Goal: Task Accomplishment & Management: Complete application form

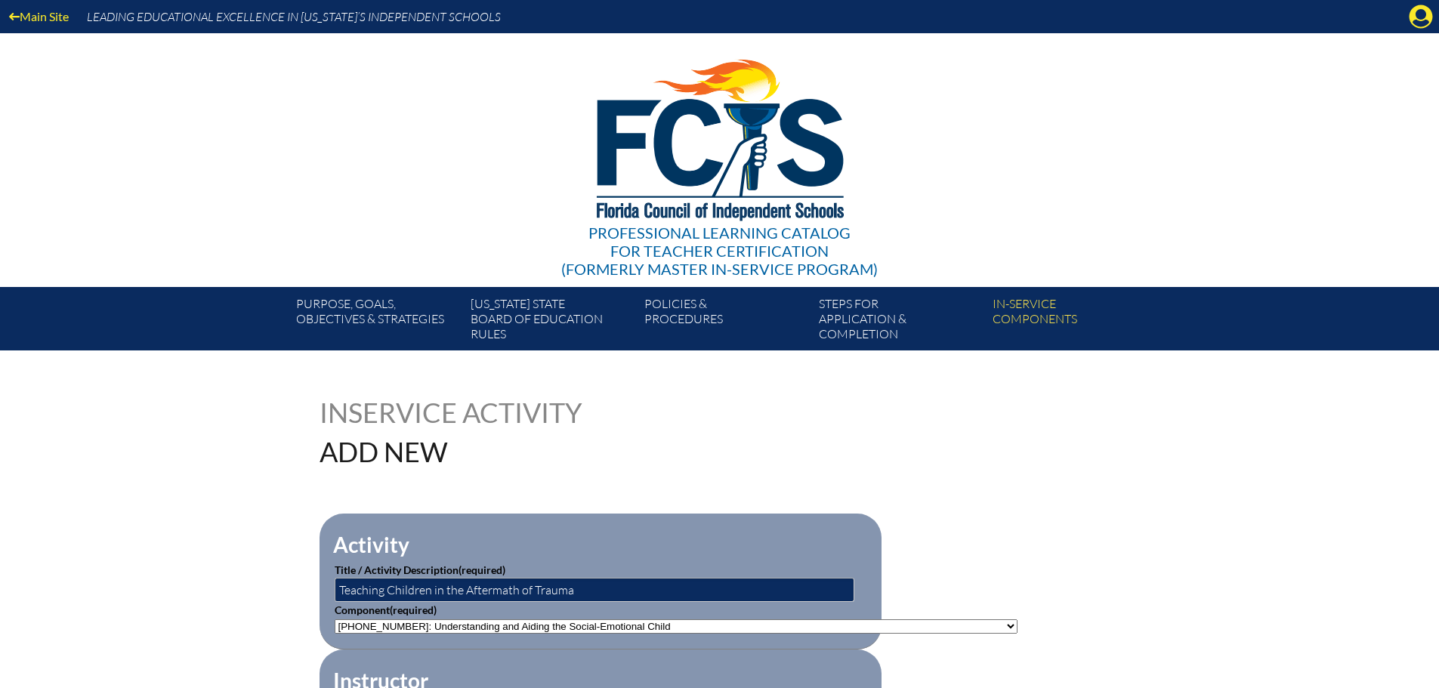
select select"]"] "203413"
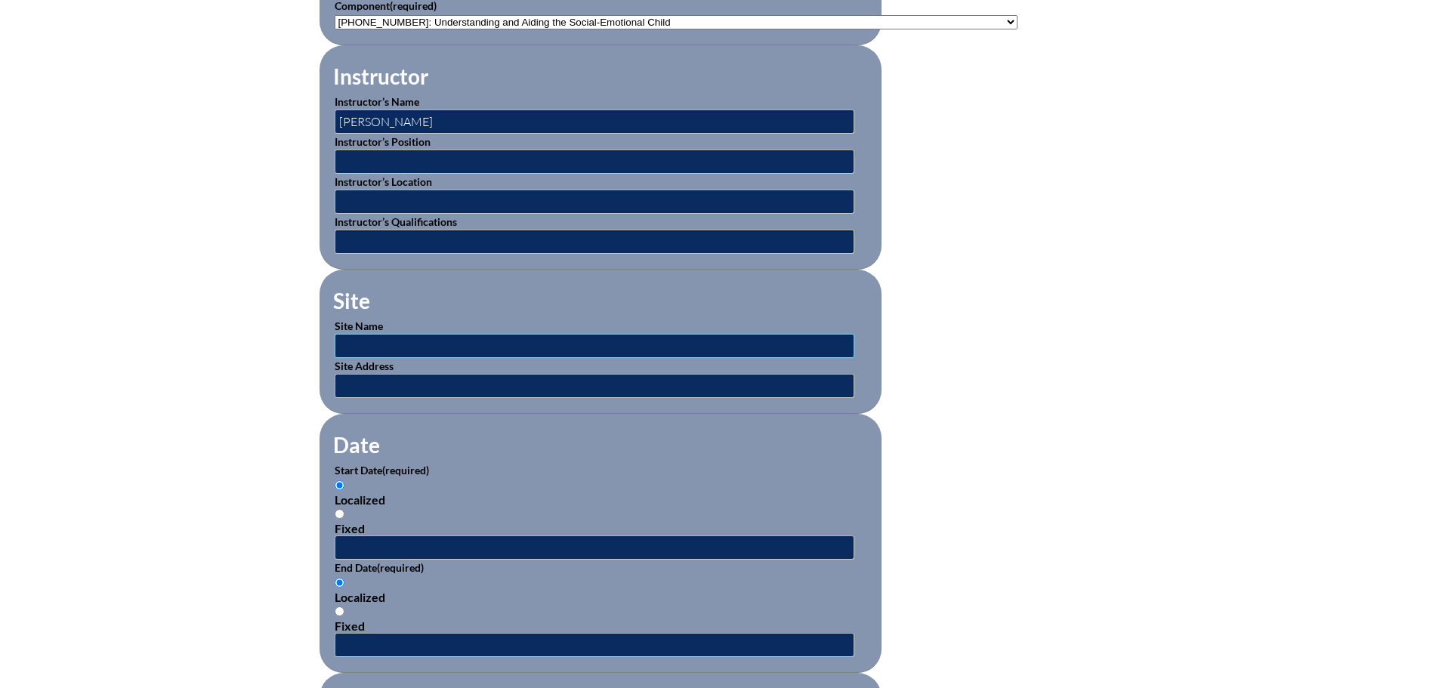
click at [372, 335] on input "text" at bounding box center [595, 346] width 520 height 24
click at [379, 543] on input "text" at bounding box center [595, 547] width 520 height 24
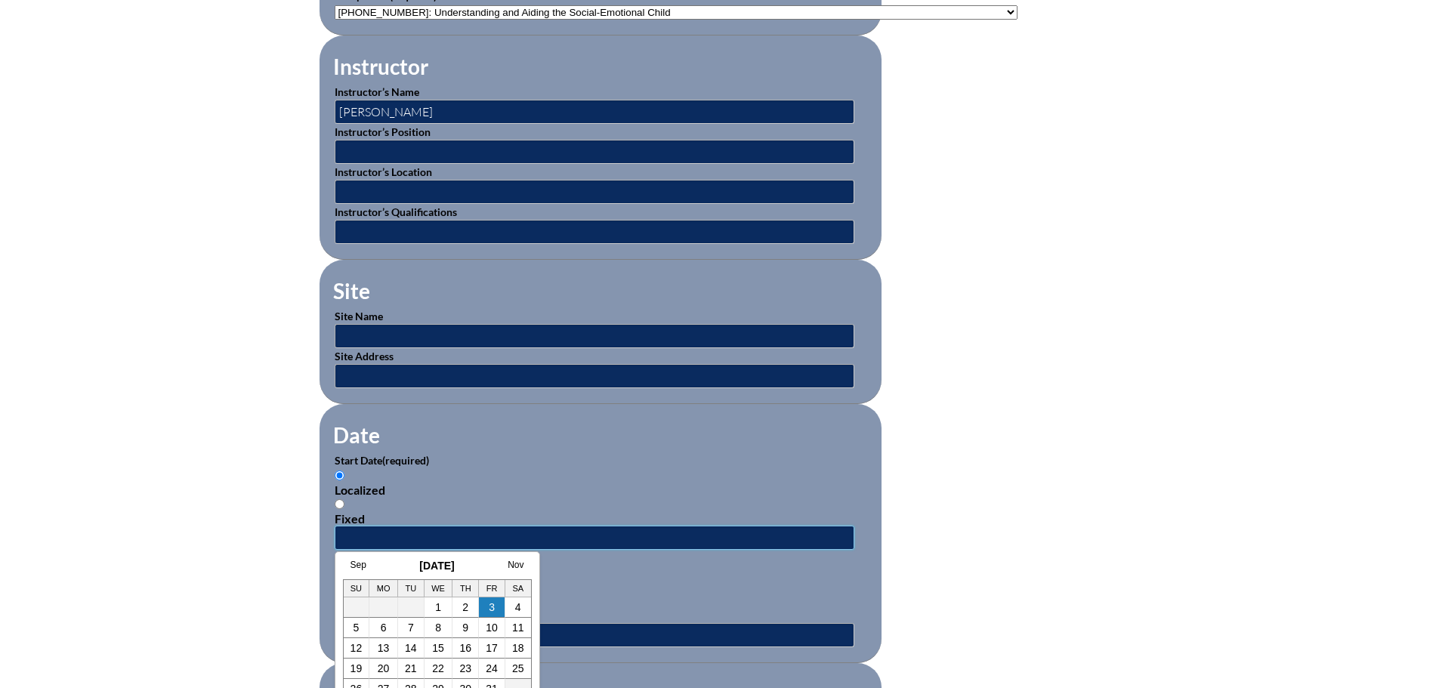
scroll to position [680, 0]
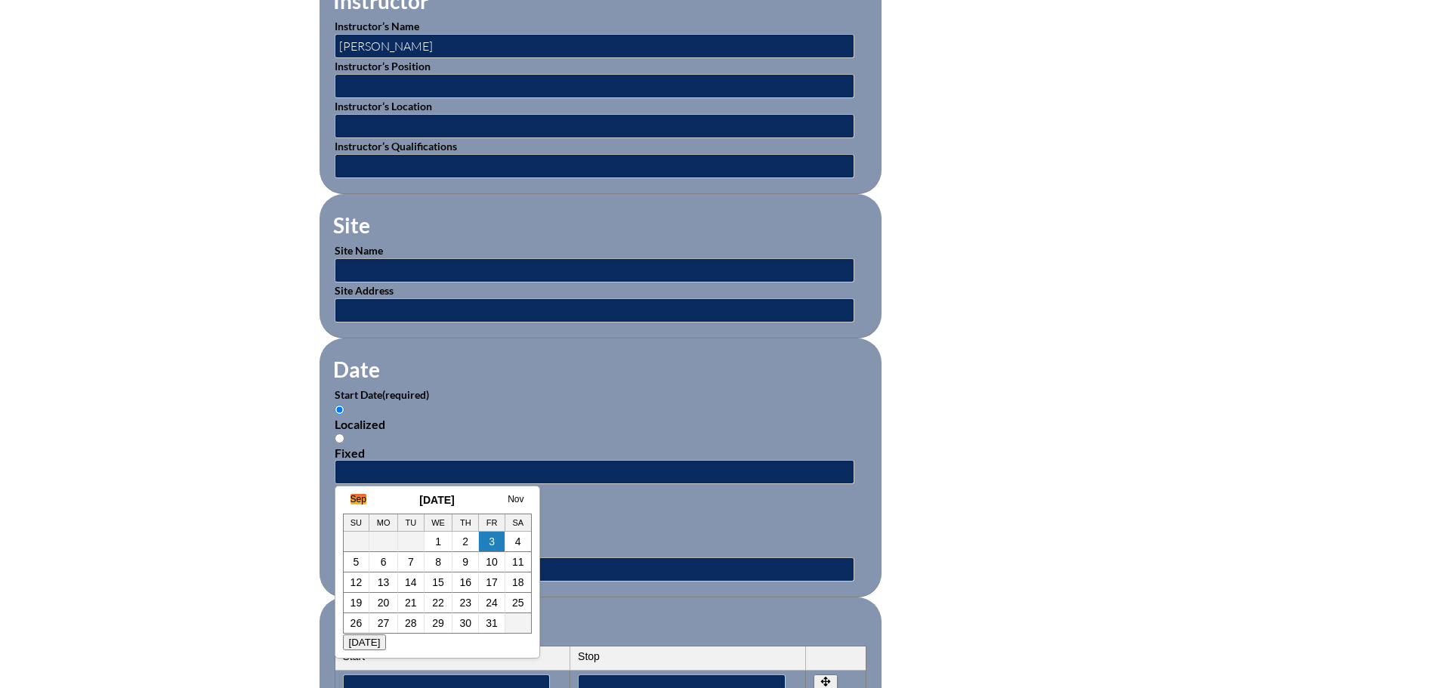
click at [351, 501] on link "Sep" at bounding box center [358, 499] width 16 height 11
click at [350, 500] on link "Aug" at bounding box center [343, 499] width 16 height 11
click at [350, 498] on h3 "August 2025" at bounding box center [407, 500] width 189 height 12
drag, startPoint x: 411, startPoint y: 501, endPoint x: 427, endPoint y: 501, distance: 16.6
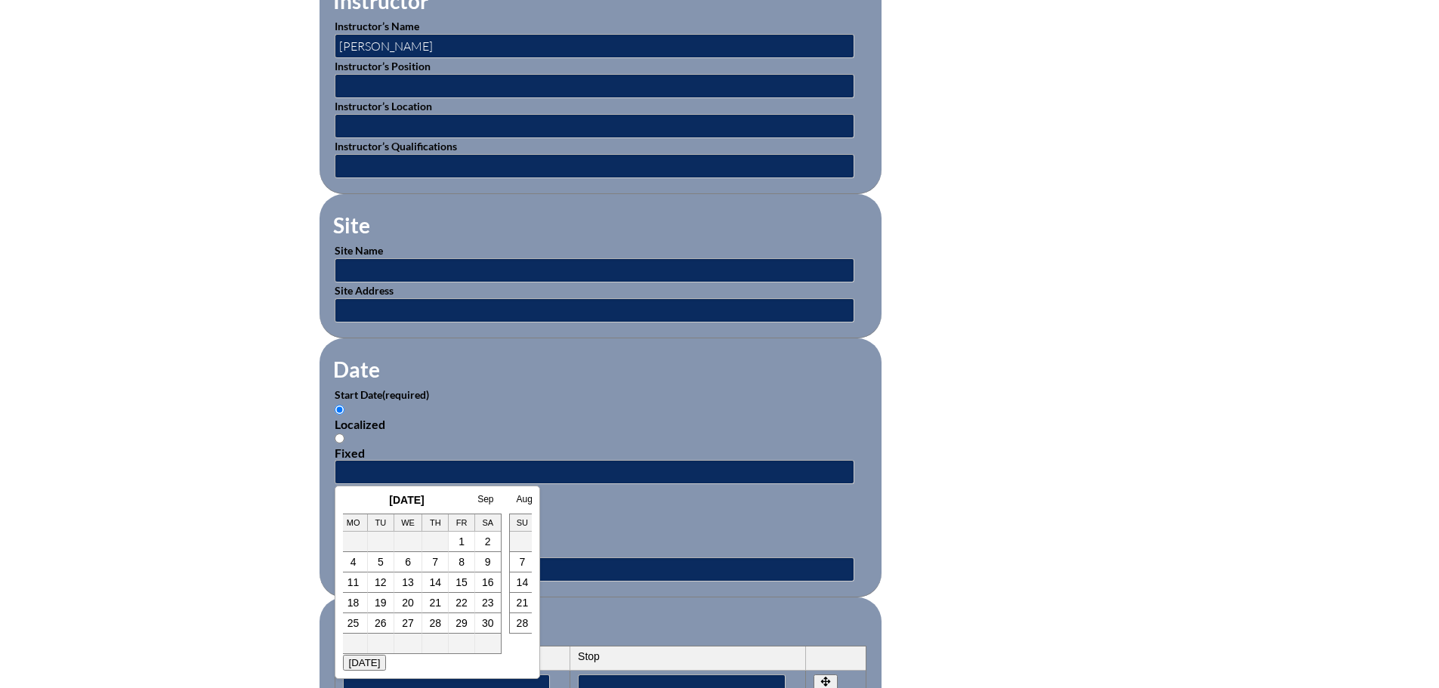
click at [426, 501] on h3 "August 2025" at bounding box center [407, 500] width 189 height 12
drag, startPoint x: 450, startPoint y: 496, endPoint x: 501, endPoint y: 495, distance: 50.6
click at [501, 495] on h3 "August 2025" at bounding box center [407, 500] width 189 height 12
click at [359, 500] on link "July" at bounding box center [358, 499] width 16 height 11
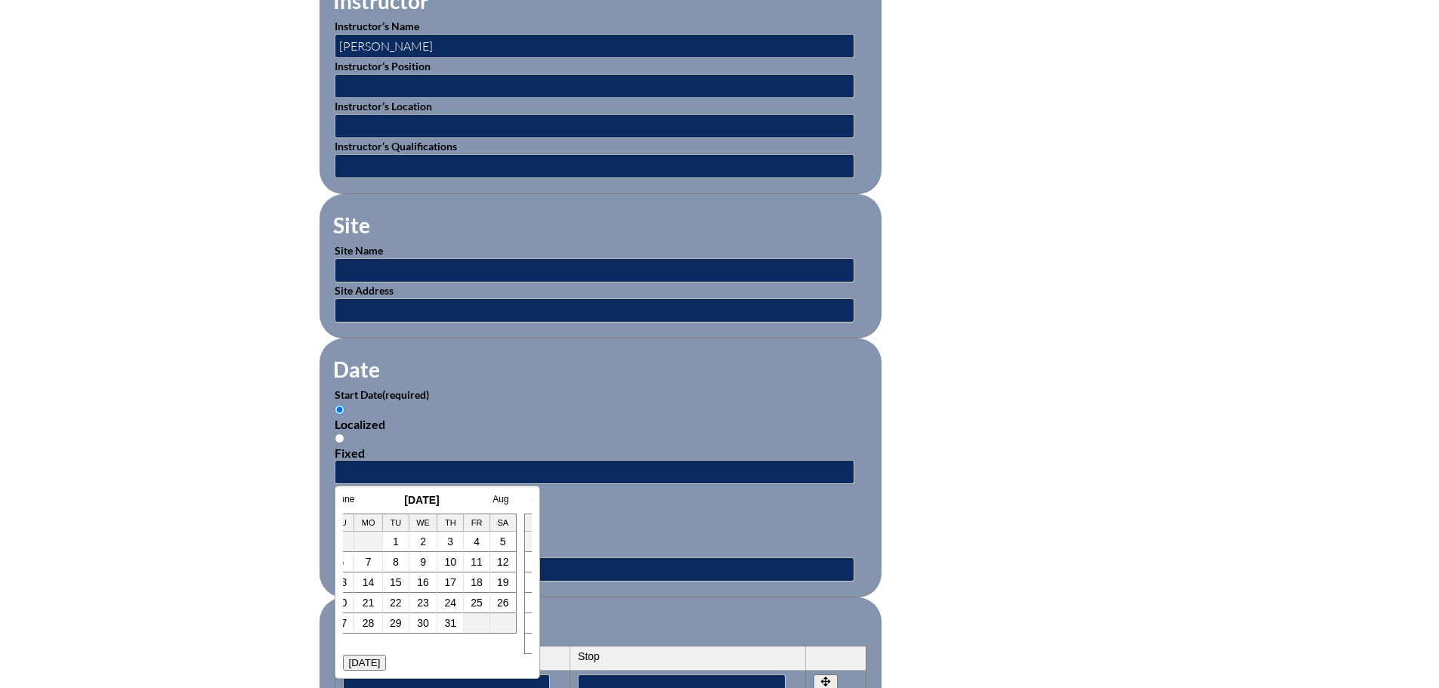
click at [346, 502] on link "June" at bounding box center [345, 499] width 20 height 11
click at [360, 502] on link "May" at bounding box center [358, 499] width 17 height 11
click at [354, 501] on link "Apr" at bounding box center [357, 499] width 14 height 11
click at [363, 502] on link "Mar" at bounding box center [358, 499] width 16 height 11
click at [363, 496] on link "Feb" at bounding box center [358, 499] width 16 height 11
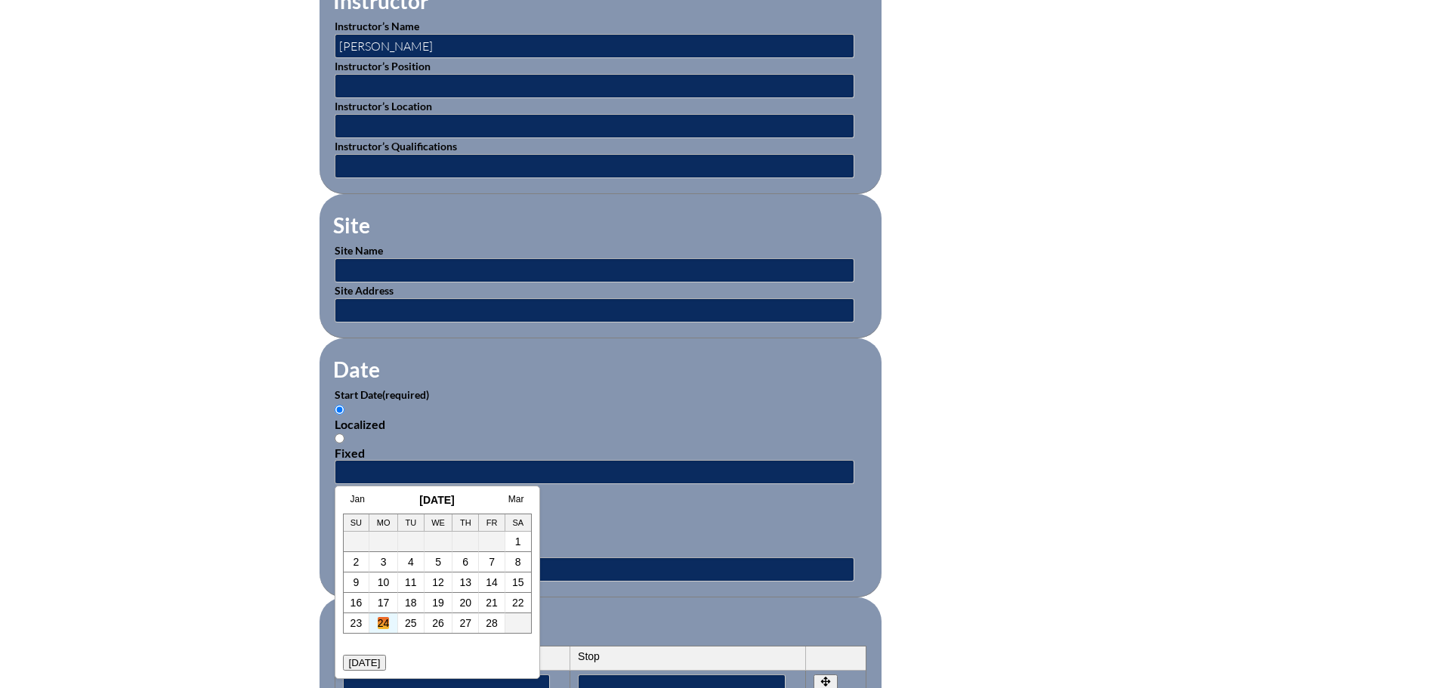
click at [387, 628] on link "24" at bounding box center [384, 623] width 12 height 12
type input "2025-02-24 1:29 PM"
drag, startPoint x: 1025, startPoint y: 397, endPoint x: 986, endPoint y: 397, distance: 38.5
click at [1023, 397] on form "Activity Title / Activity Description (required) Teaching Children in the After…" at bounding box center [719, 485] width 801 height 1302
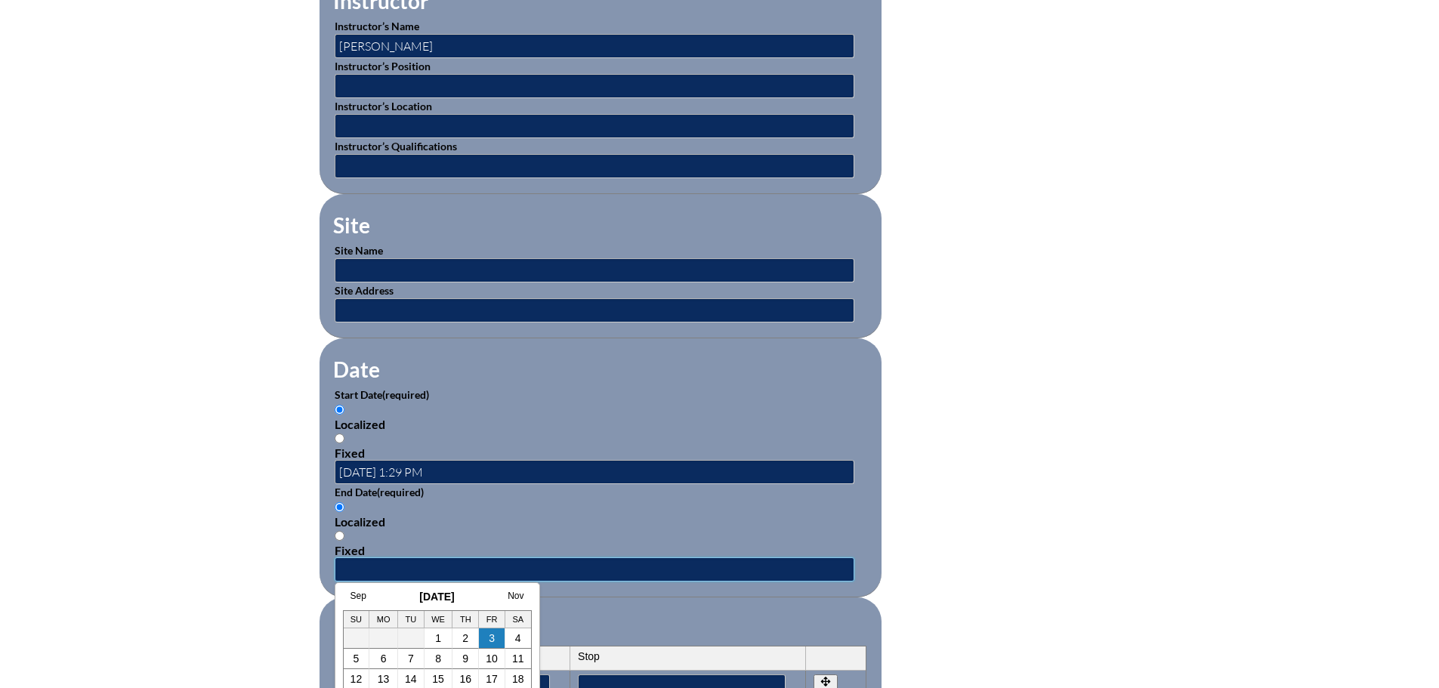
click at [429, 559] on input "text" at bounding box center [595, 569] width 520 height 24
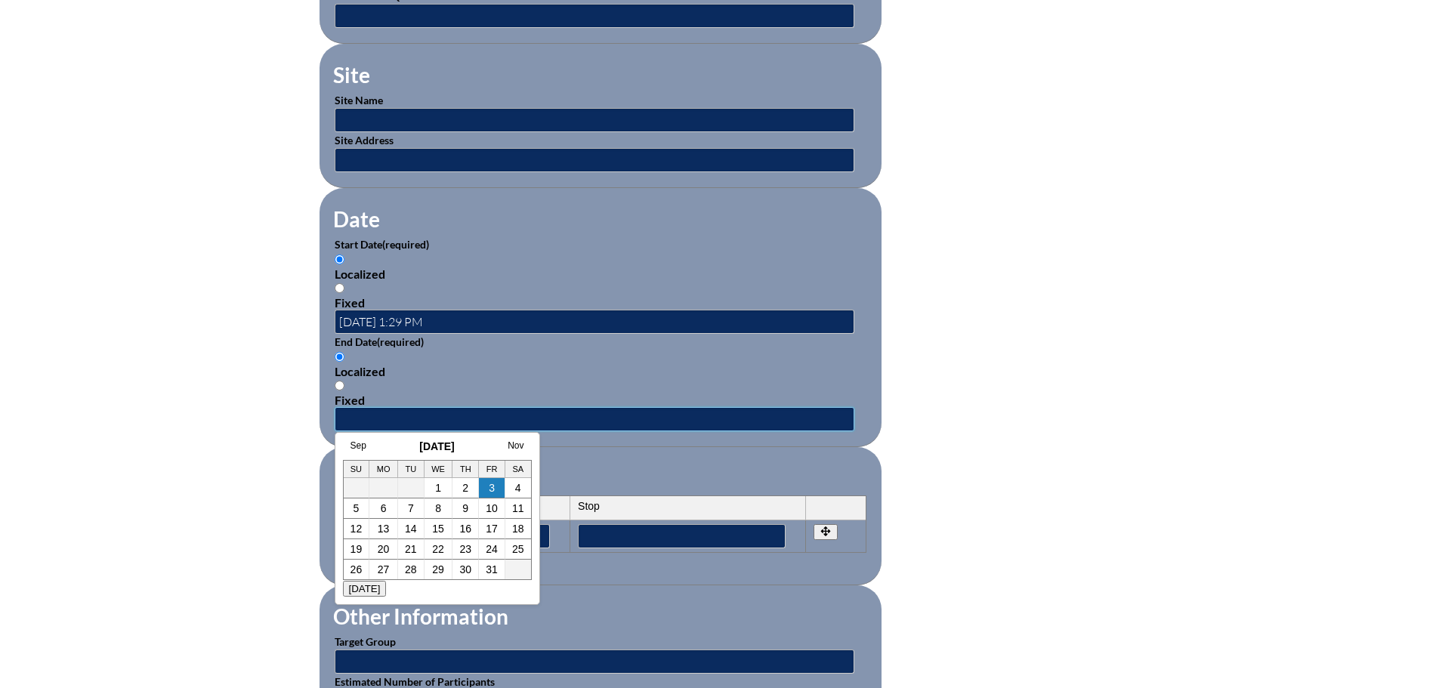
scroll to position [831, 0]
click at [361, 449] on link "Sep" at bounding box center [358, 445] width 16 height 11
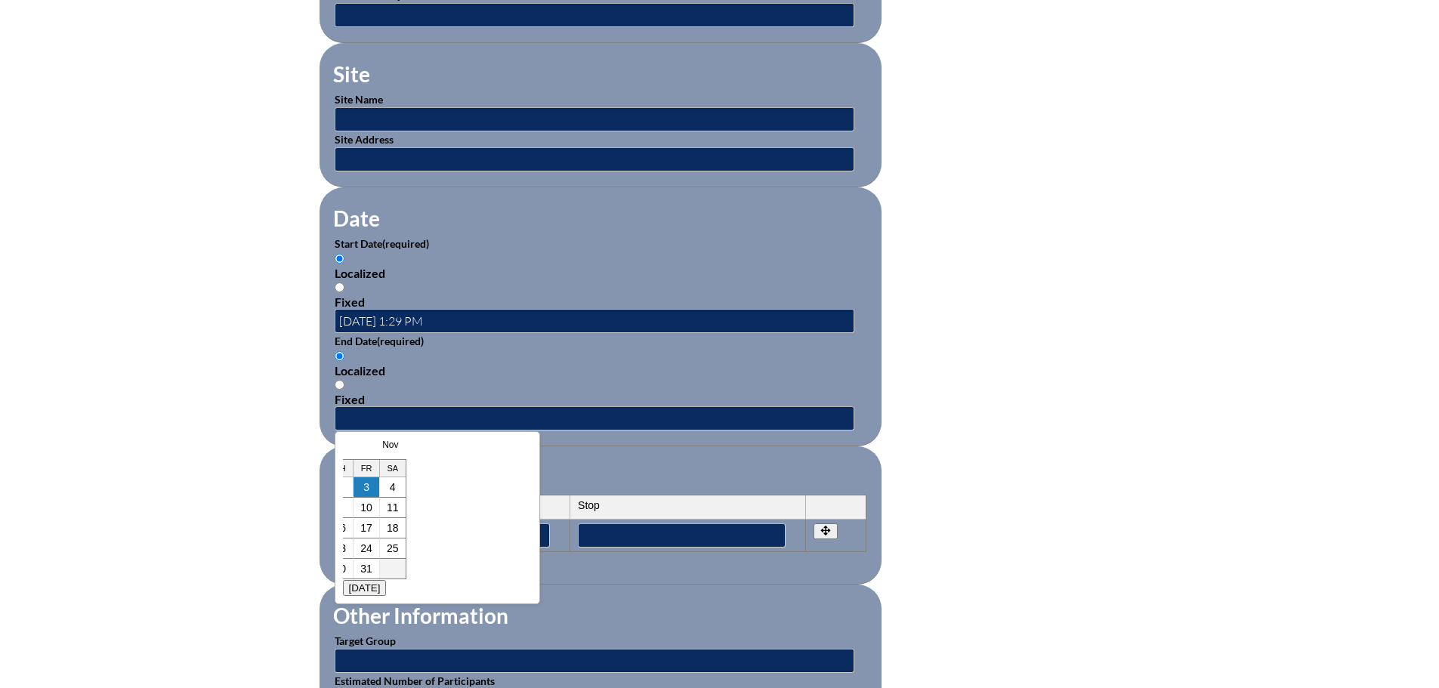
scroll to position [0, 15]
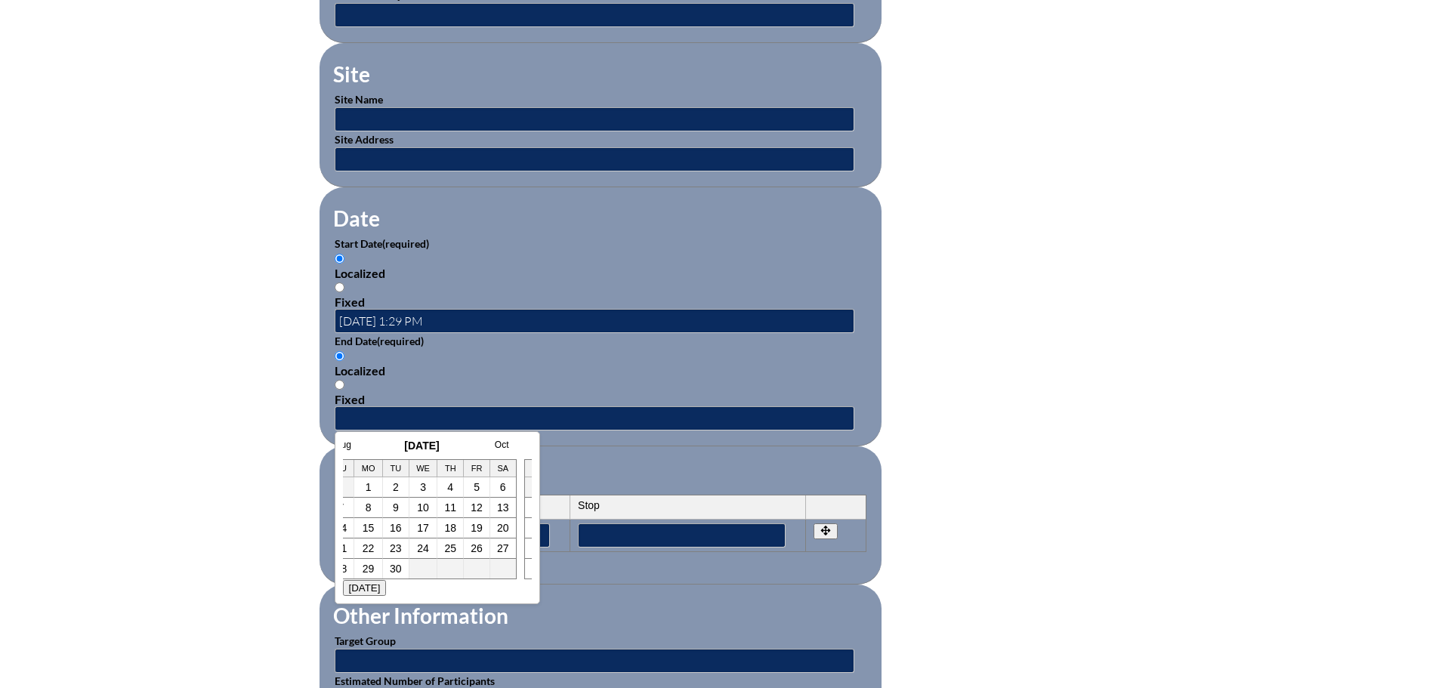
click at [352, 444] on h3 "September 2025" at bounding box center [422, 446] width 189 height 12
click at [348, 447] on link "Aug" at bounding box center [343, 445] width 16 height 11
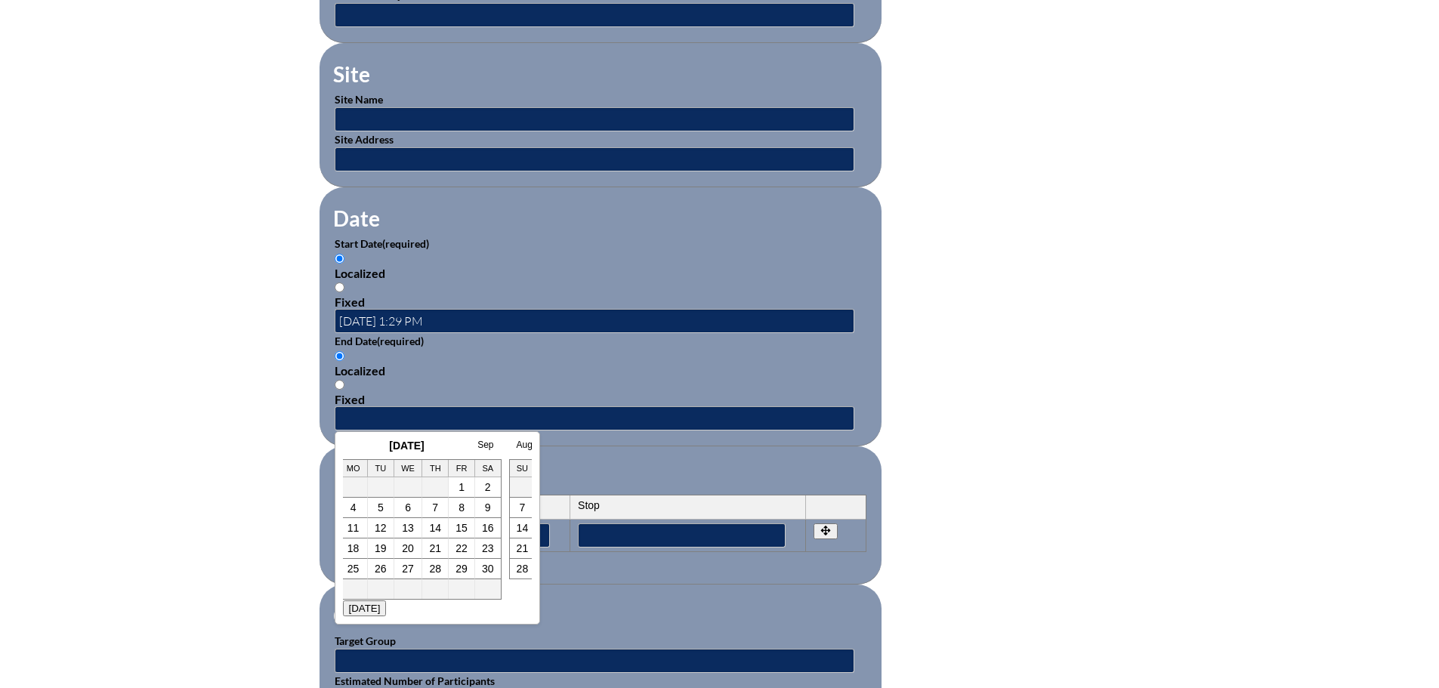
scroll to position [0, 0]
click at [356, 439] on div "July August 2025 Sep Su Mo Tu We Th Fr Sa 1 2 3 4 5 6 7 8 9 10 11 12 13 14 15 1…" at bounding box center [437, 527] width 205 height 193
click at [358, 444] on link "July" at bounding box center [358, 445] width 16 height 11
click at [359, 446] on link "June" at bounding box center [360, 445] width 20 height 11
click at [356, 441] on link "May" at bounding box center [358, 445] width 17 height 11
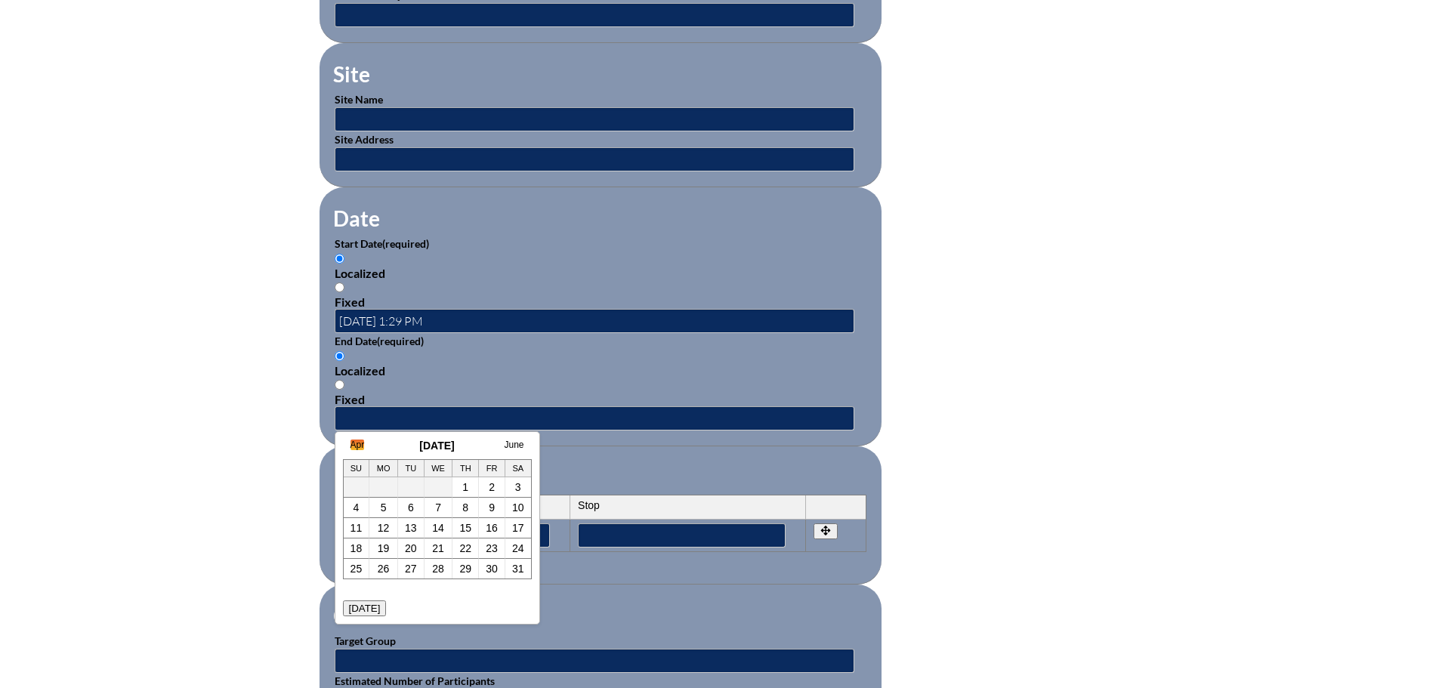
click at [360, 446] on link "Apr" at bounding box center [357, 445] width 14 height 11
click at [359, 443] on link "Mar" at bounding box center [358, 445] width 16 height 11
click at [359, 446] on link "Feb" at bounding box center [358, 445] width 16 height 11
click at [369, 570] on link "24" at bounding box center [369, 569] width 12 height 12
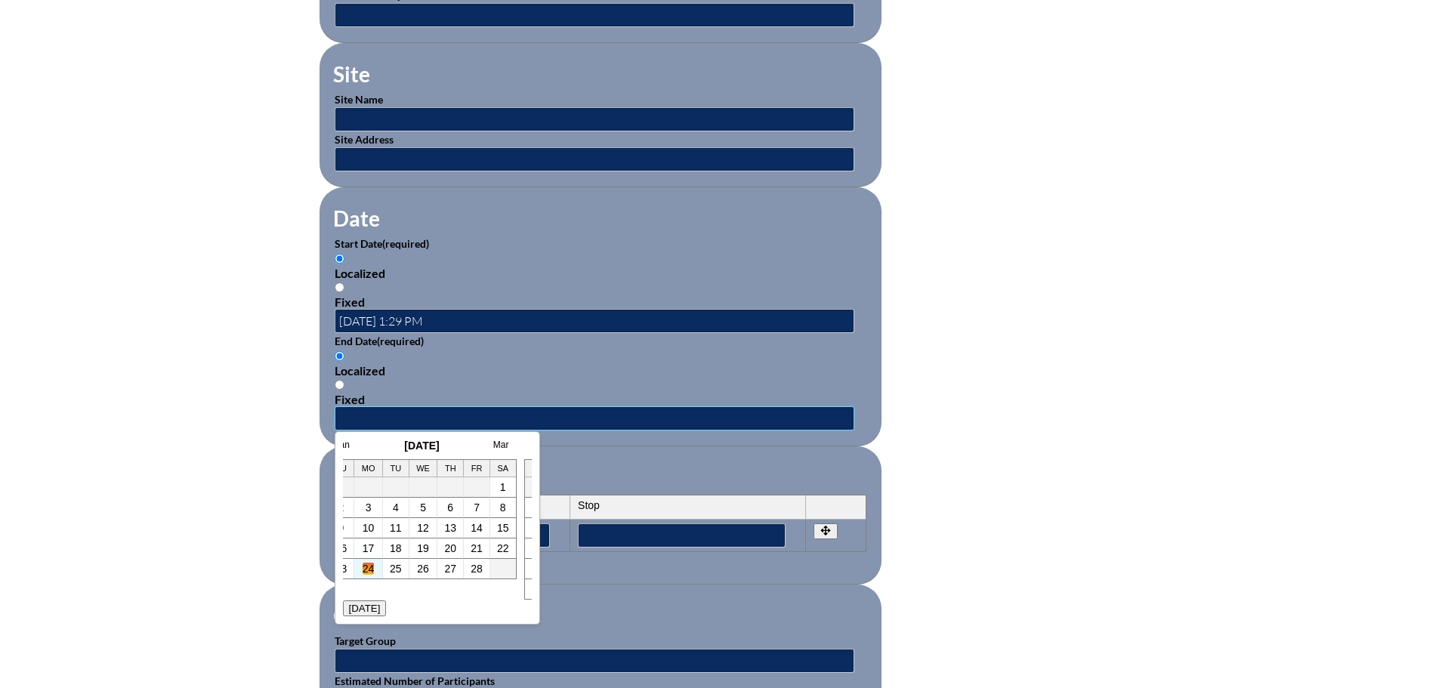
type input "2025-02-24 1:29 PM"
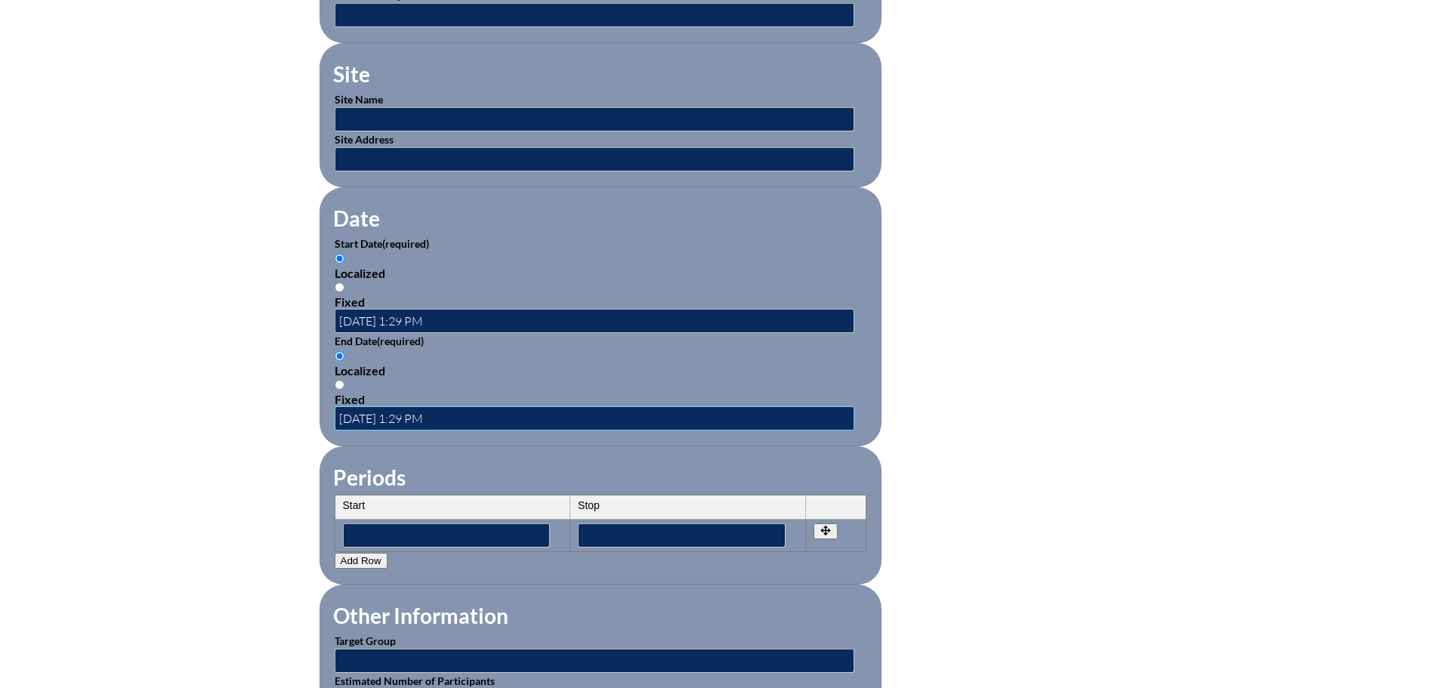
scroll to position [0, 0]
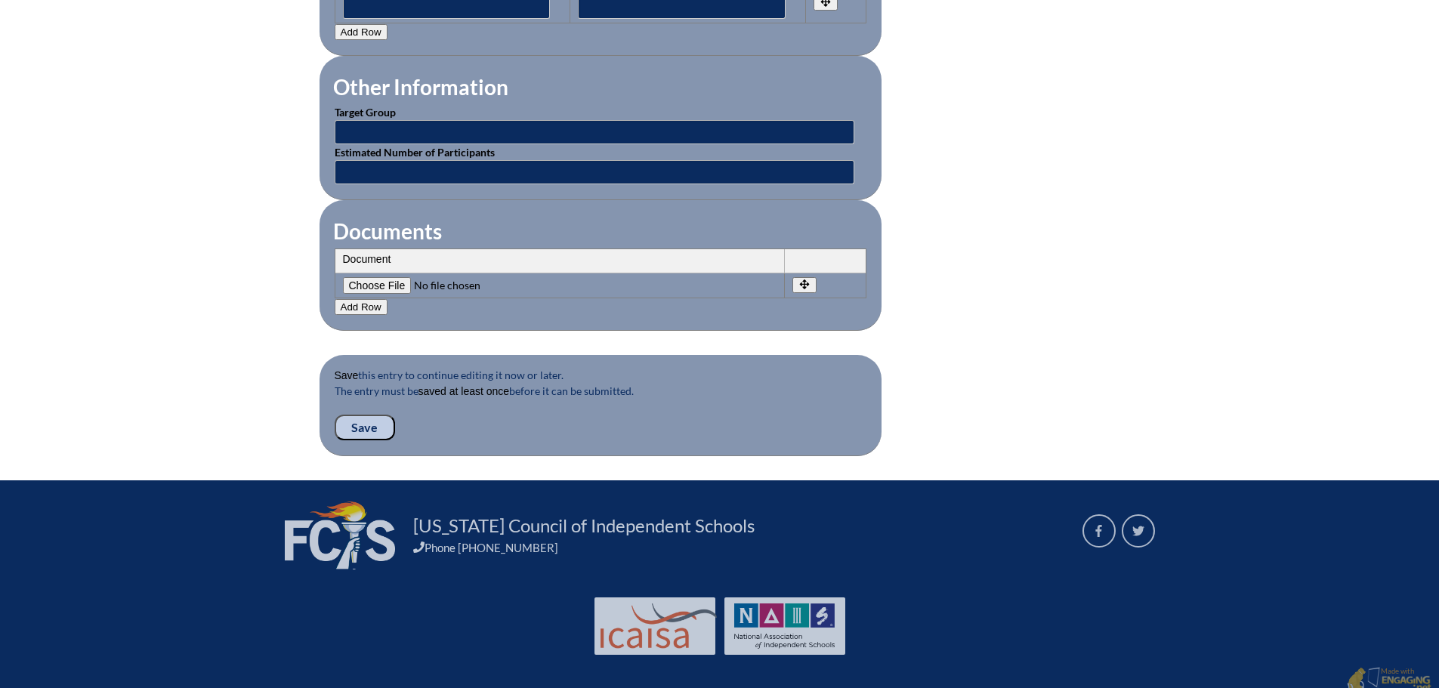
click at [376, 418] on input "Save" at bounding box center [365, 428] width 60 height 26
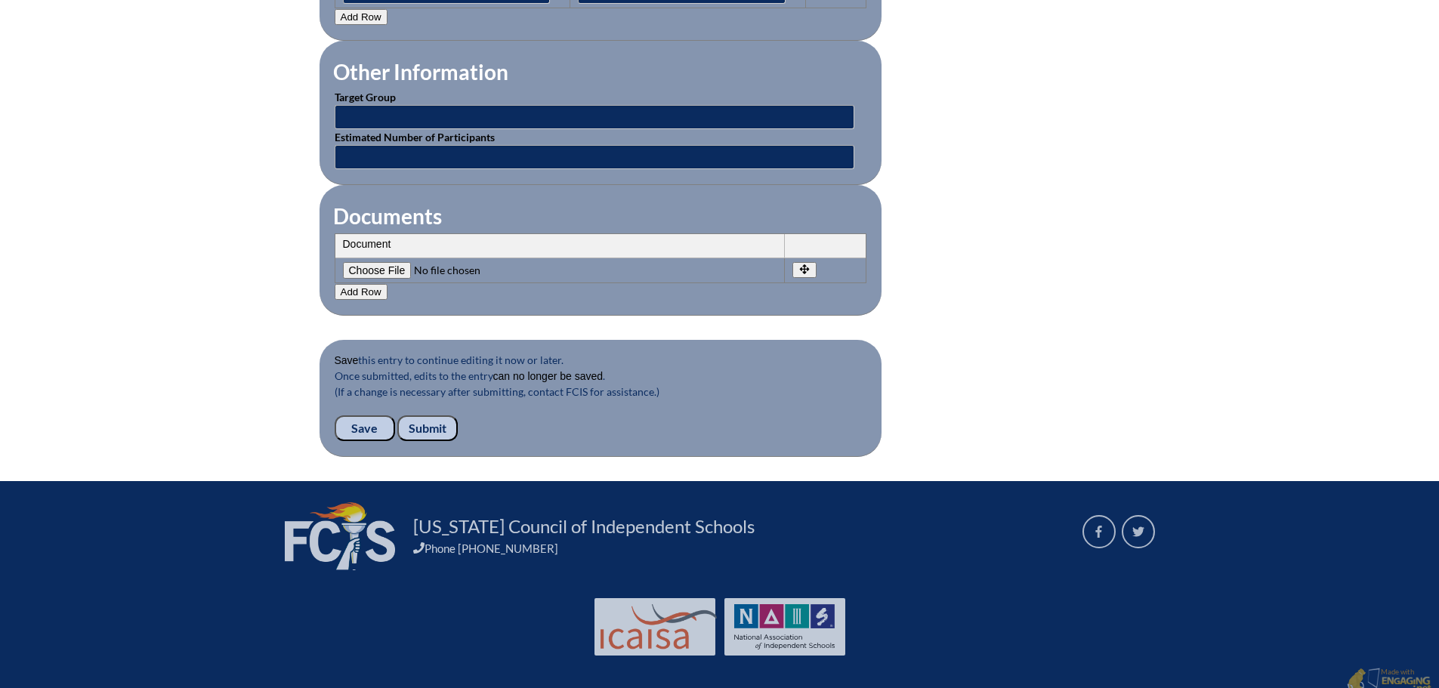
scroll to position [1403, 0]
click at [431, 415] on input "Submit" at bounding box center [427, 428] width 60 height 26
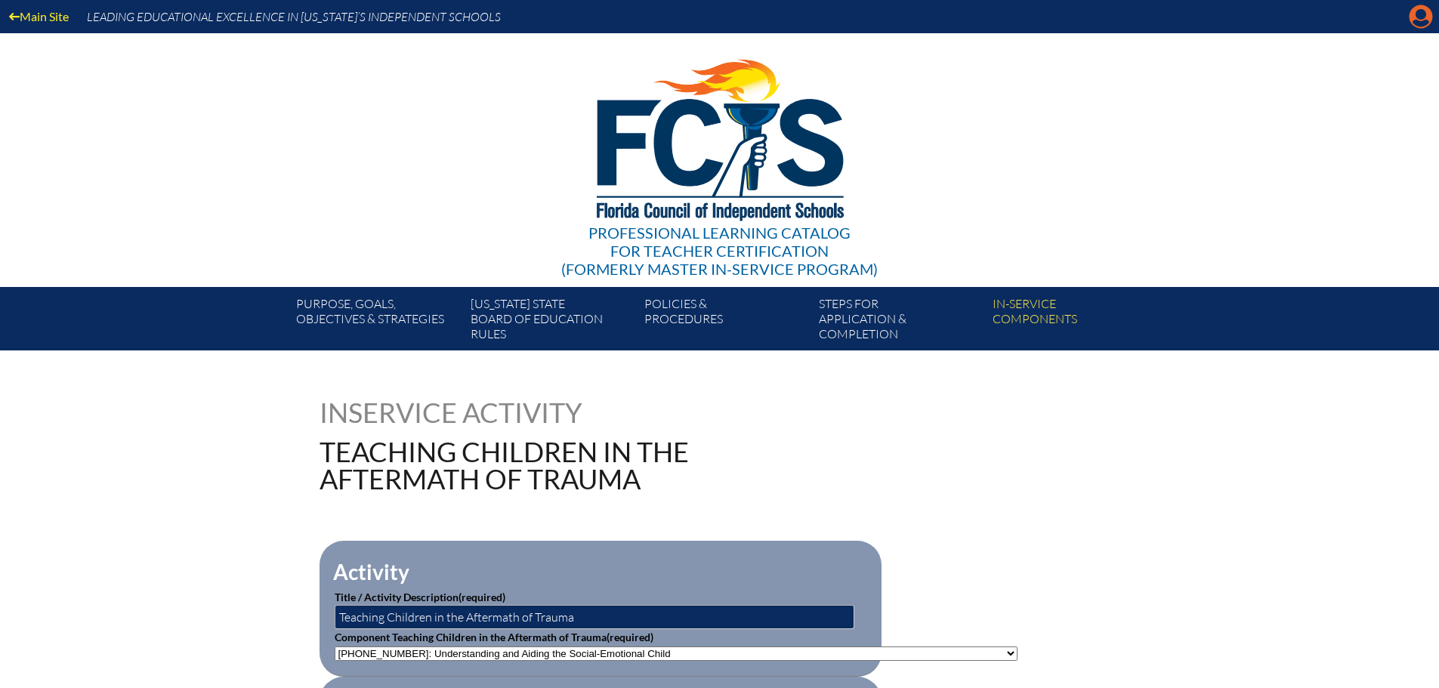
click at [1412, 14] on icon at bounding box center [1420, 16] width 23 height 23
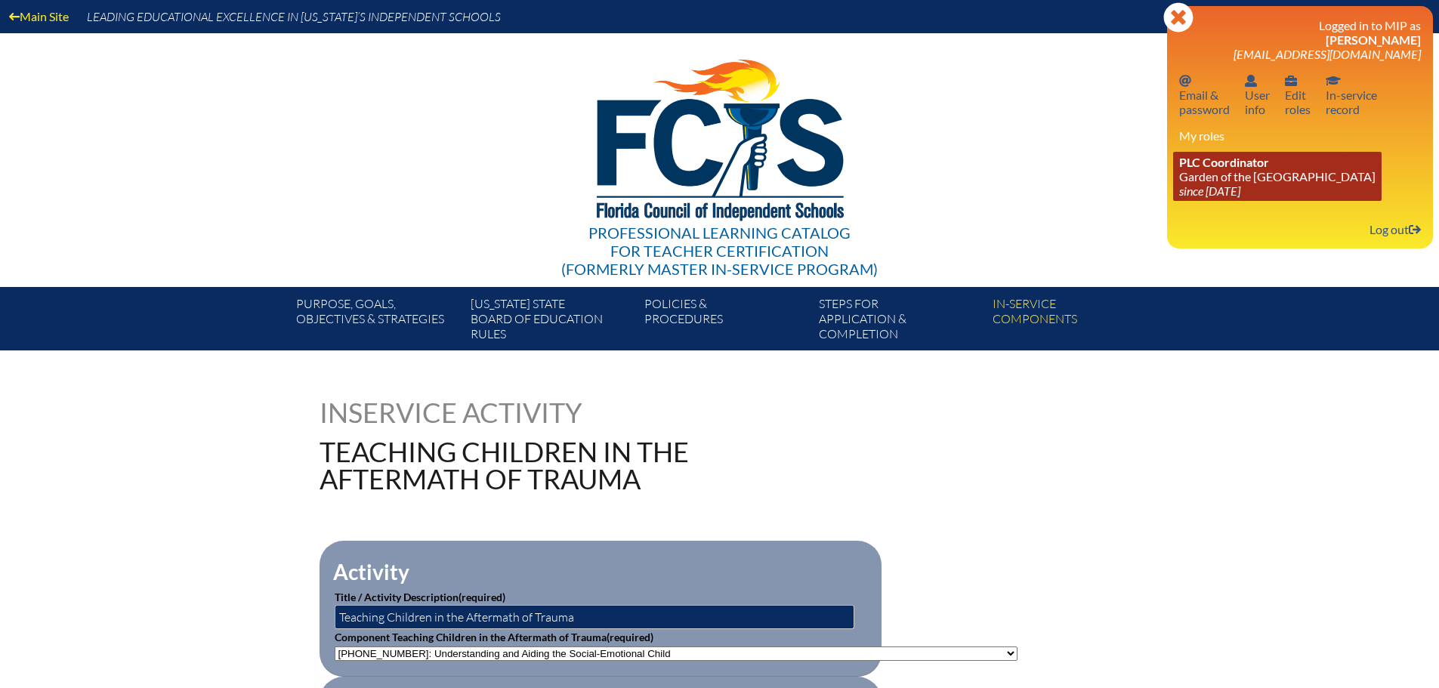
click at [1229, 184] on icon "since [DATE]" at bounding box center [1209, 191] width 61 height 14
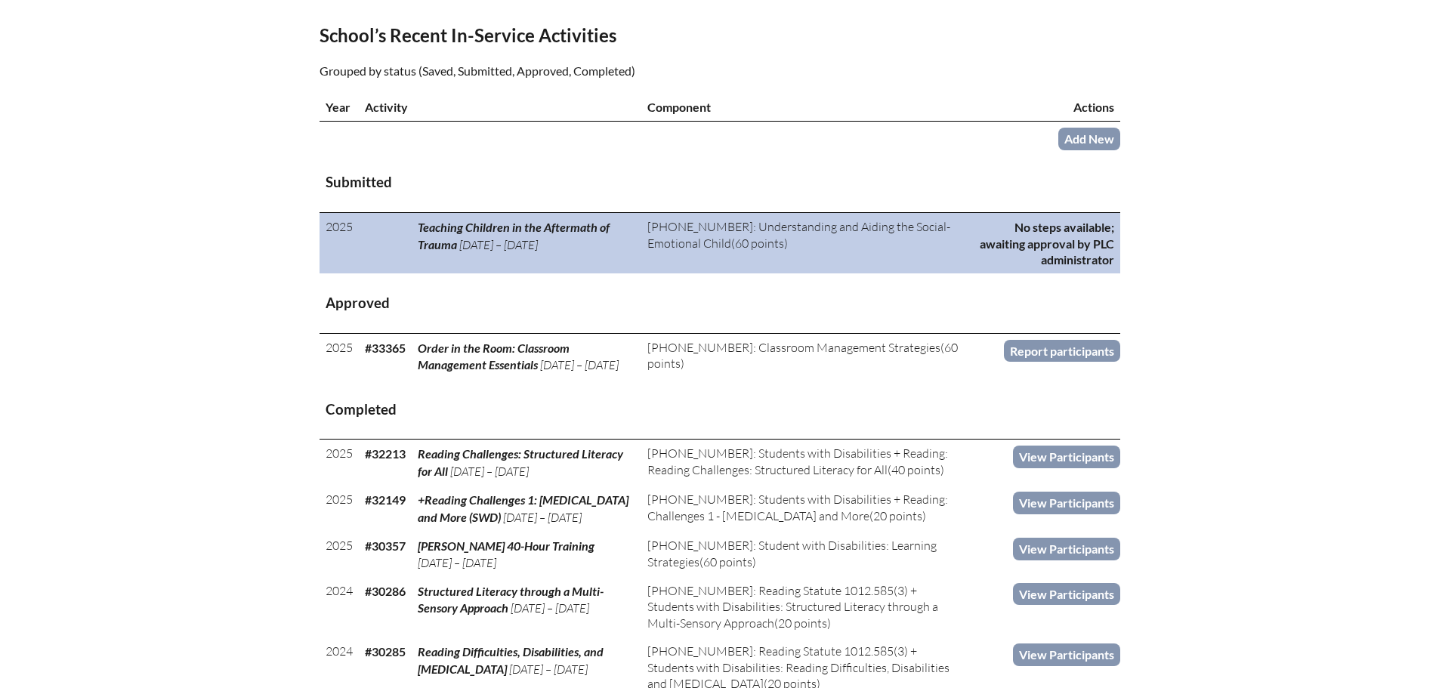
scroll to position [529, 0]
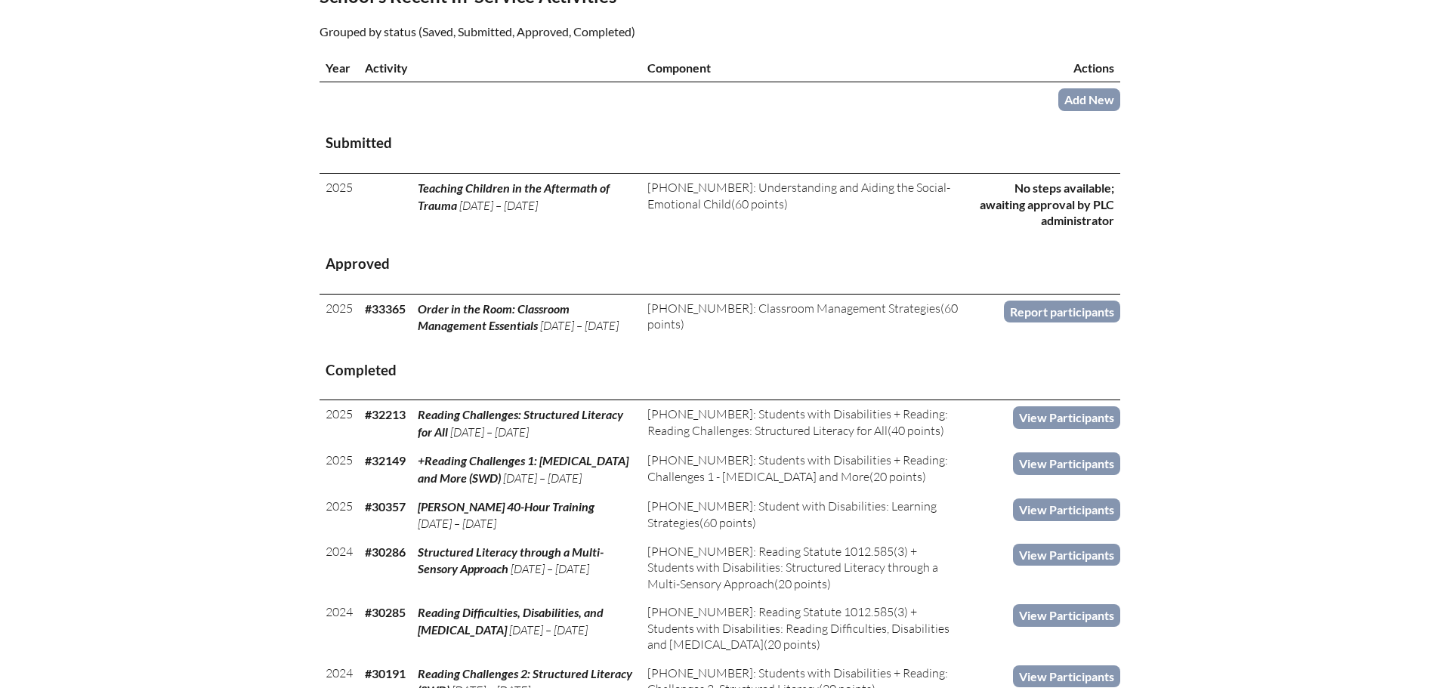
drag, startPoint x: 1013, startPoint y: 182, endPoint x: 1122, endPoint y: 219, distance: 114.9
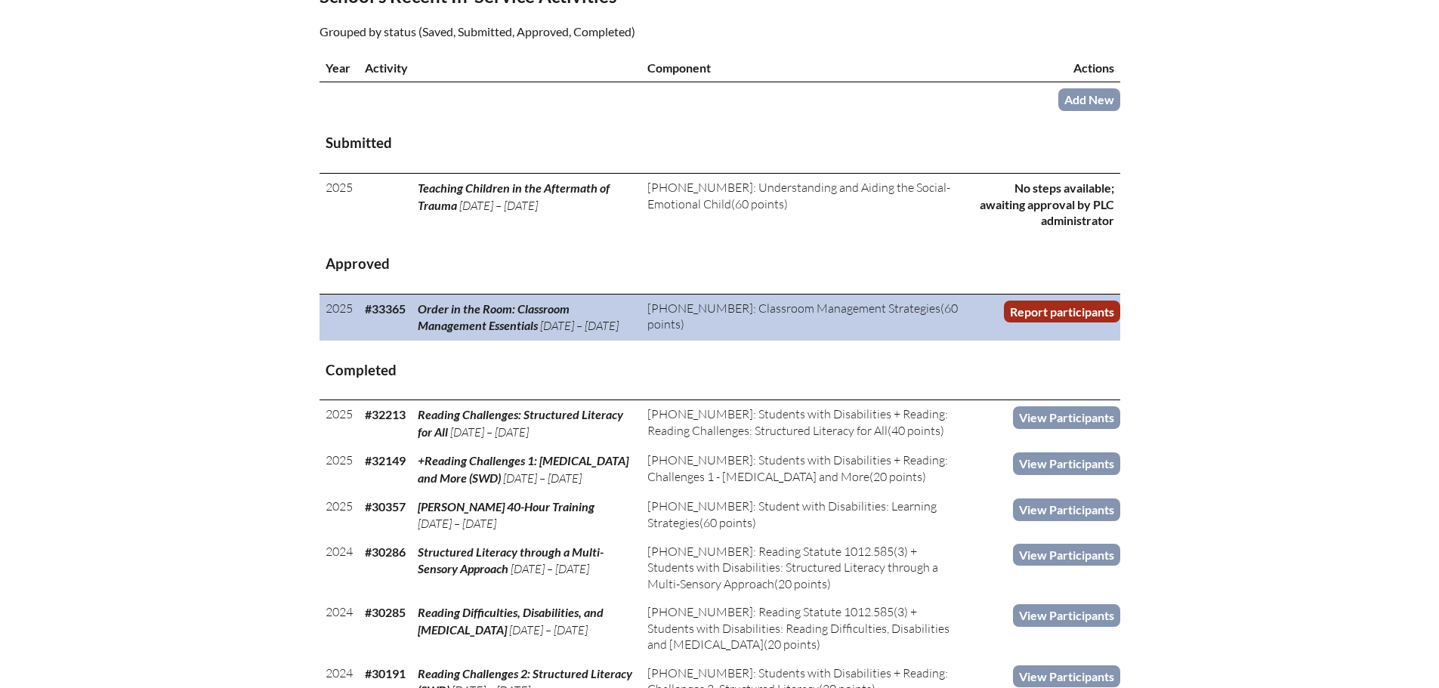
click at [1031, 304] on link "Report participants" at bounding box center [1062, 312] width 116 height 22
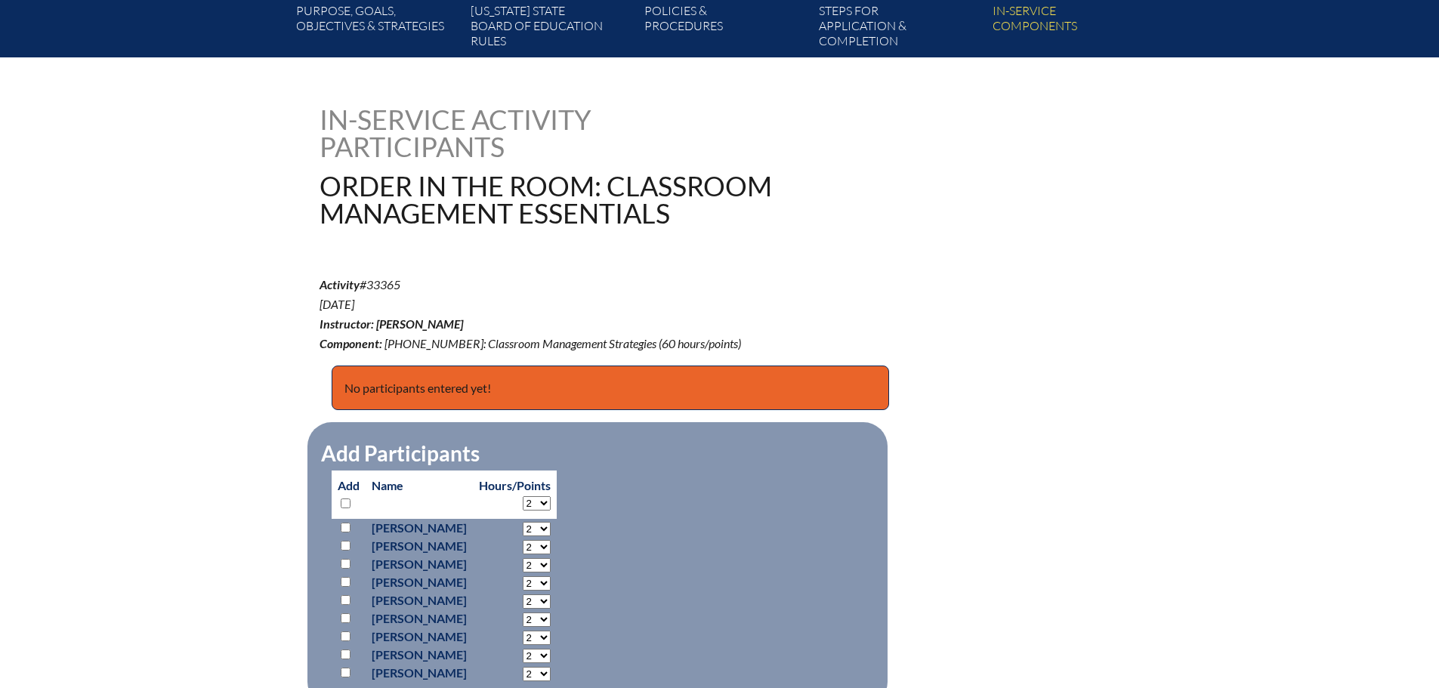
scroll to position [378, 0]
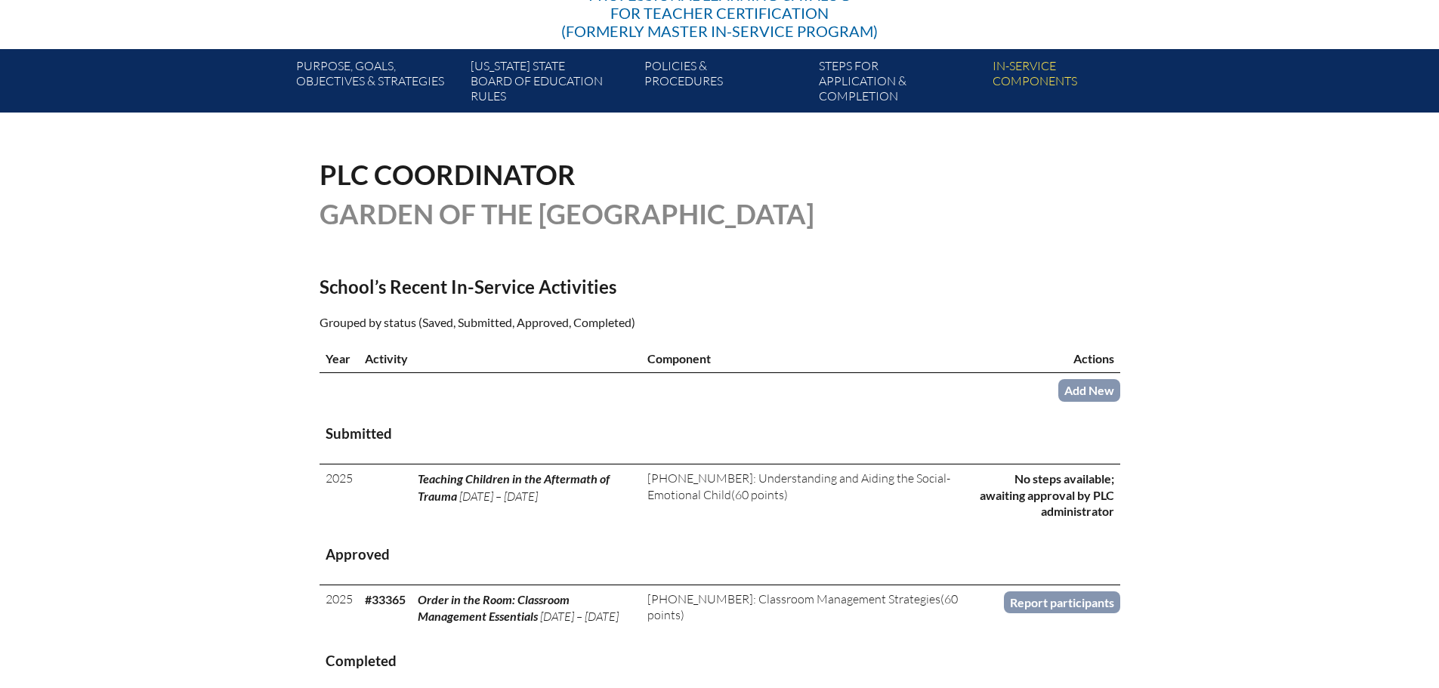
scroll to position [76, 0]
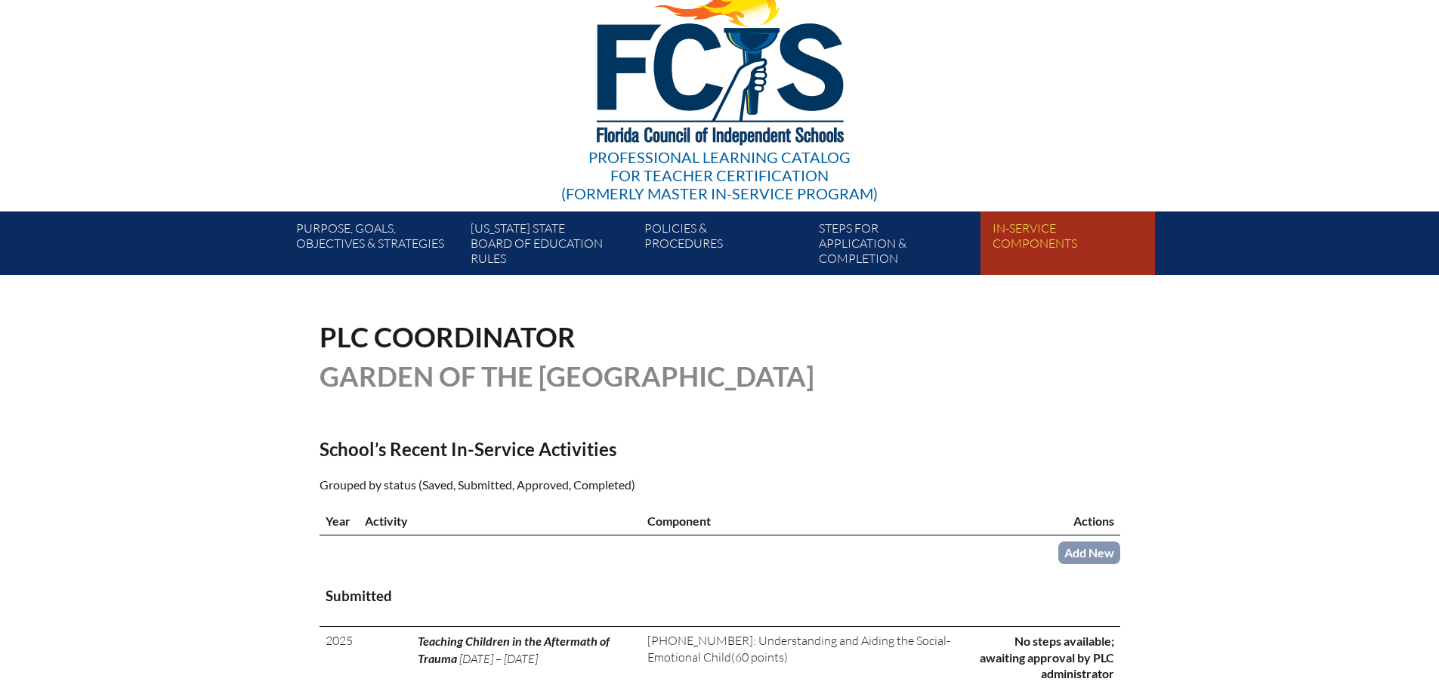
click at [1057, 236] on link "In-service components" at bounding box center [1073, 246] width 174 height 57
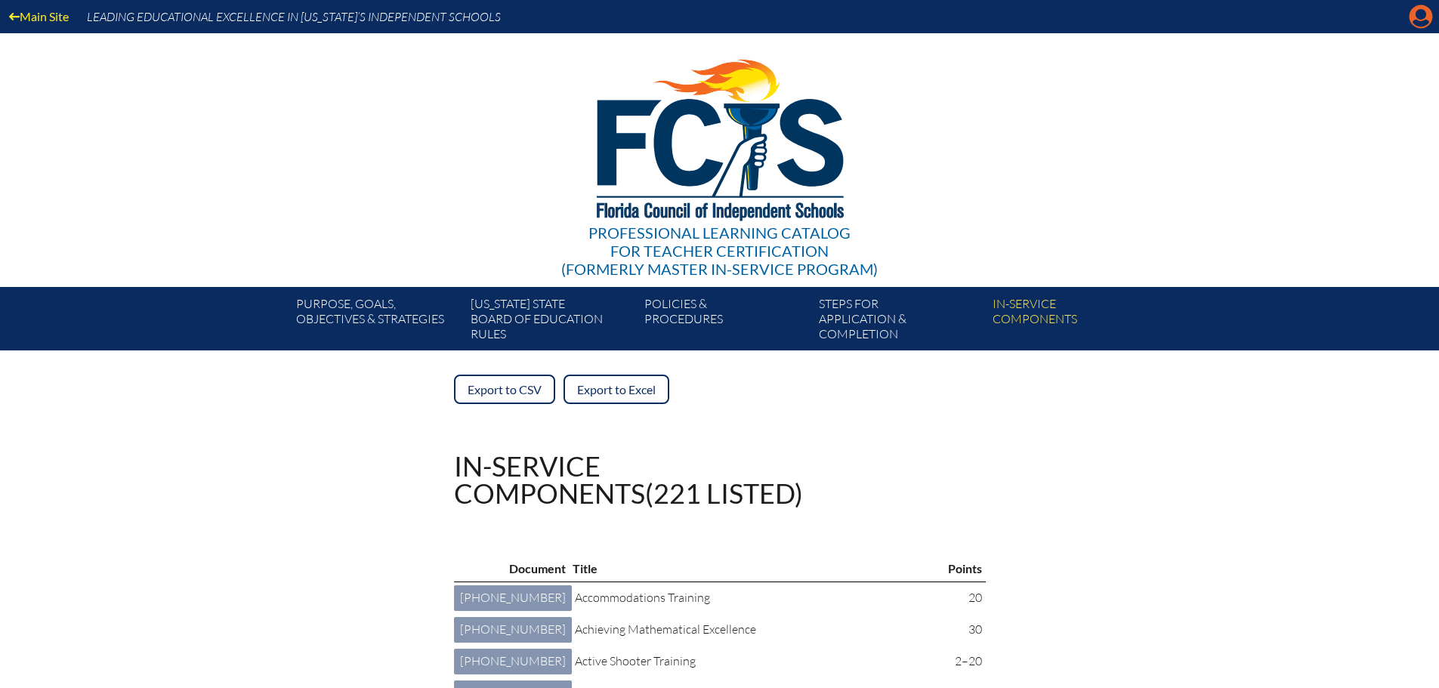
click at [1430, 18] on icon at bounding box center [1420, 16] width 23 height 23
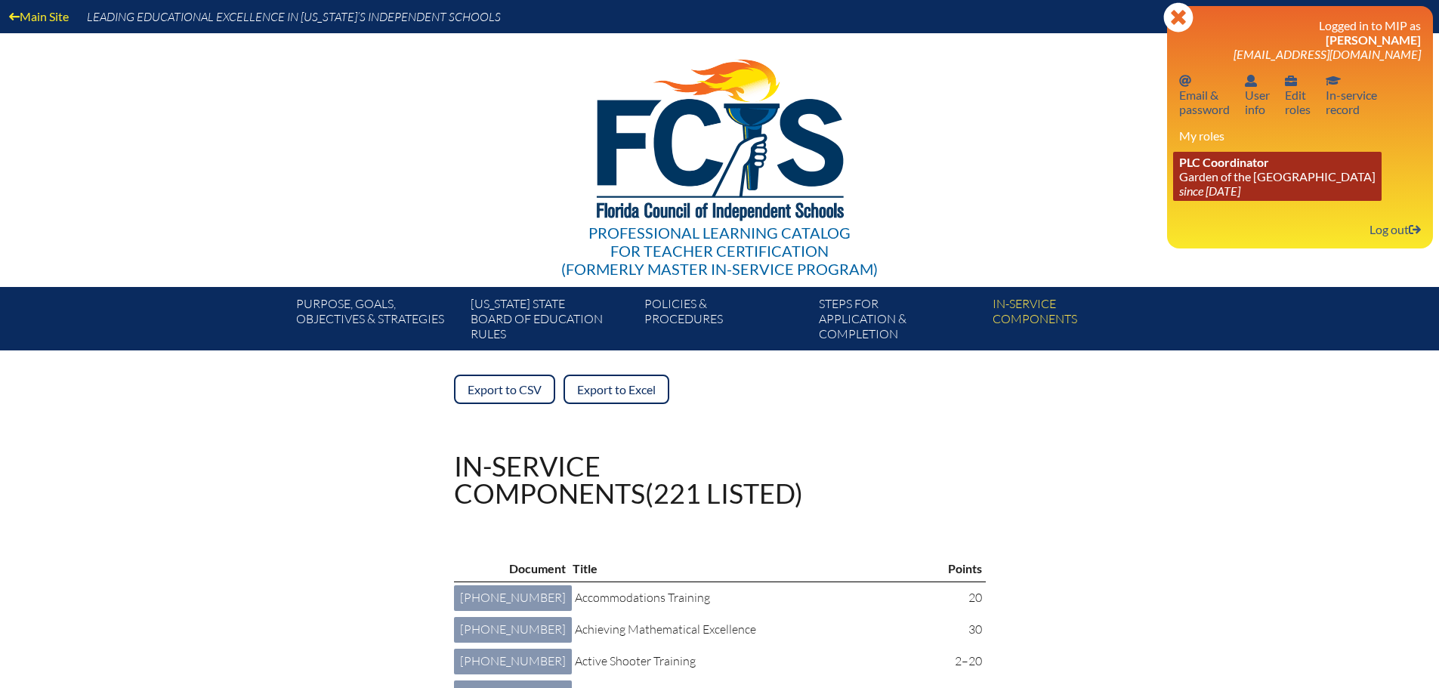
click at [1178, 188] on link "PLC Coordinator Garden of the [GEOGRAPHIC_DATA] since [DATE]" at bounding box center [1277, 176] width 208 height 49
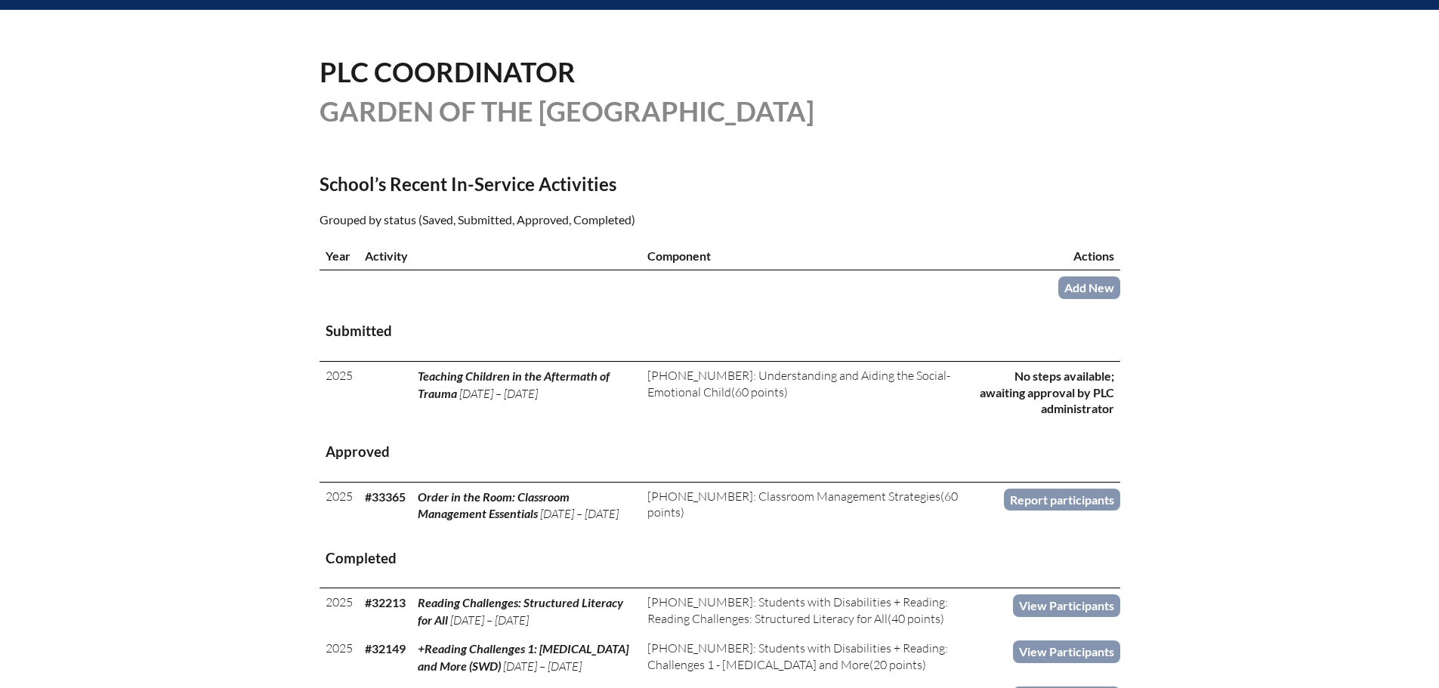
scroll to position [378, 0]
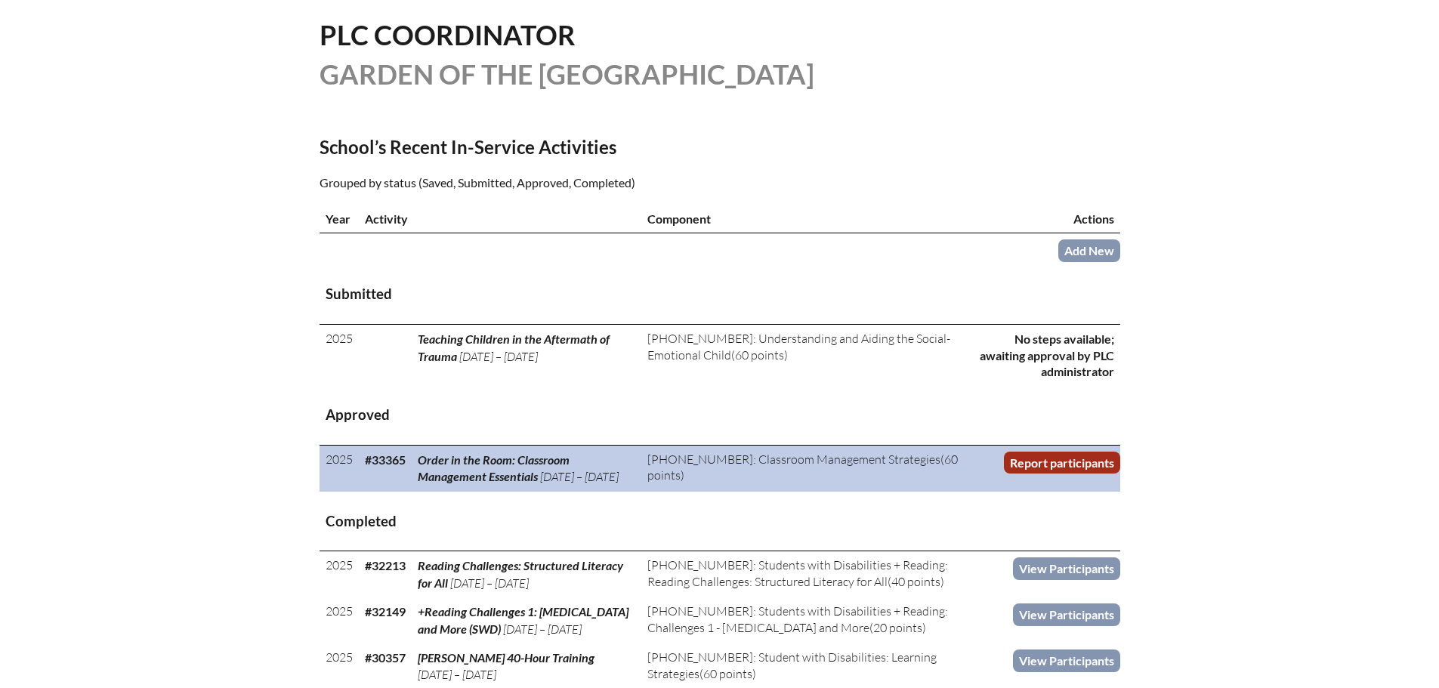
click at [1085, 461] on link "Report participants" at bounding box center [1062, 463] width 116 height 22
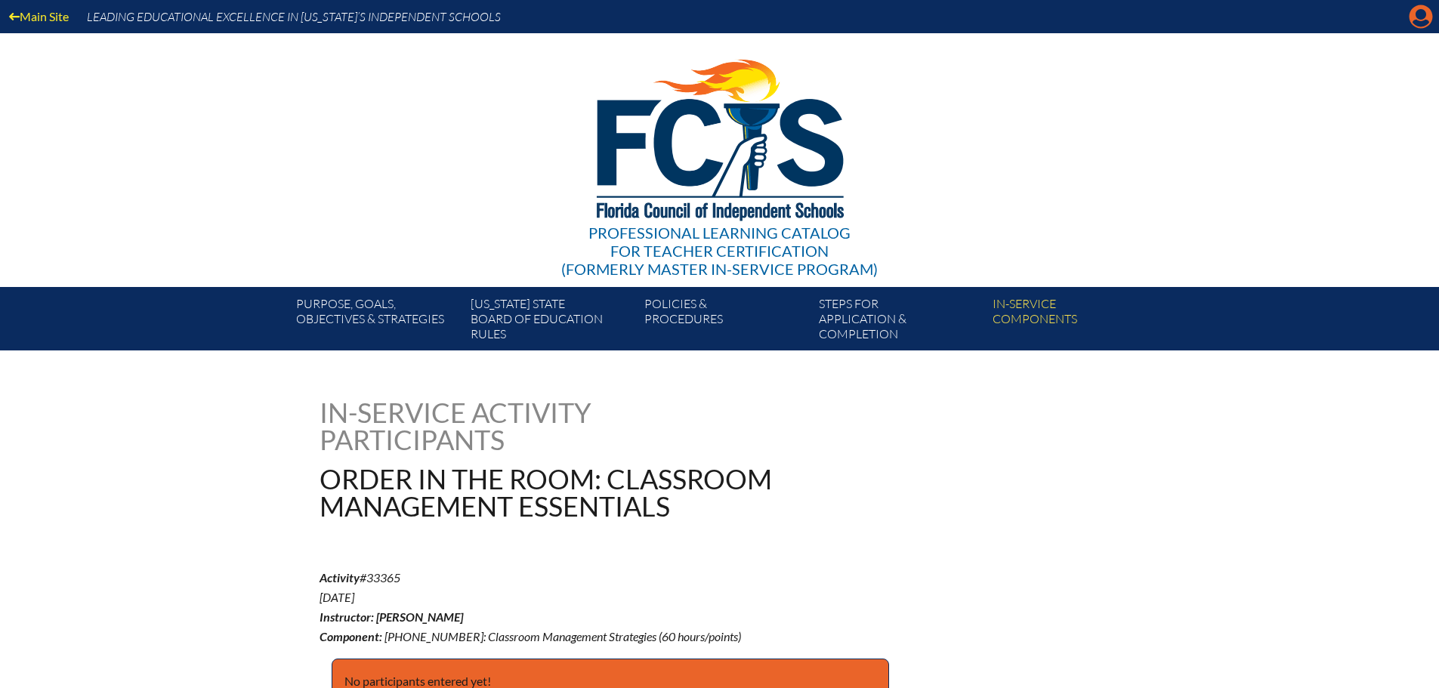
click at [1424, 13] on icon "Manage account" at bounding box center [1421, 17] width 24 height 24
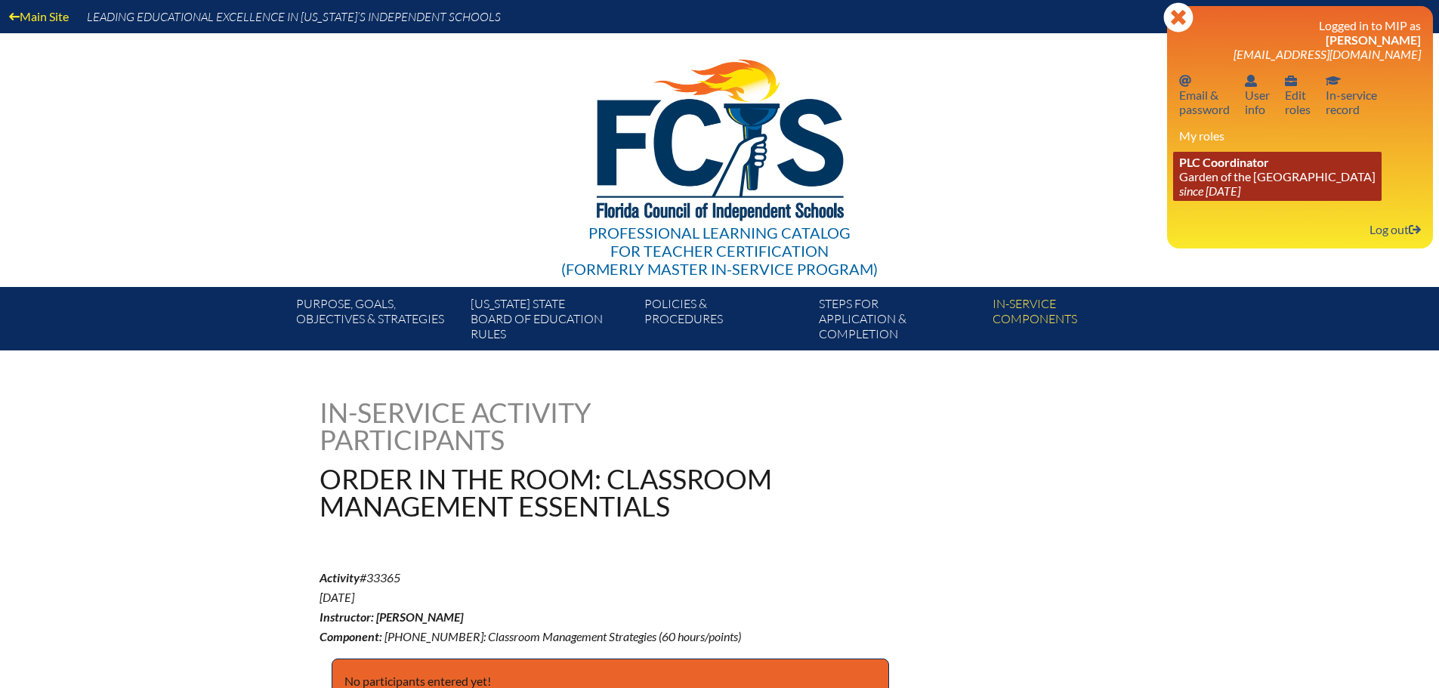
click at [1246, 177] on link "PLC Coordinator Garden of the [GEOGRAPHIC_DATA] since [DATE]" at bounding box center [1277, 176] width 208 height 49
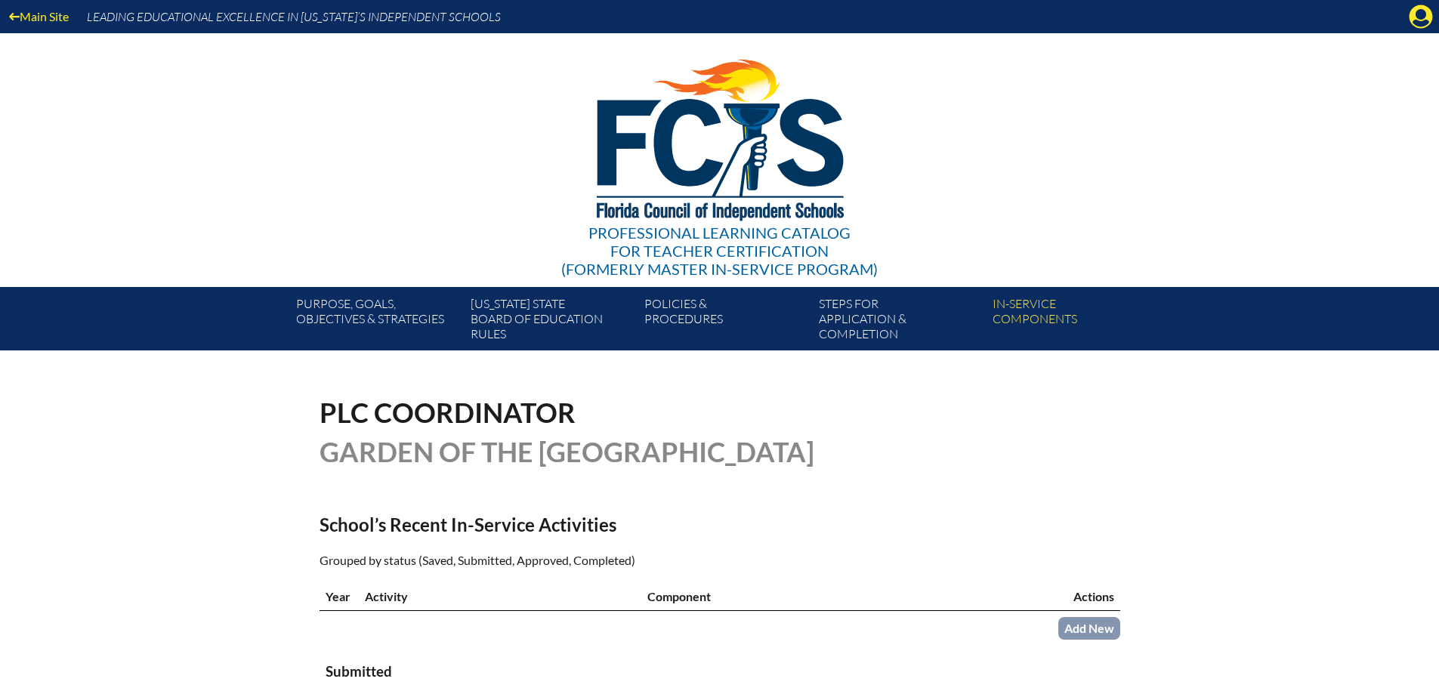
click at [1424, 14] on icon "Manage account" at bounding box center [1421, 17] width 24 height 24
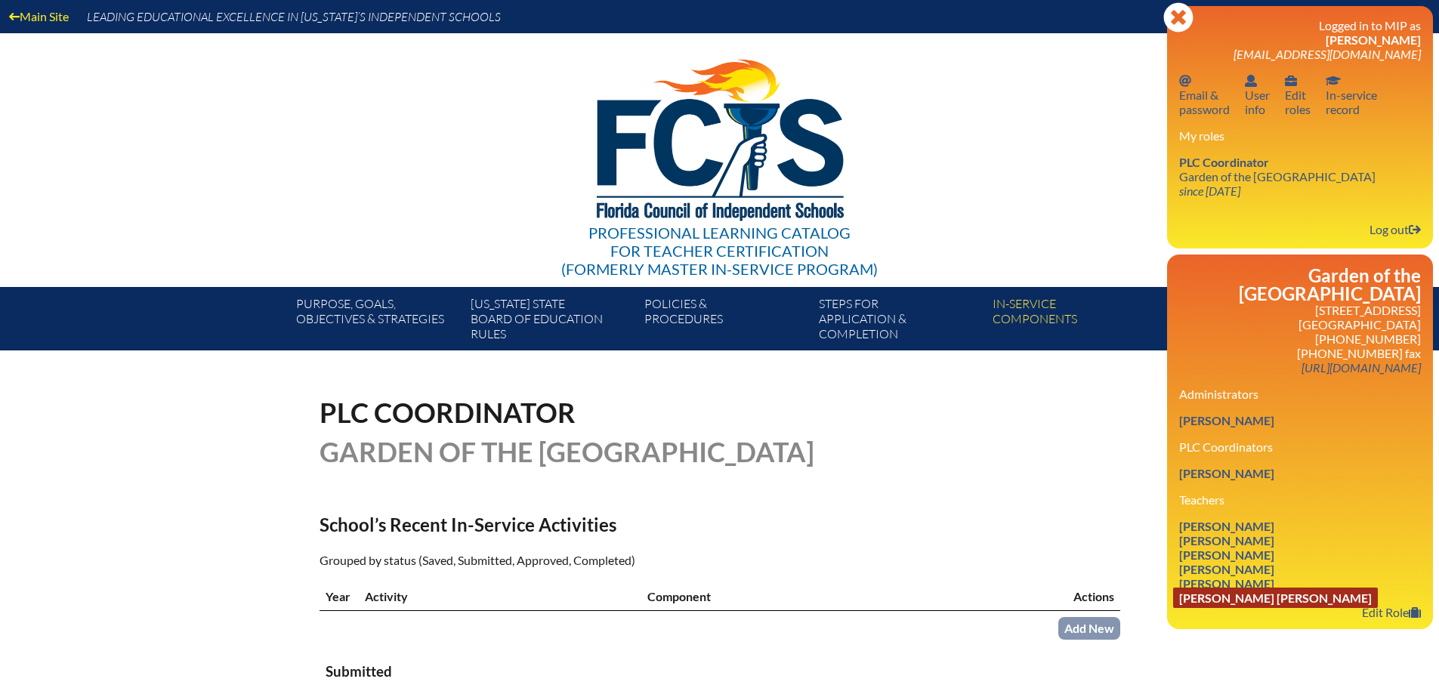
click at [1225, 601] on link "Gharad Aref Shehadeh" at bounding box center [1275, 598] width 205 height 20
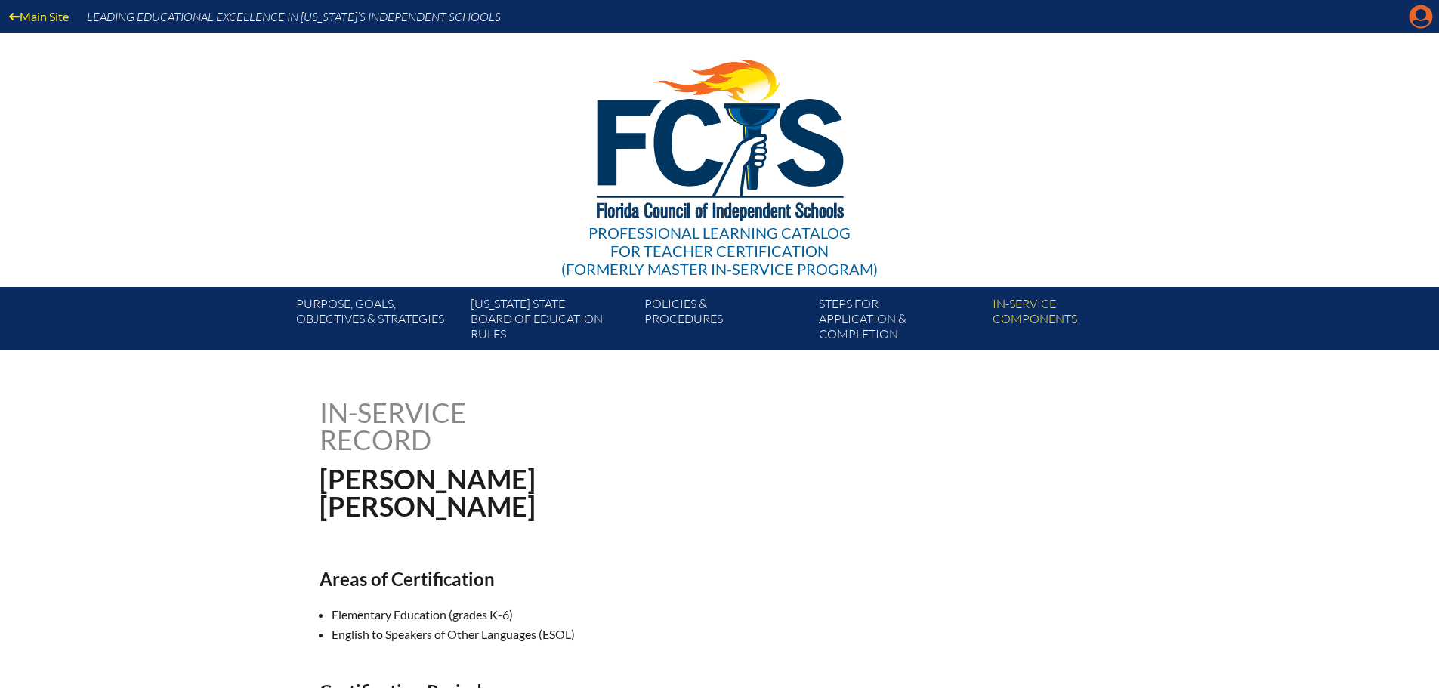
click at [1431, 11] on icon "Manage account" at bounding box center [1421, 17] width 24 height 24
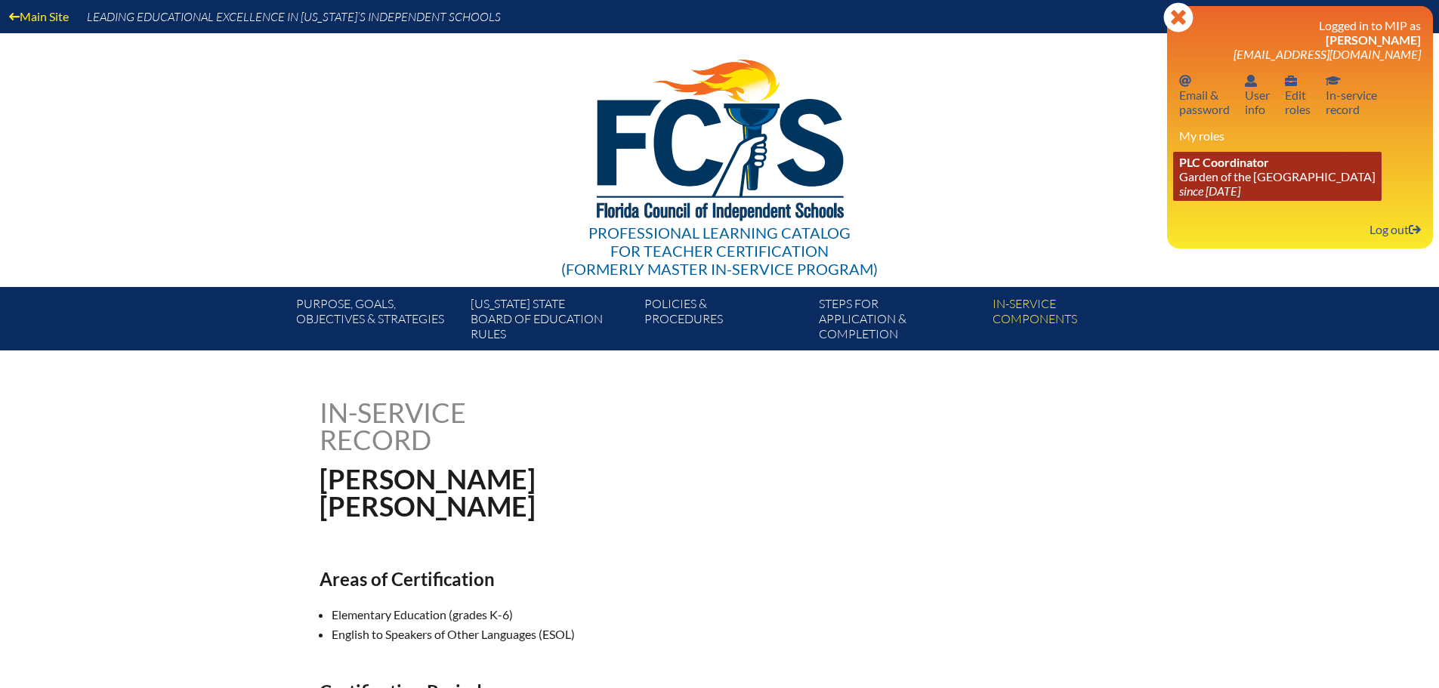
drag, startPoint x: 1248, startPoint y: 188, endPoint x: 1224, endPoint y: 192, distance: 24.5
click at [1240, 189] on icon "since [DATE]" at bounding box center [1209, 191] width 61 height 14
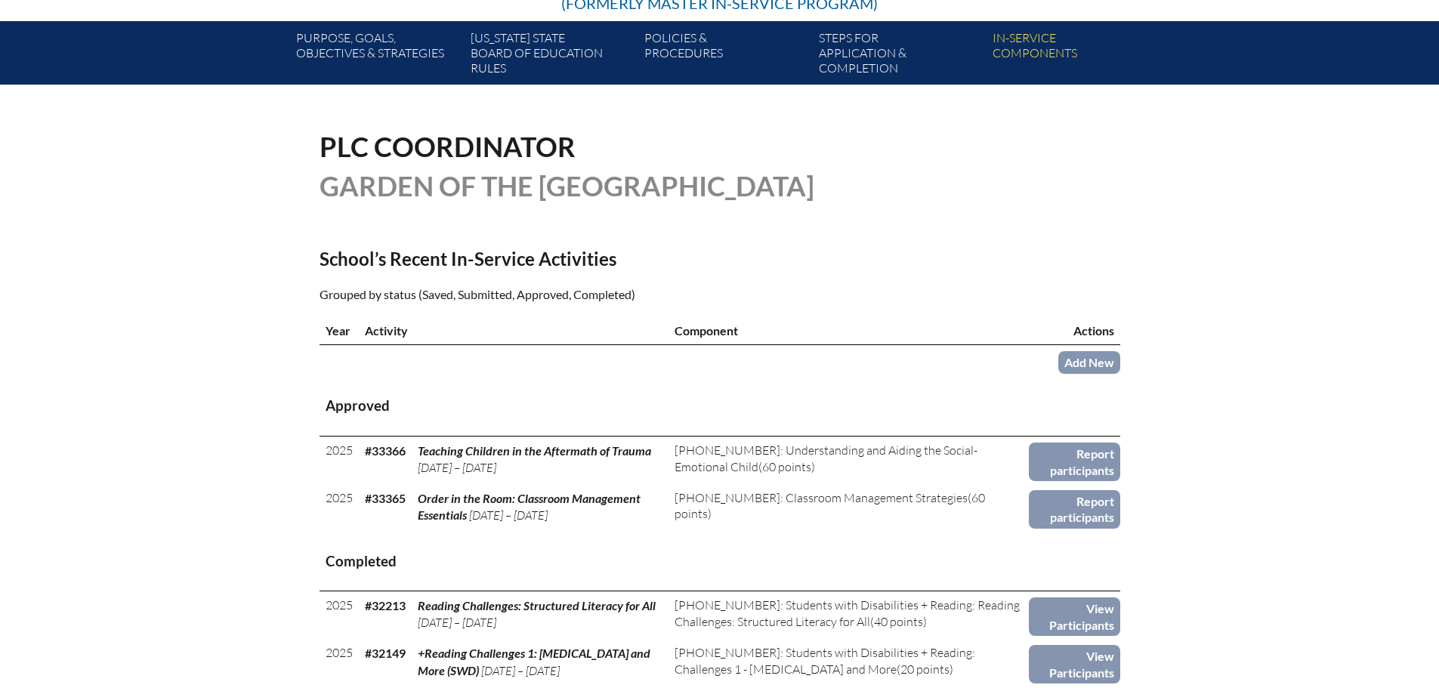
scroll to position [302, 0]
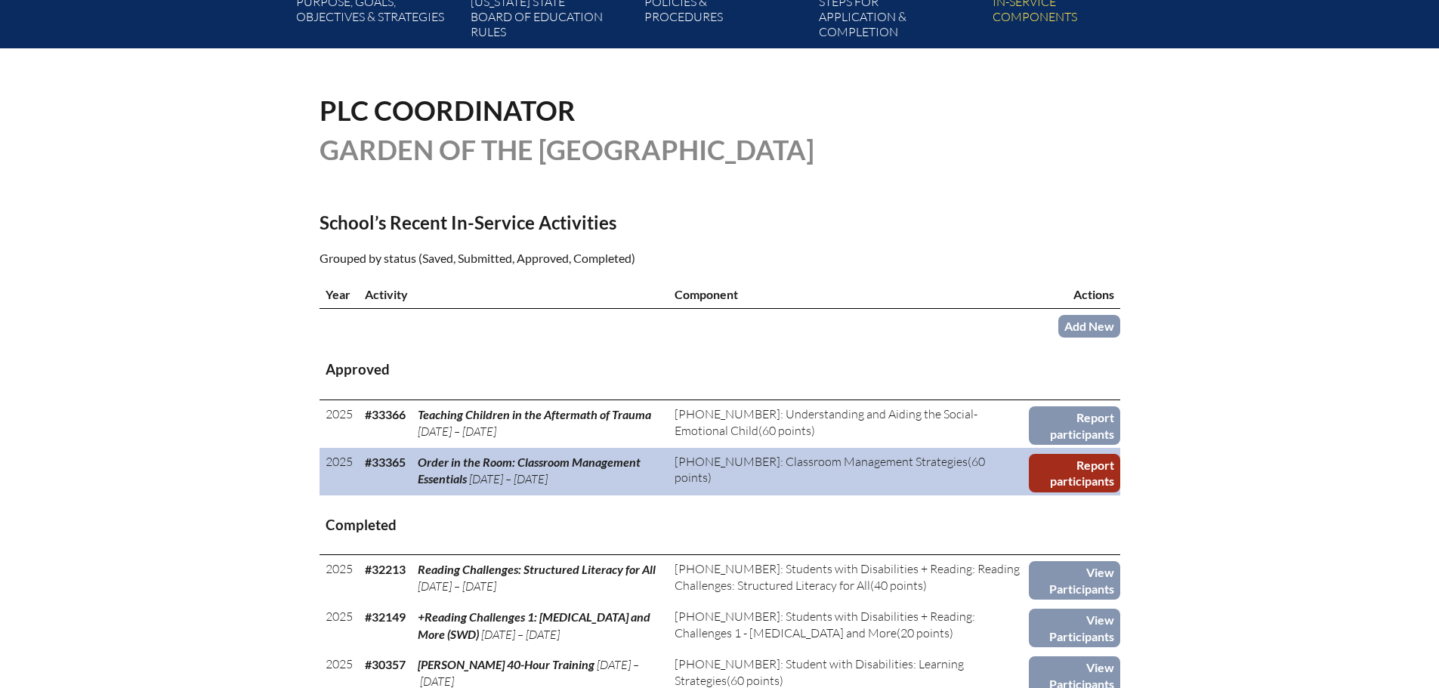
click at [1057, 479] on link "Report participants" at bounding box center [1074, 473] width 91 height 39
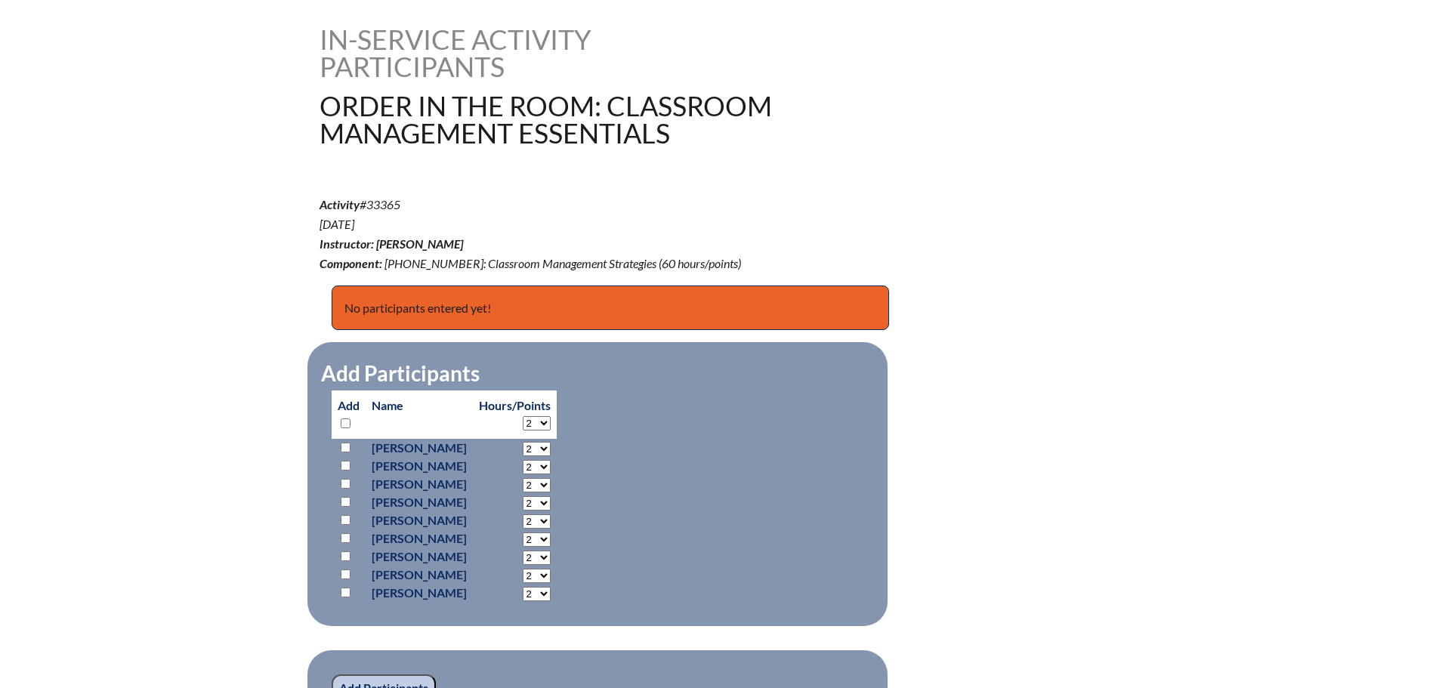
scroll to position [378, 0]
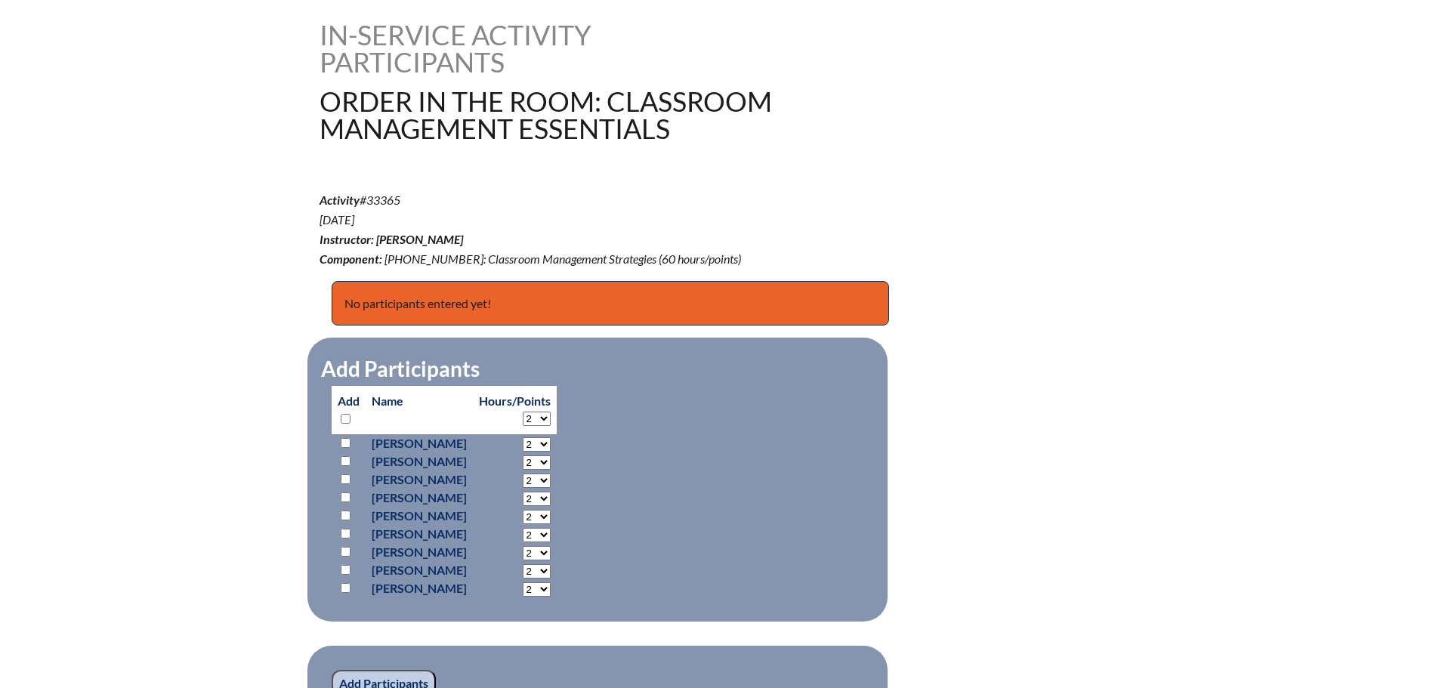
click at [551, 550] on select "2 3 4 5 6 7 8 9 10 11 12 13 14 15 16 17 18 19 20 21 22 23" at bounding box center [537, 553] width 28 height 14
select select "10"
click at [551, 546] on select "2 3 4 5 6 7 8 9 10 11 12 13 14 15 16 17 18 19 20 21 22 23" at bounding box center [537, 553] width 28 height 14
click at [551, 492] on select "2 3 4 5 6 7 8 9 10 11 12 13 14 15 16 17 18 19 20 21 22 23" at bounding box center [537, 499] width 28 height 14
select select "10"
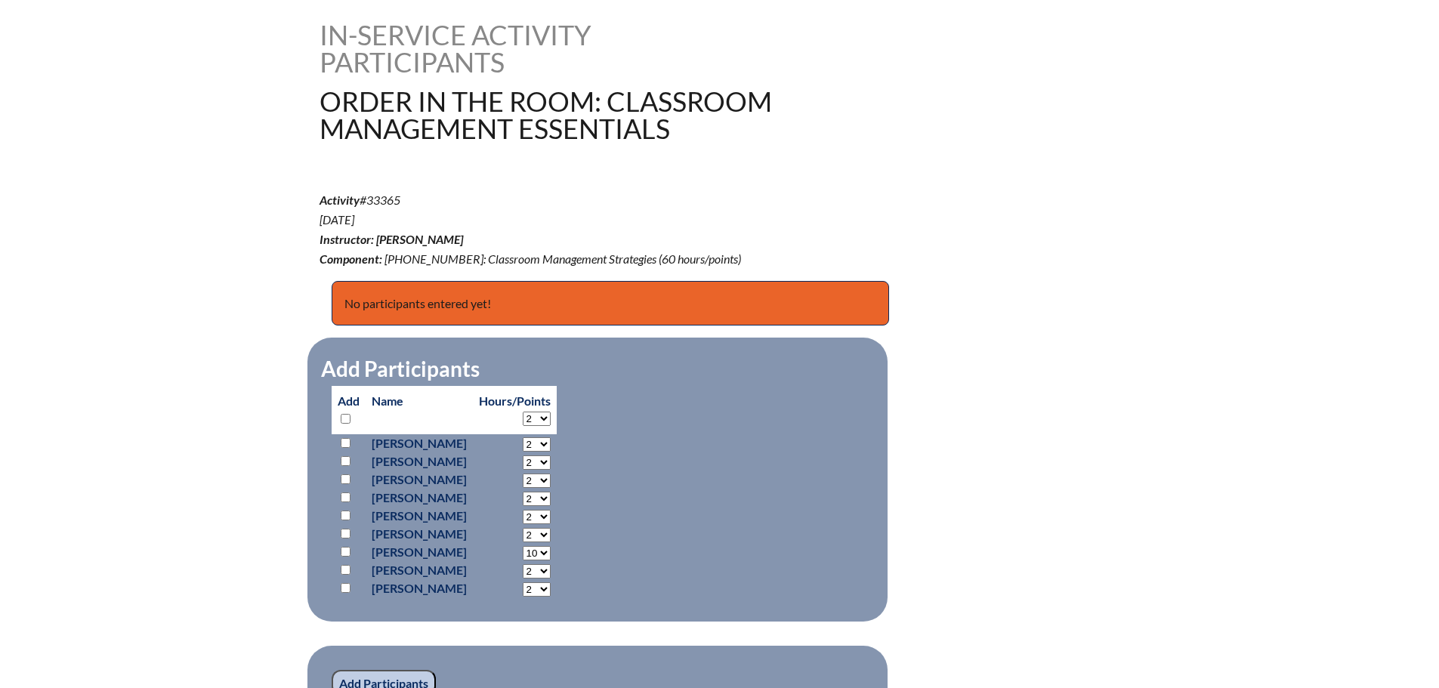
click at [551, 492] on select "2 3 4 5 6 7 8 9 10 11 12 13 14 15 16 17 18 19 20 21 22 23" at bounding box center [537, 499] width 28 height 14
click at [551, 590] on select "2 3 4 5 6 7 8 9 10 11 12 13 14 15 16 17 18 19 20 21 22 23" at bounding box center [537, 589] width 28 height 14
select select "10"
click at [551, 582] on select "2 3 4 5 6 7 8 9 10 11 12 13 14 15 16 17 18 19 20 21 22 23" at bounding box center [537, 589] width 28 height 14
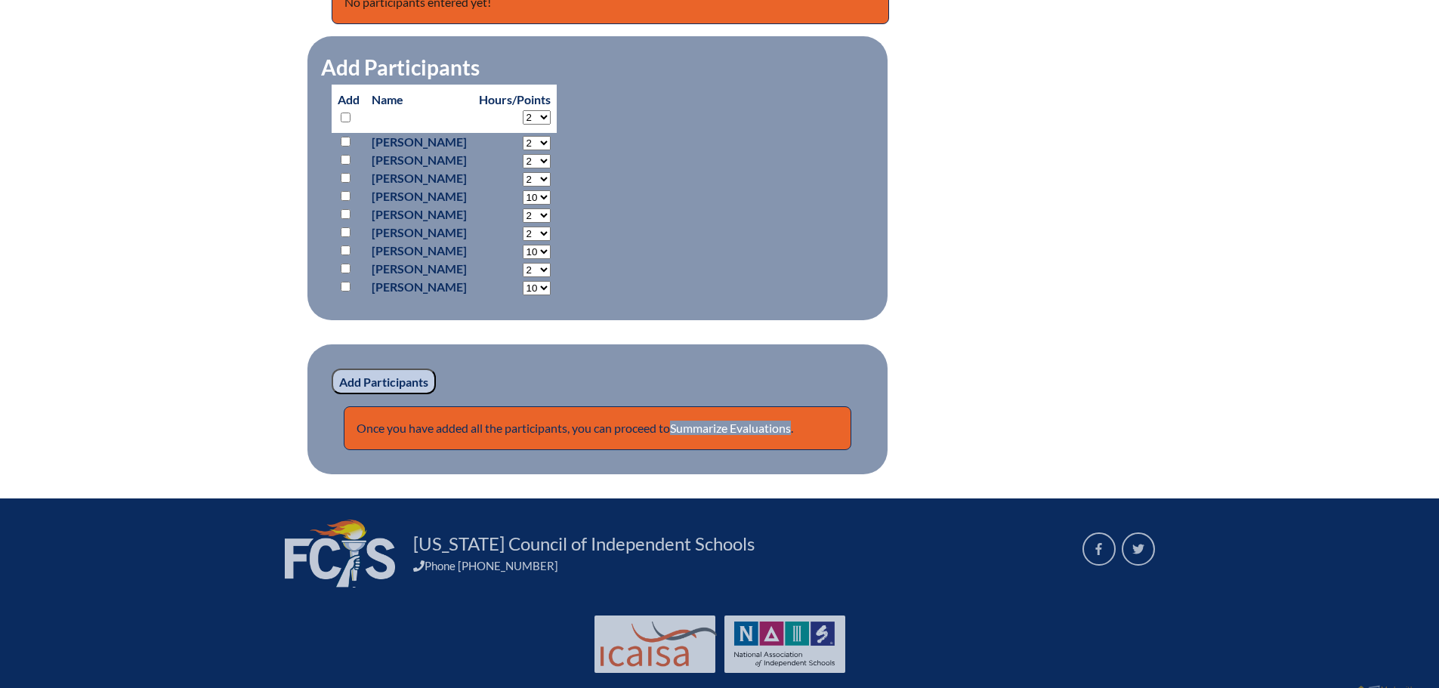
scroll to position [706, 0]
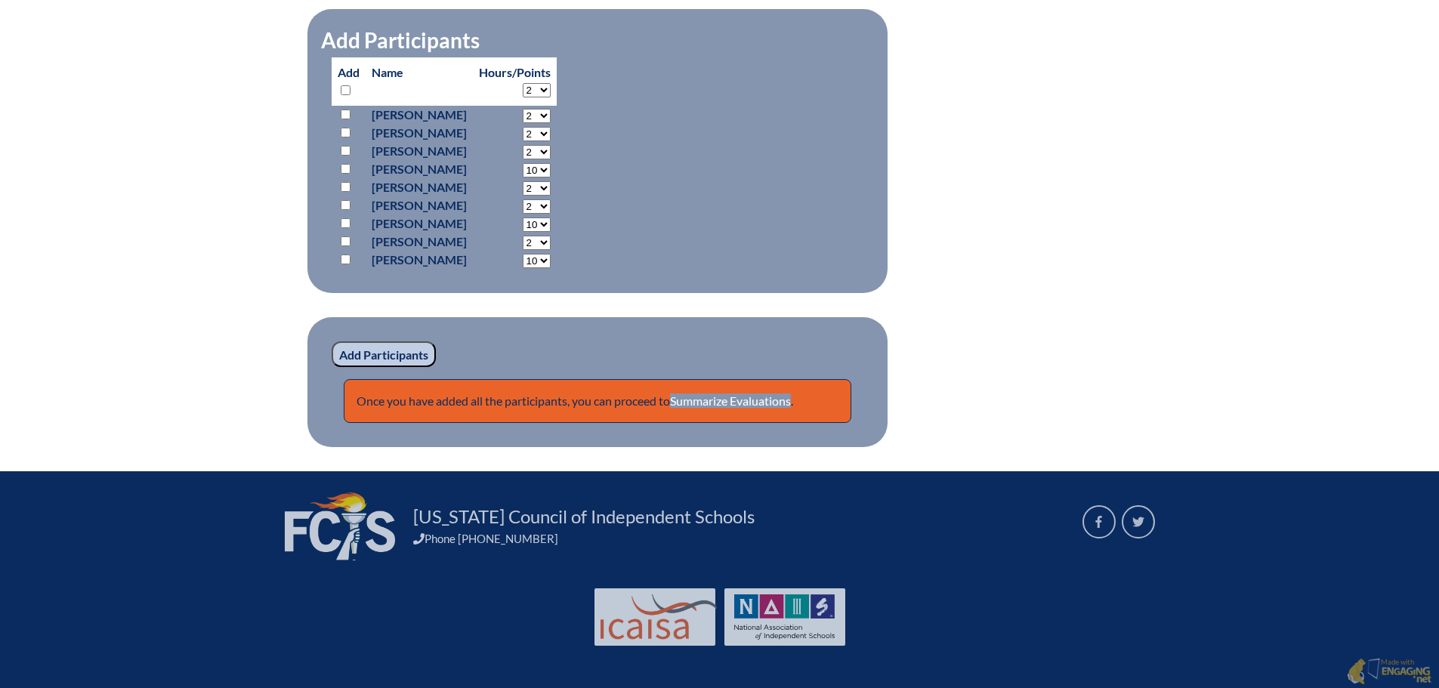
click at [375, 357] on input "Add Participants" at bounding box center [384, 354] width 104 height 26
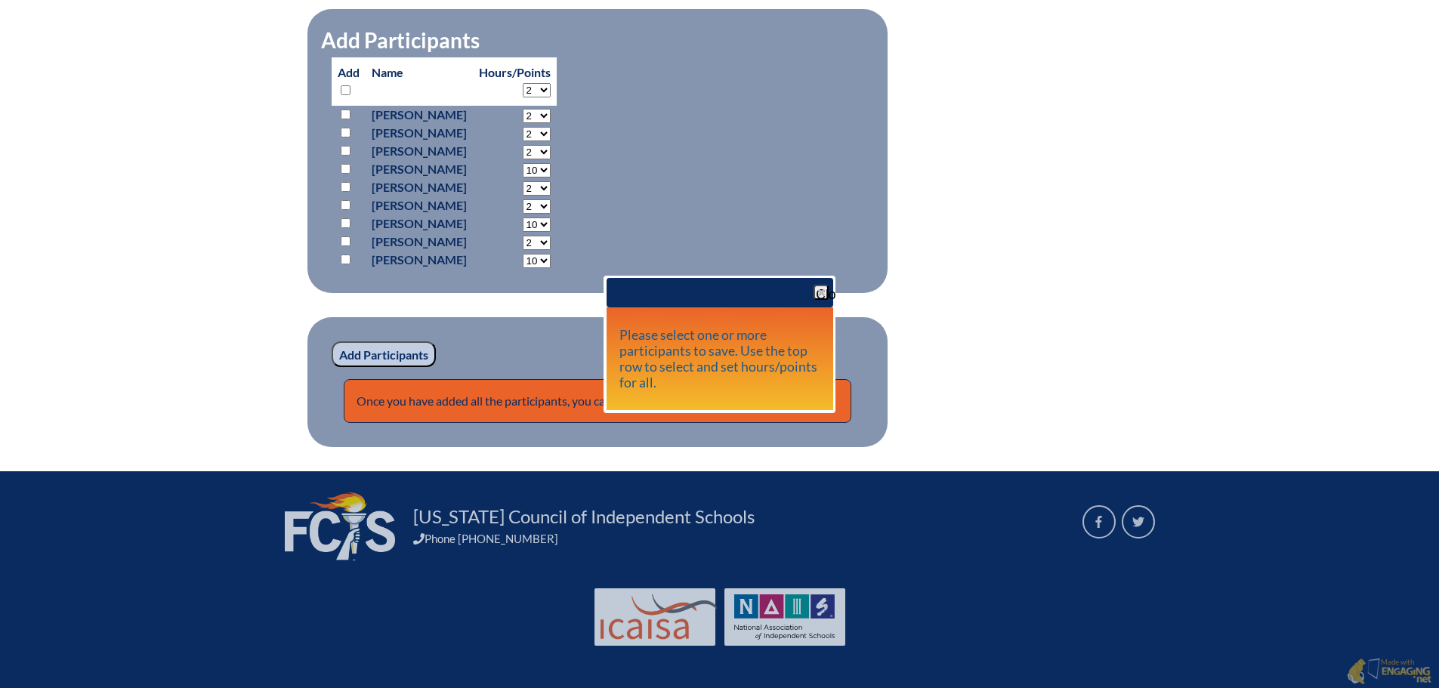
drag, startPoint x: 823, startPoint y: 292, endPoint x: 647, endPoint y: 255, distance: 179.3
click at [823, 292] on span "button" at bounding box center [821, 292] width 12 height 12
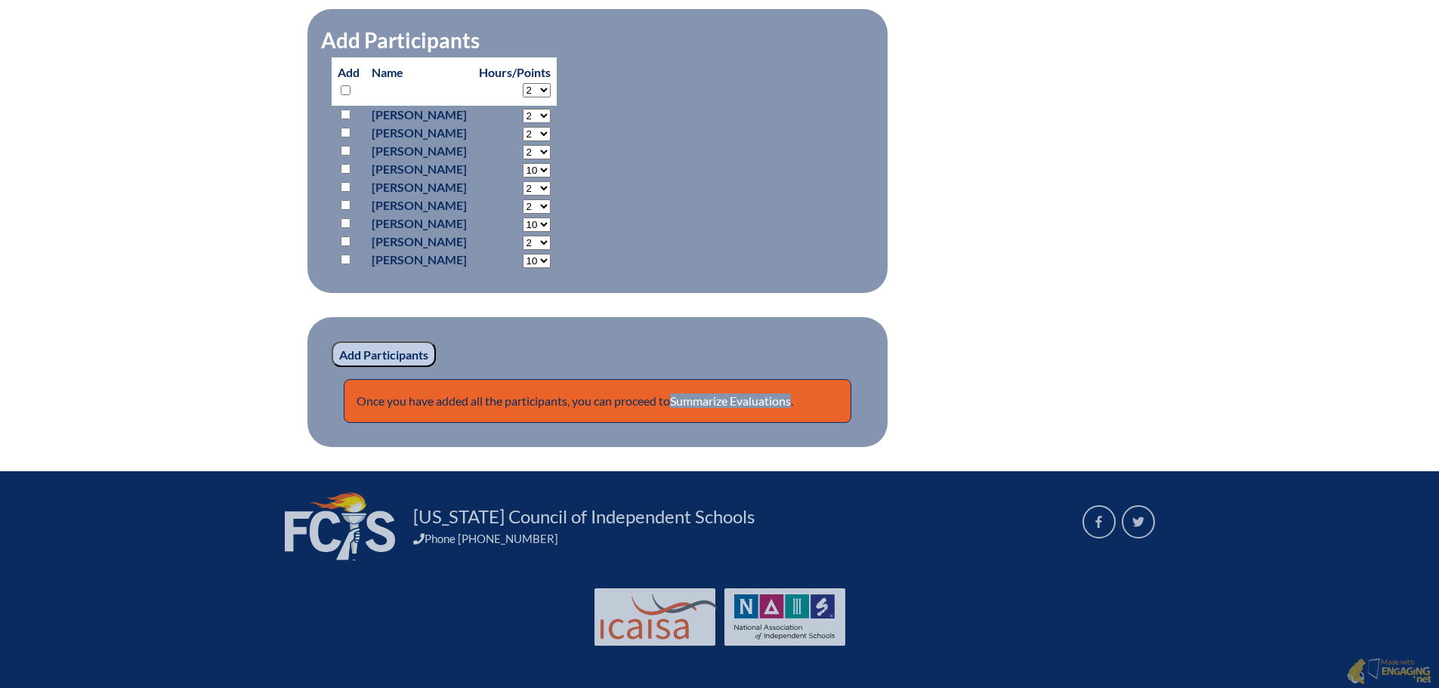
click at [346, 260] on input "checkbox" at bounding box center [346, 260] width 10 height 10
checkbox input "true"
click at [344, 221] on input "checkbox" at bounding box center [346, 223] width 10 height 10
checkbox input "true"
click at [343, 164] on input "checkbox" at bounding box center [346, 169] width 10 height 10
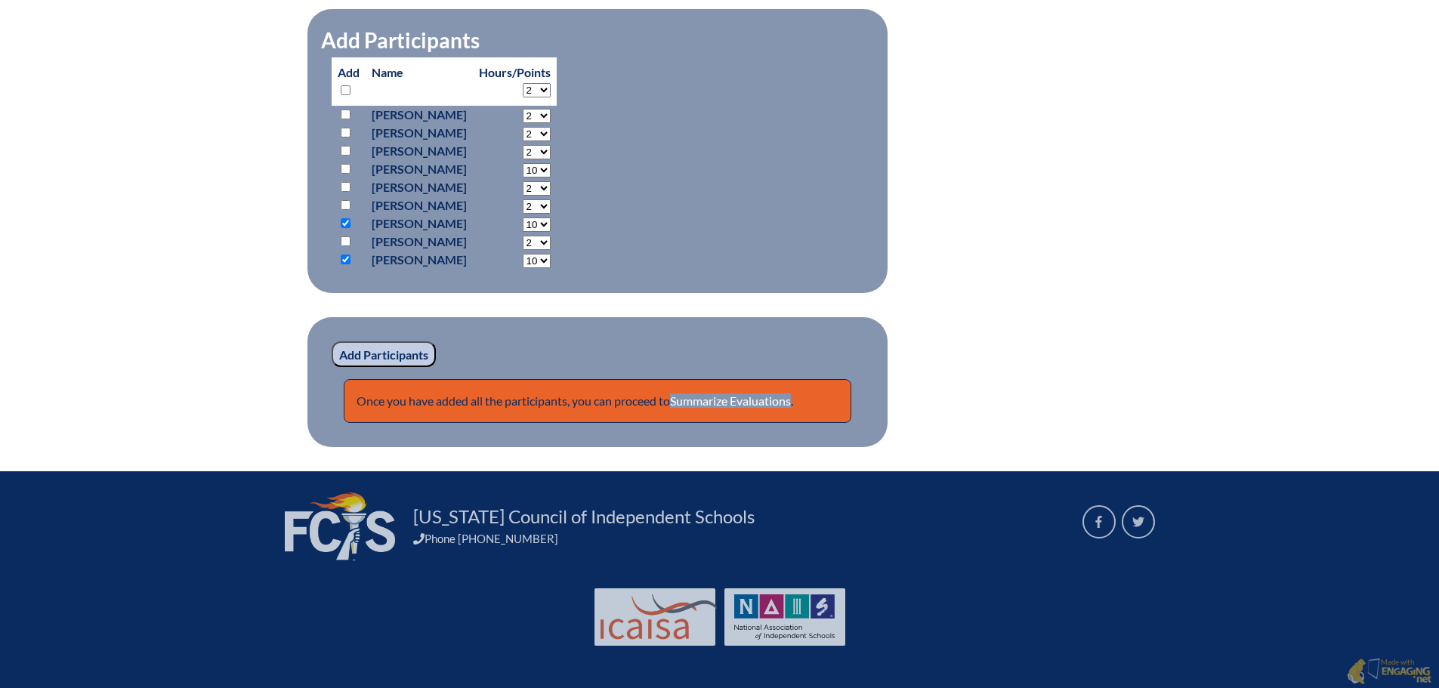
checkbox input "true"
click at [424, 356] on input "Add Participants" at bounding box center [384, 354] width 104 height 26
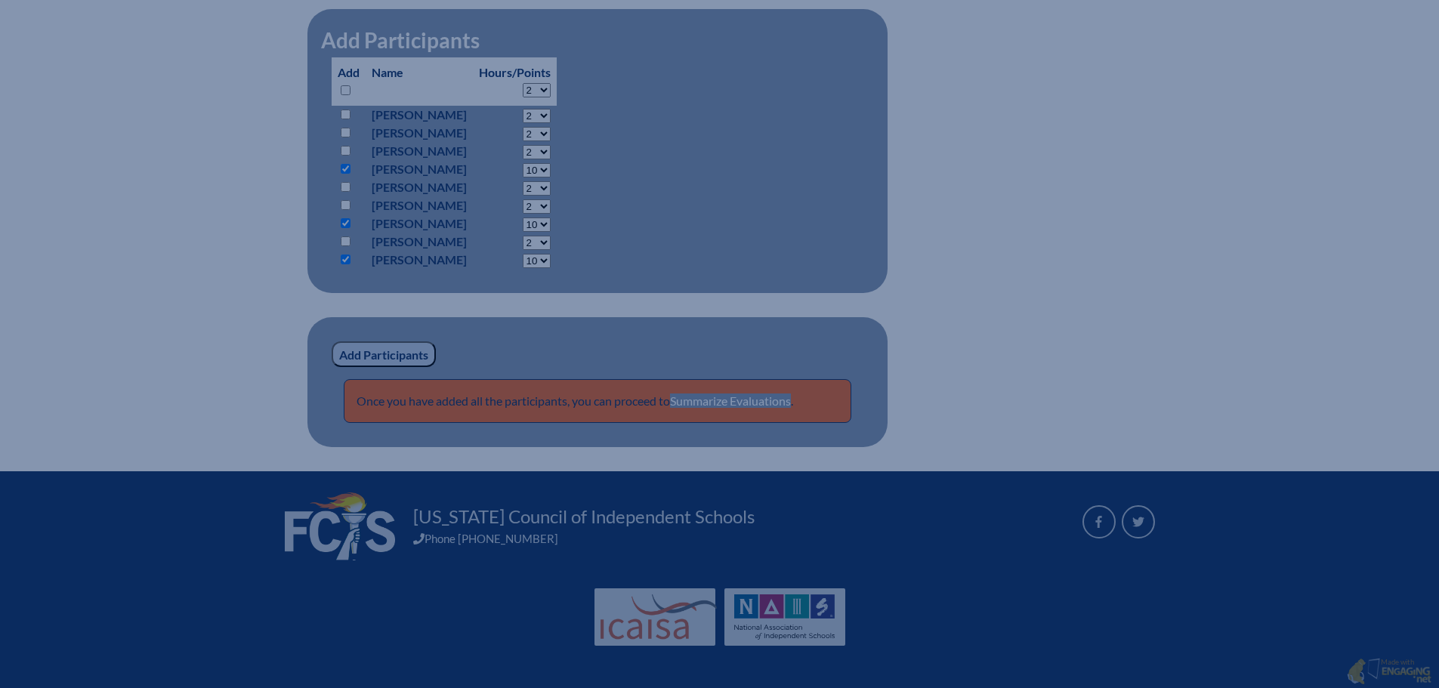
scroll to position [654, 0]
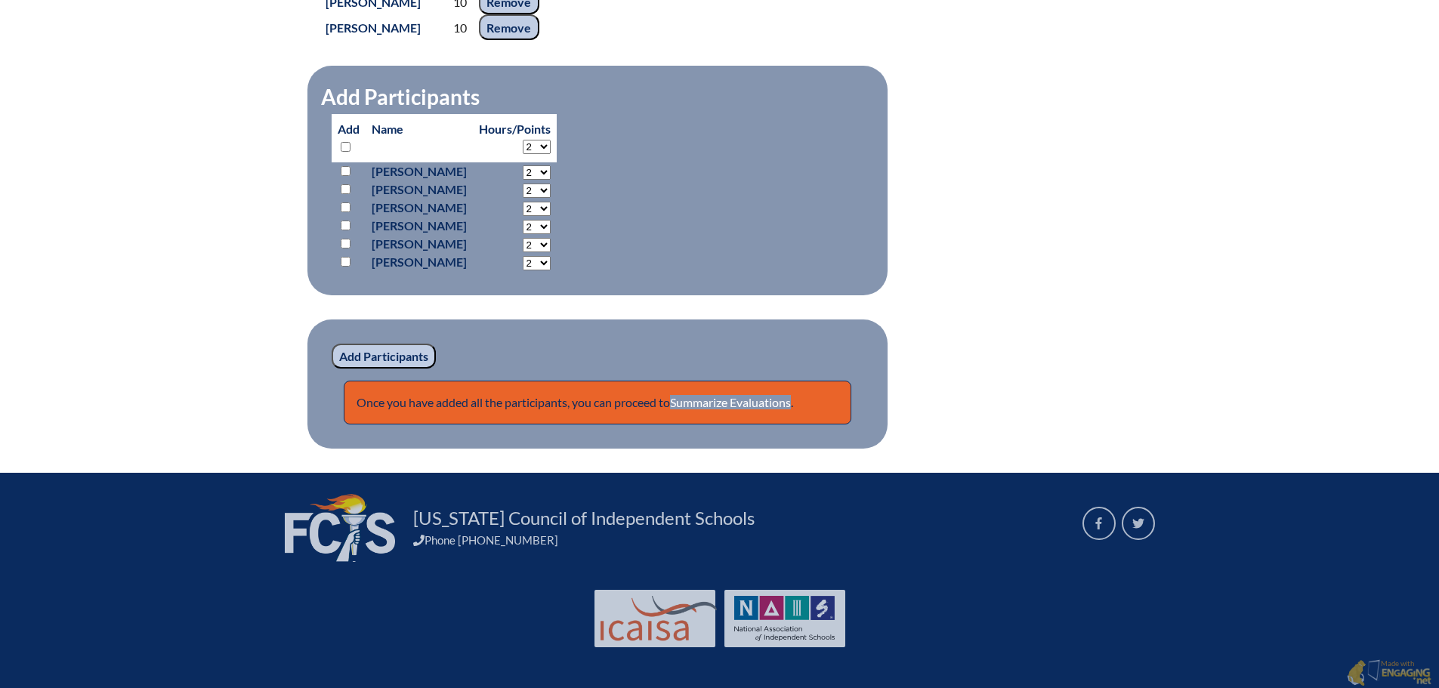
scroll to position [785, 0]
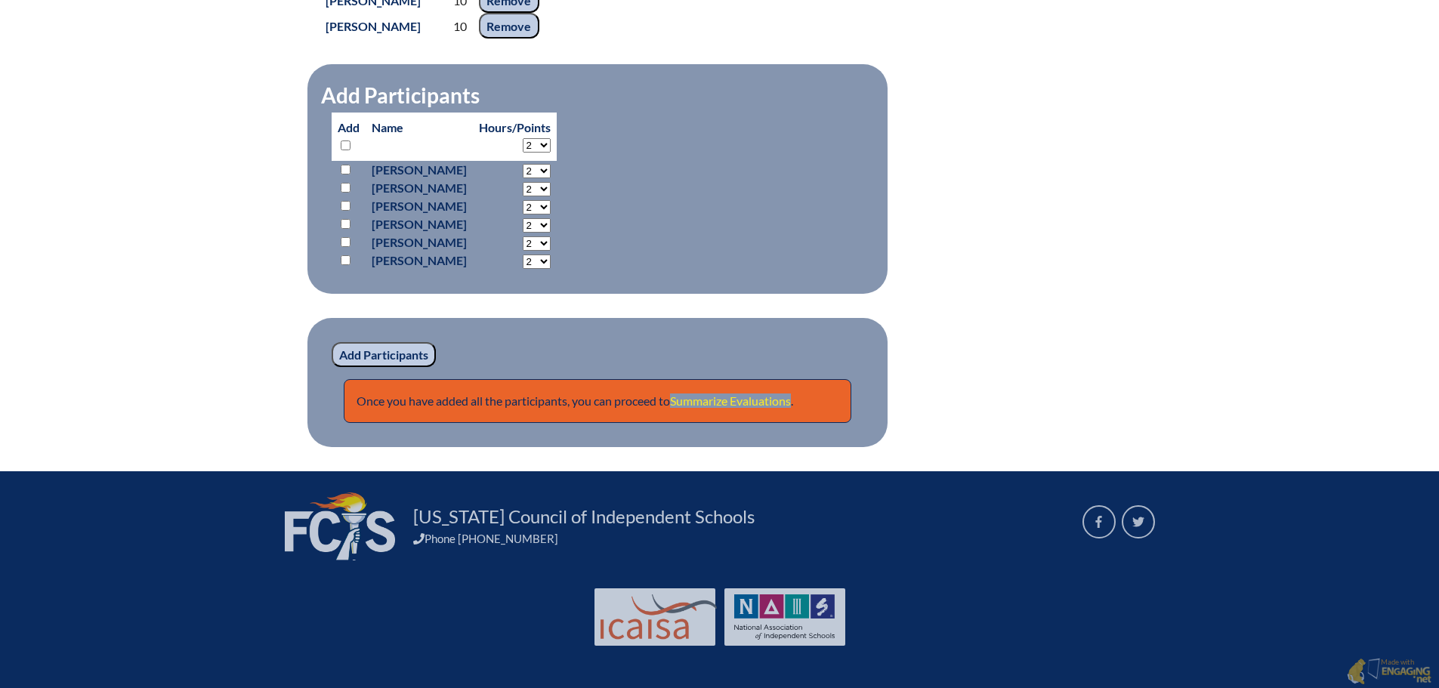
click at [729, 397] on link "Summarize Evaluations" at bounding box center [730, 401] width 121 height 14
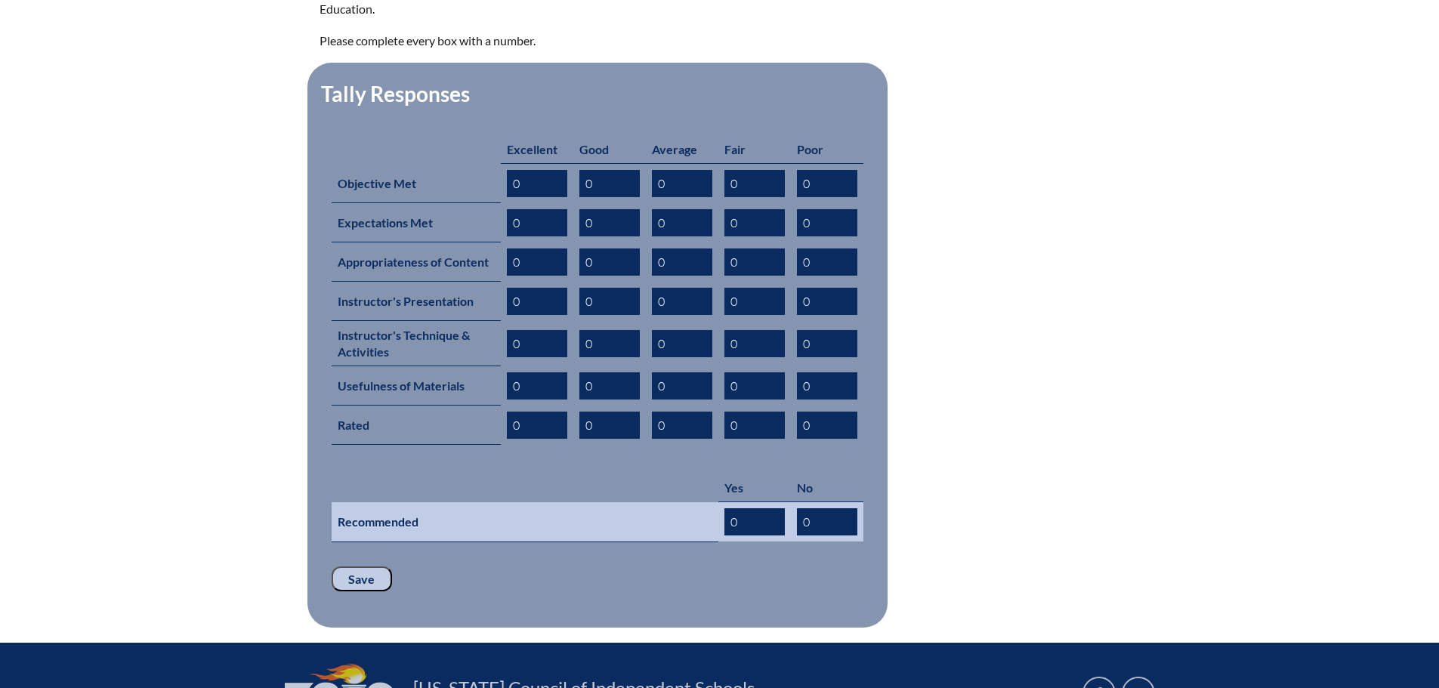
scroll to position [755, 0]
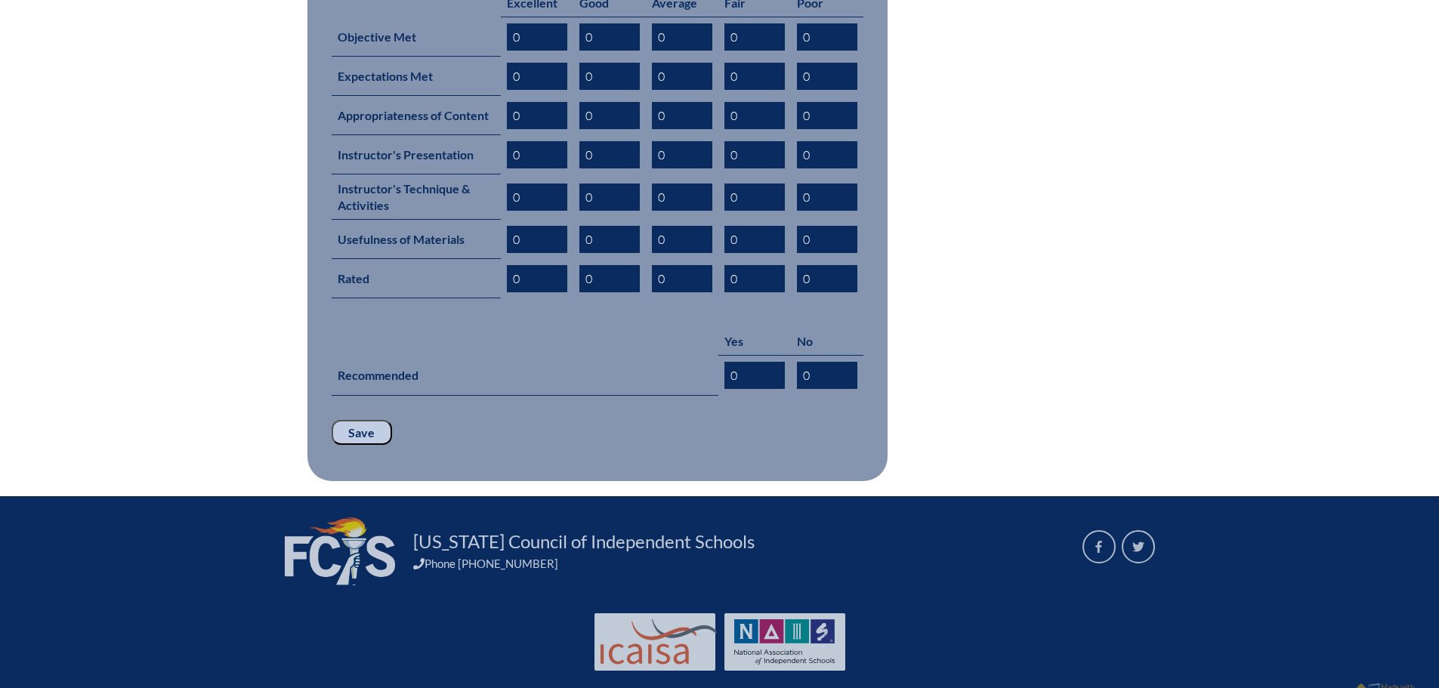
click at [369, 420] on input "Save" at bounding box center [362, 433] width 60 height 26
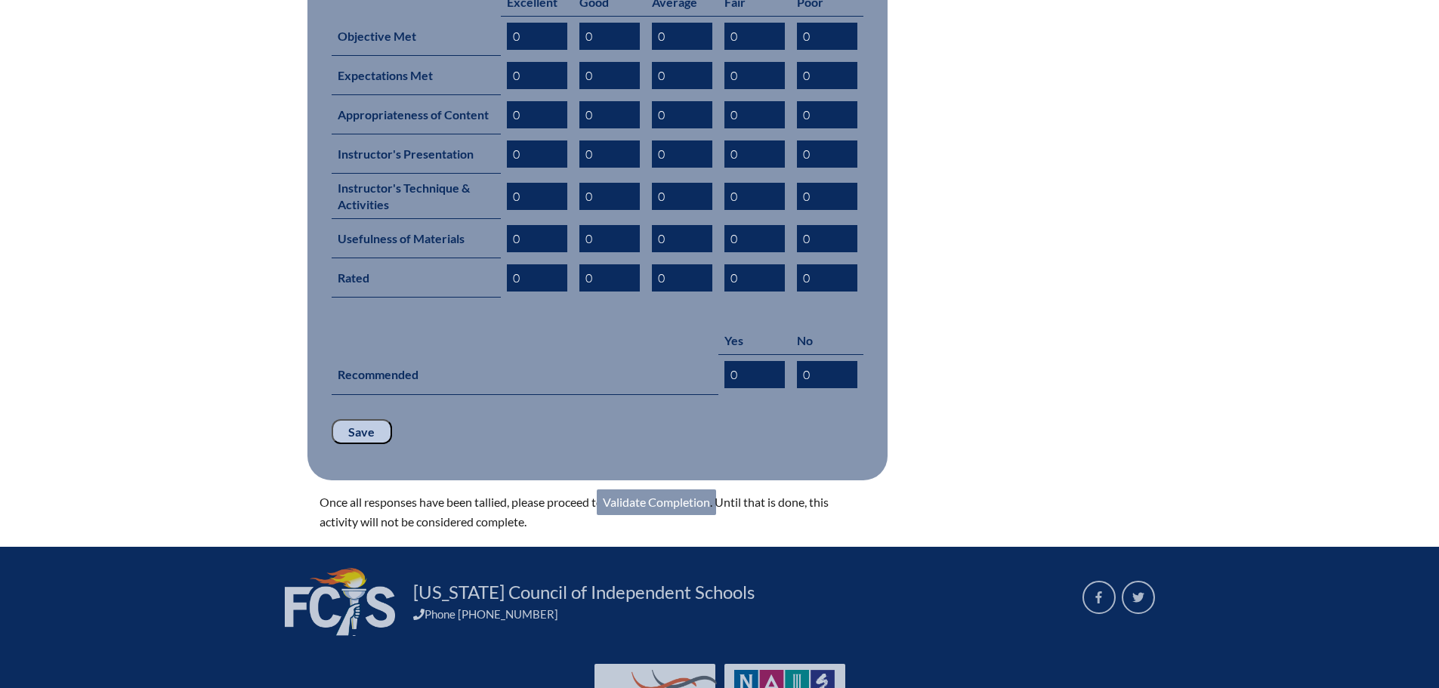
scroll to position [806, 0]
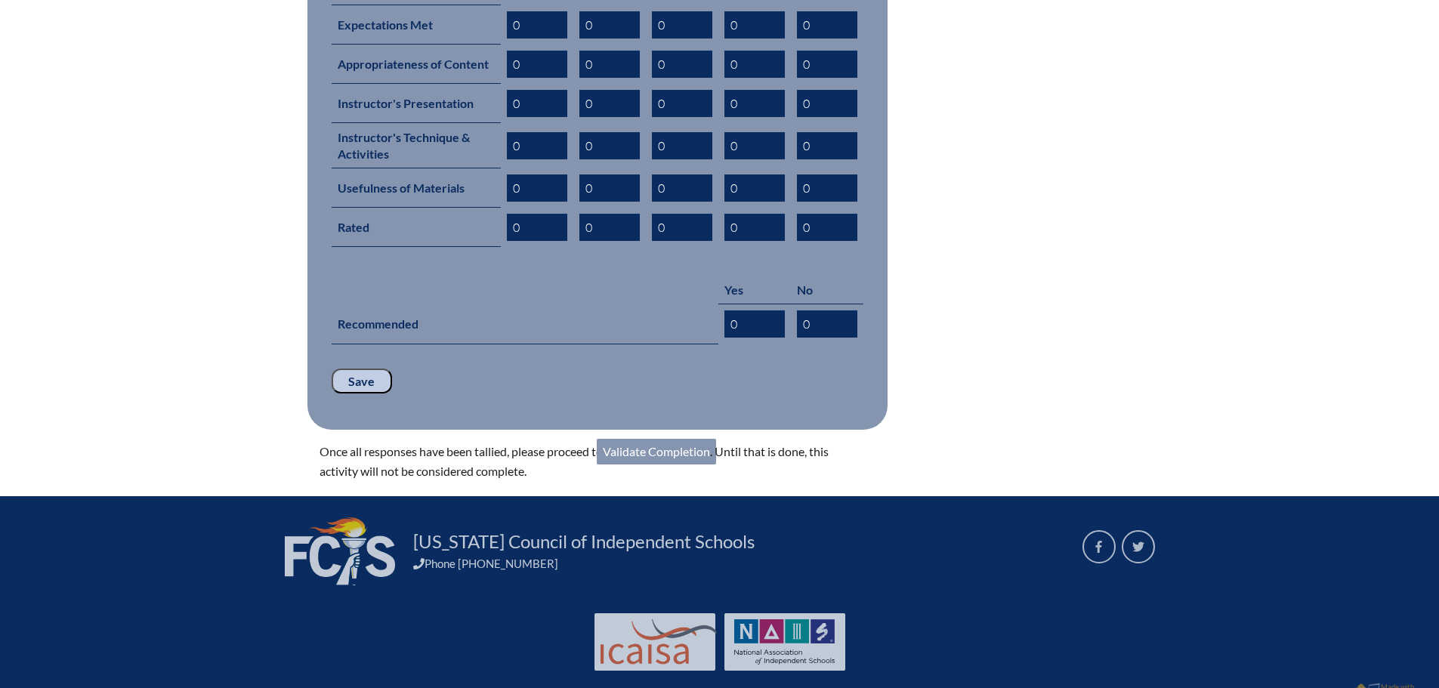
click at [380, 369] on input "Save" at bounding box center [362, 382] width 60 height 26
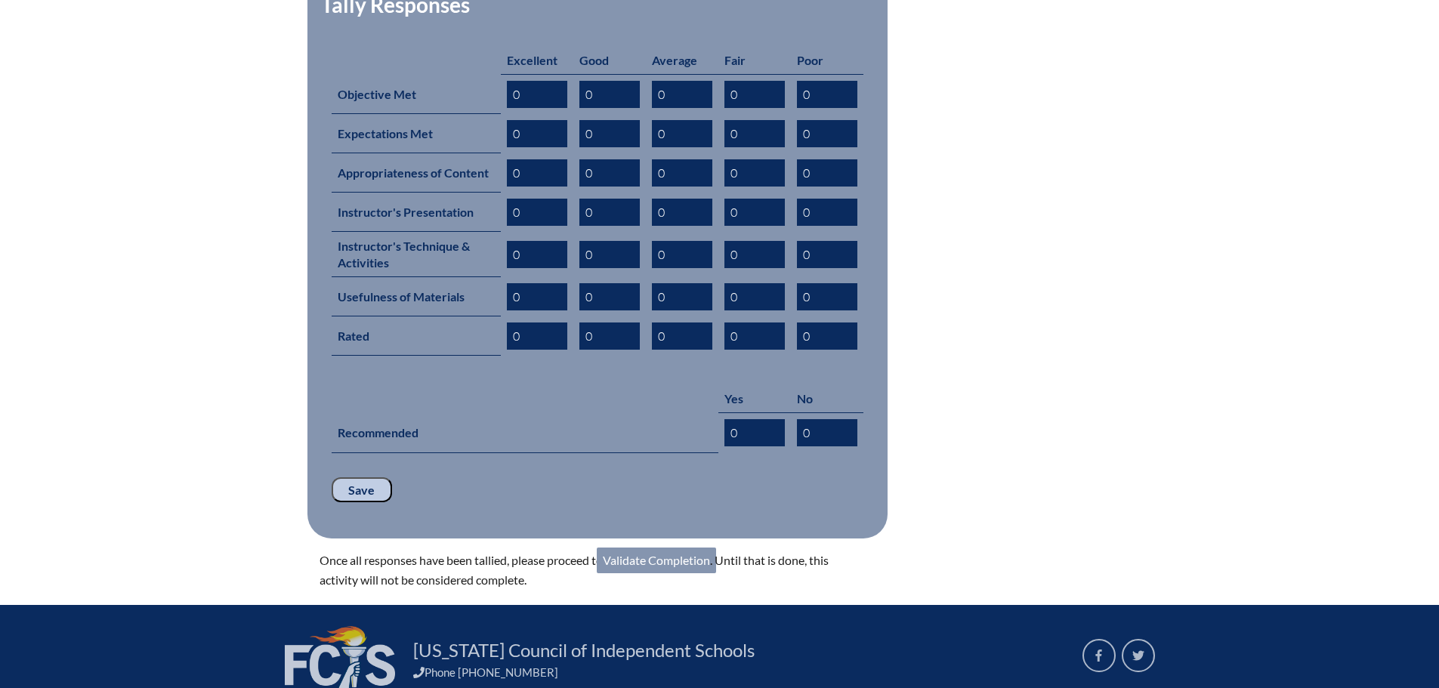
scroll to position [806, 0]
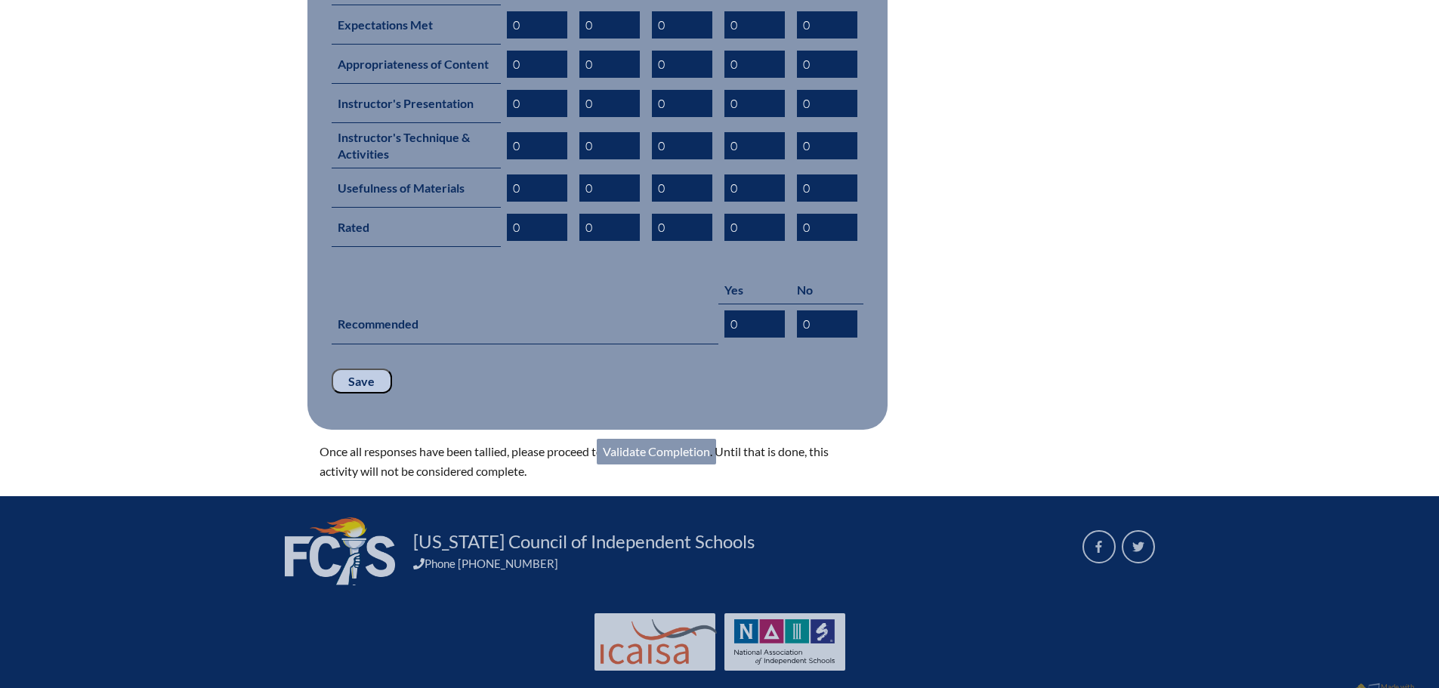
click at [647, 439] on link "Validate Completion" at bounding box center [656, 452] width 119 height 26
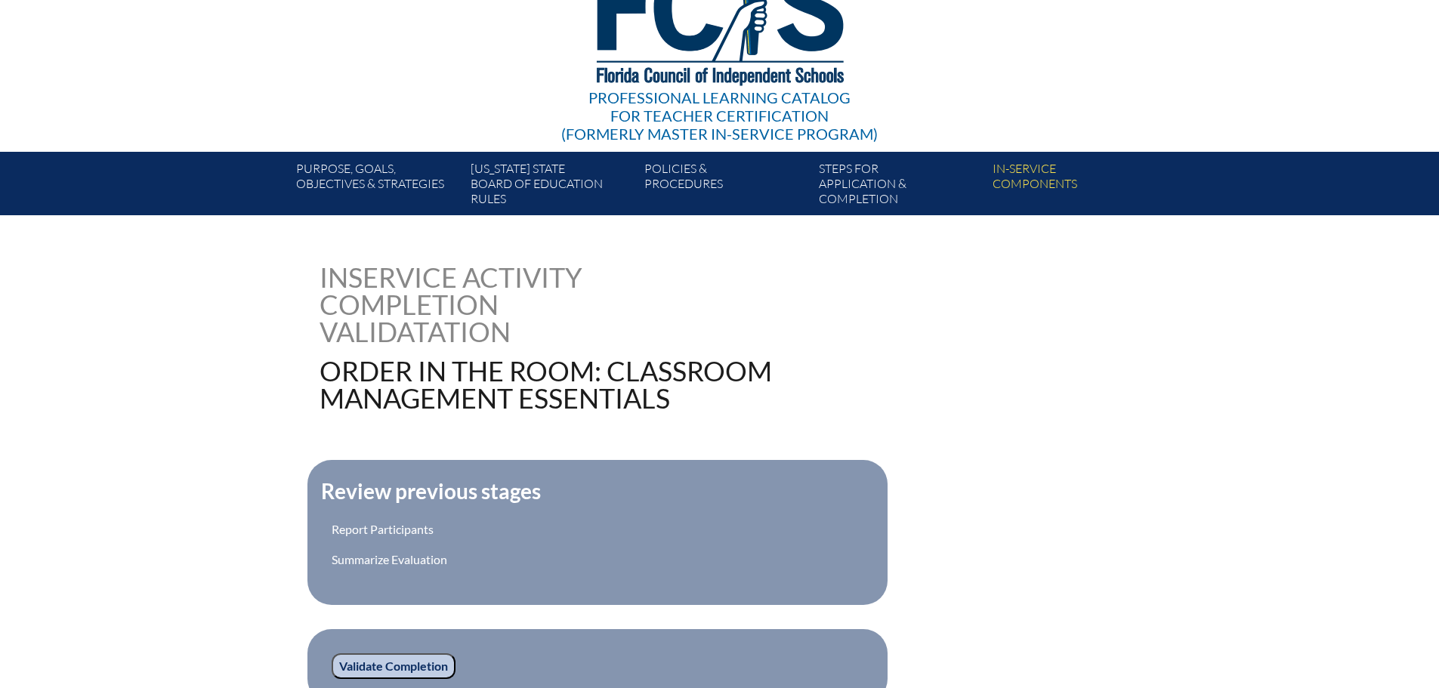
scroll to position [391, 0]
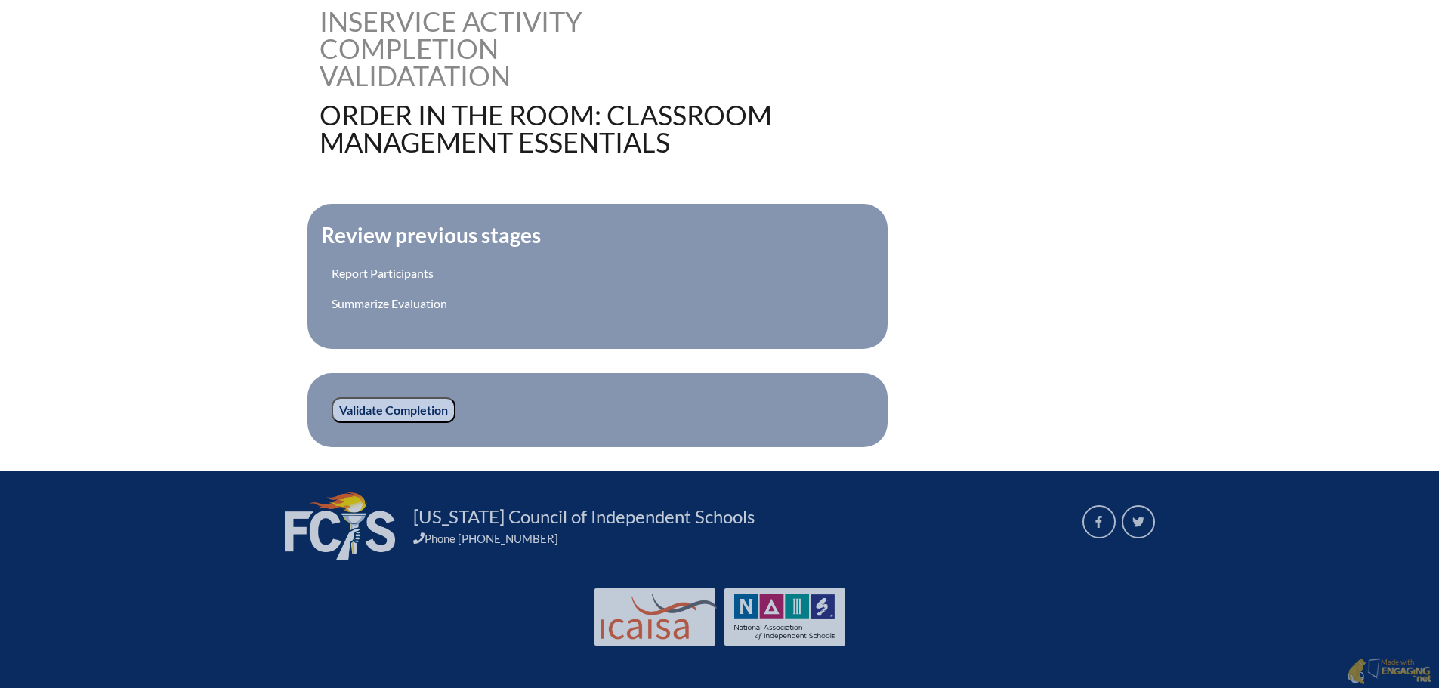
click at [420, 406] on input "Validate Completion" at bounding box center [394, 410] width 124 height 26
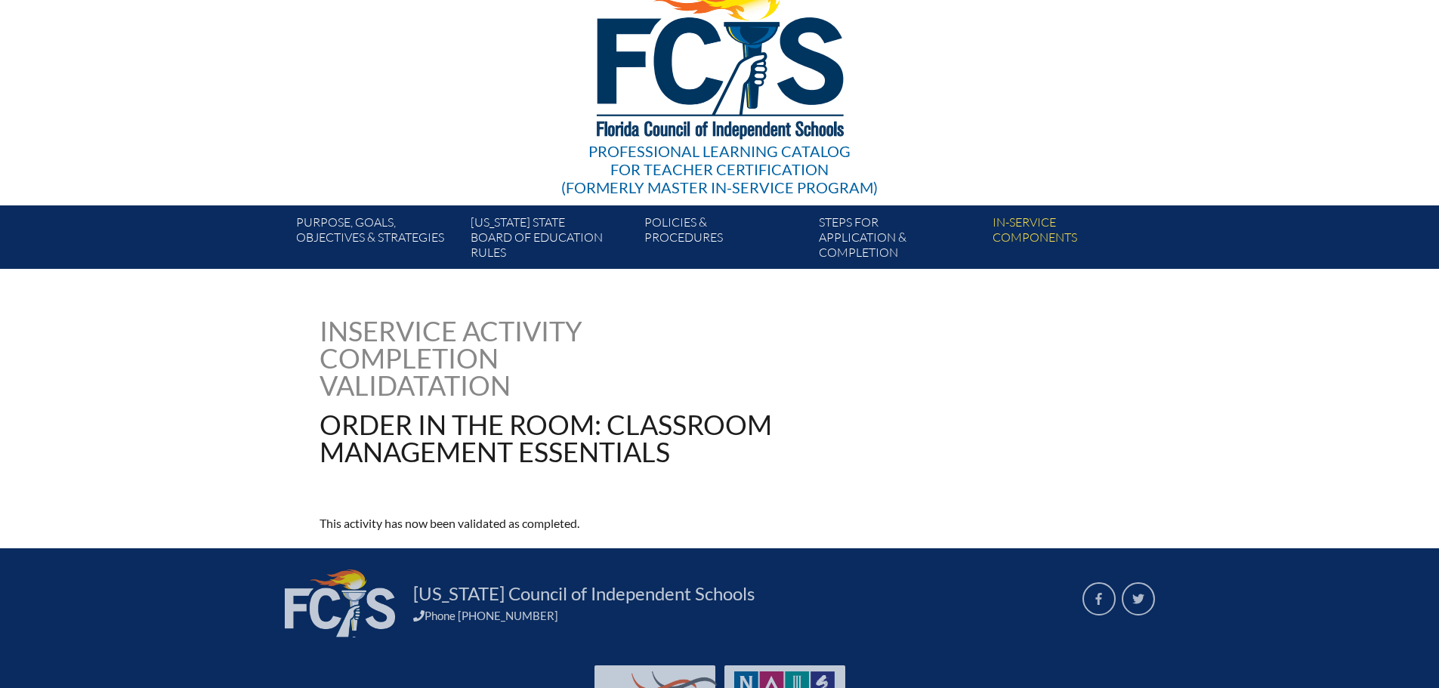
scroll to position [159, 0]
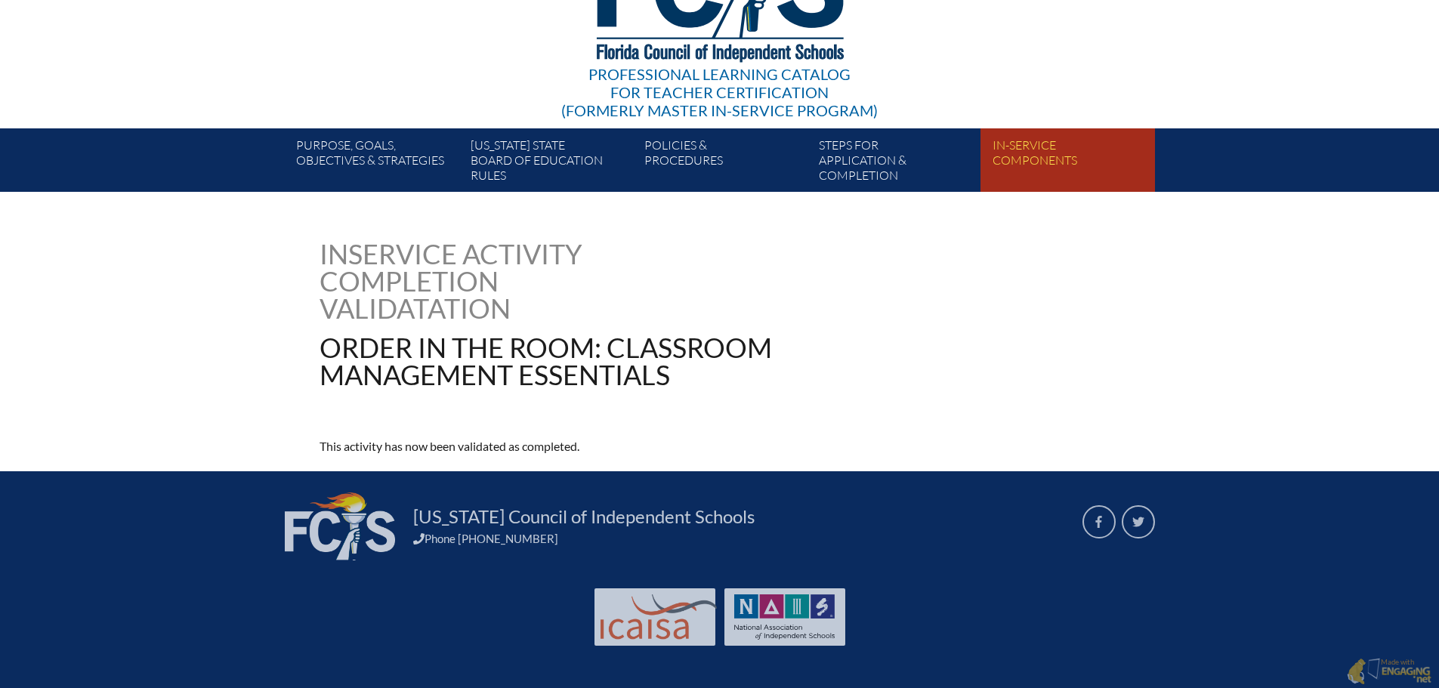
click at [1020, 165] on link "In-service components" at bounding box center [1073, 162] width 174 height 57
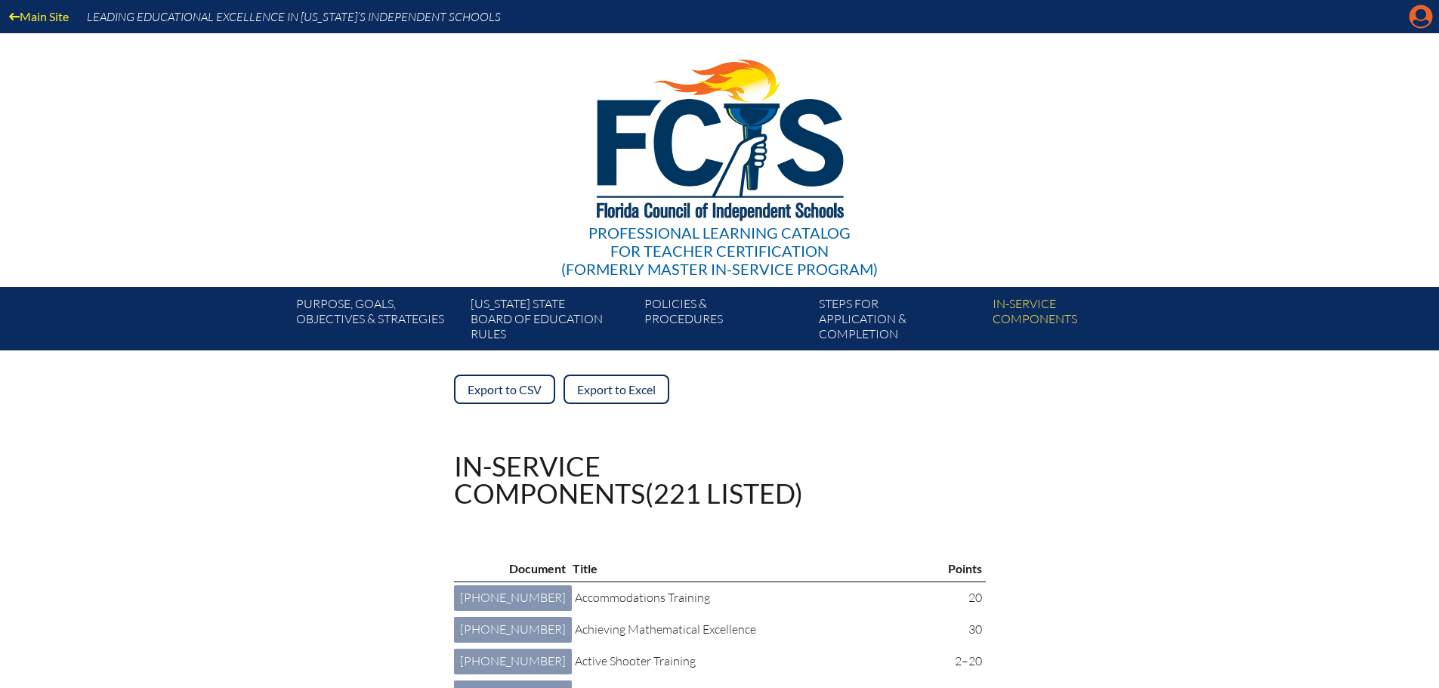
click at [1421, 8] on icon at bounding box center [1420, 16] width 23 height 23
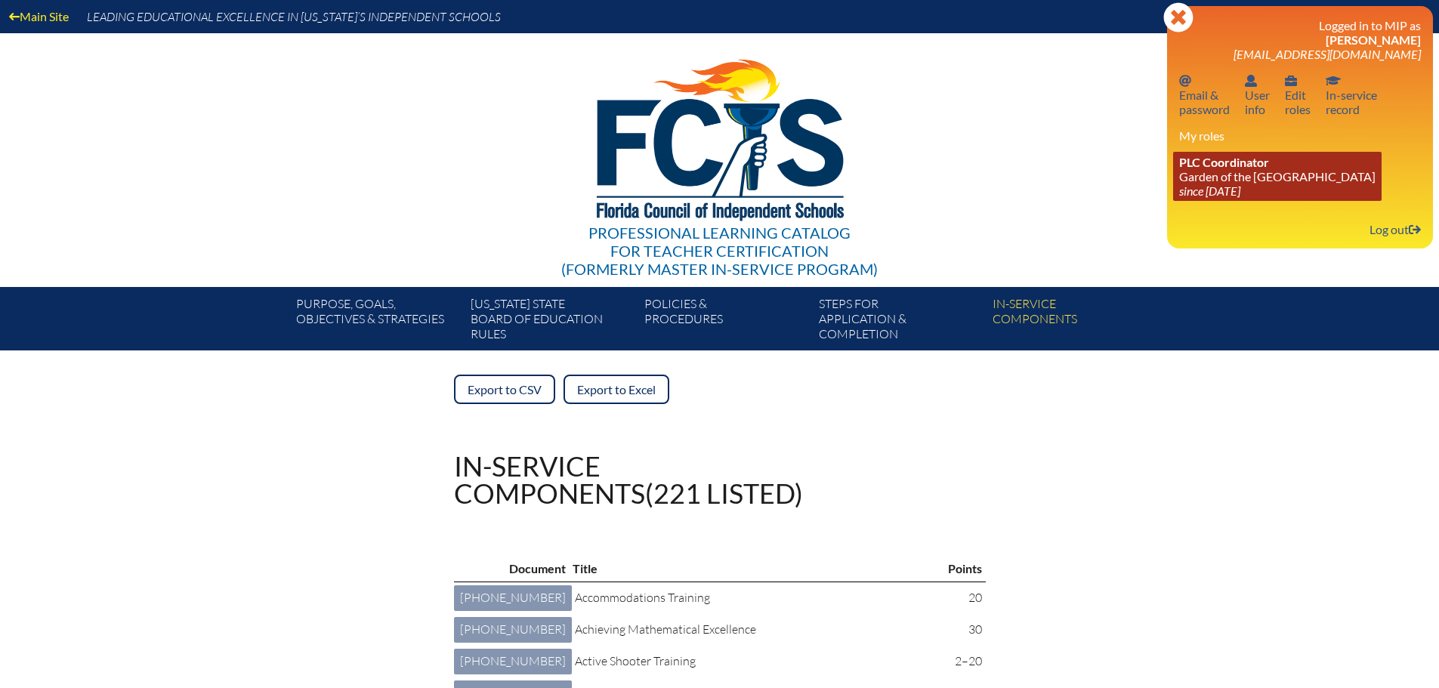
click at [1226, 171] on link "PLC Coordinator Garden of the Sahaba Academy since 2024 Jun 20" at bounding box center [1277, 176] width 208 height 49
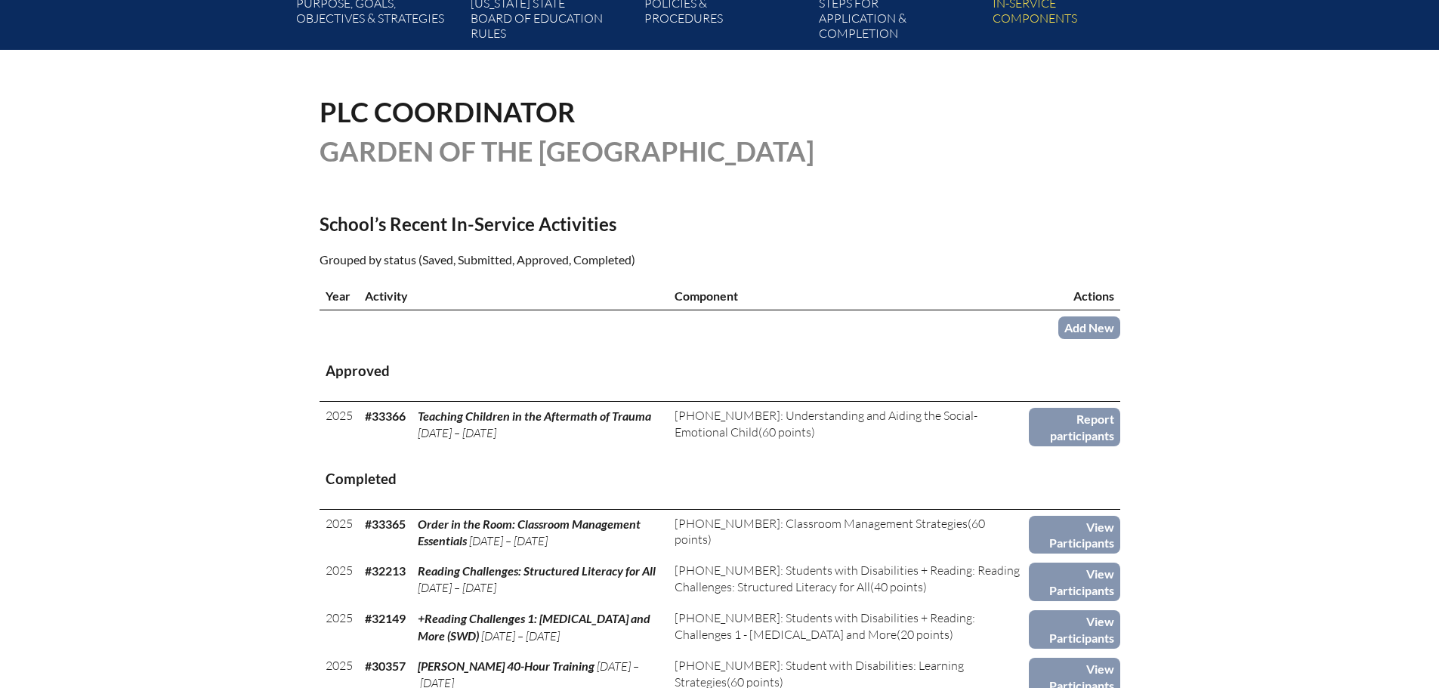
scroll to position [302, 0]
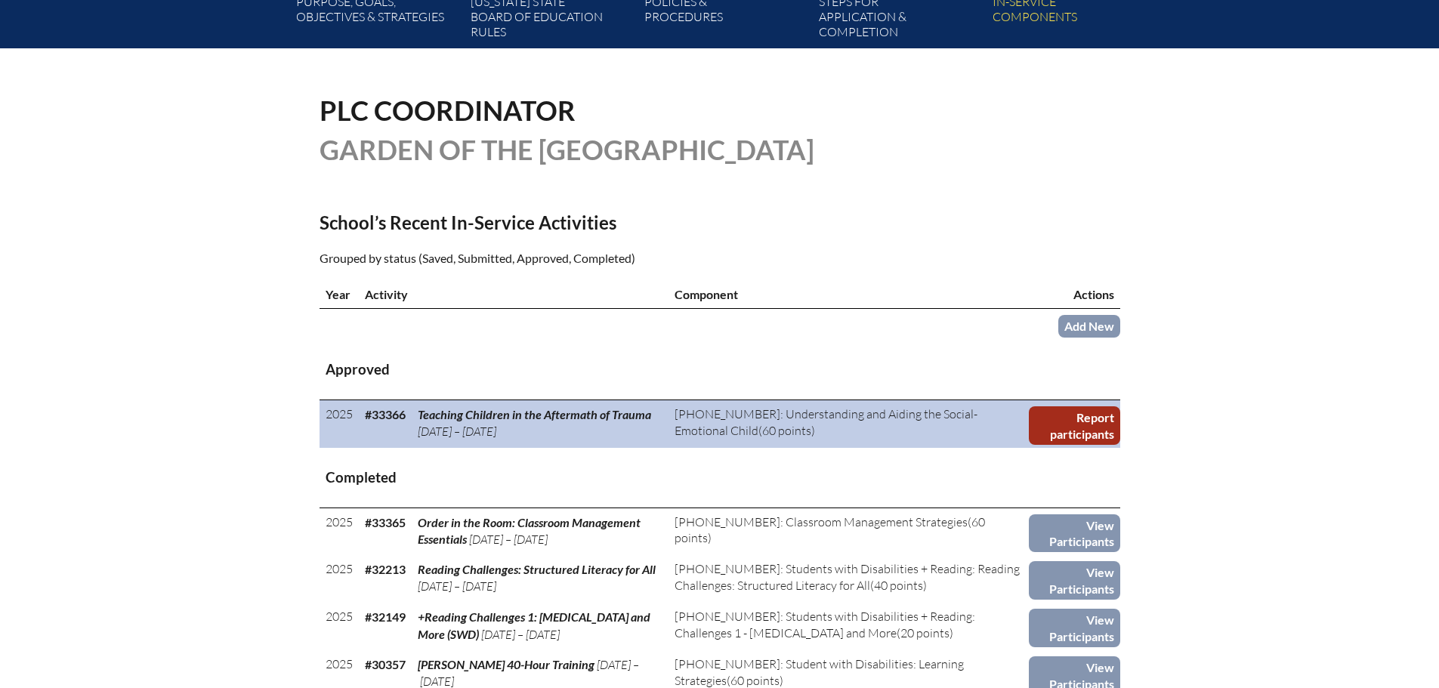
click at [1068, 418] on link "Report participants" at bounding box center [1074, 425] width 91 height 39
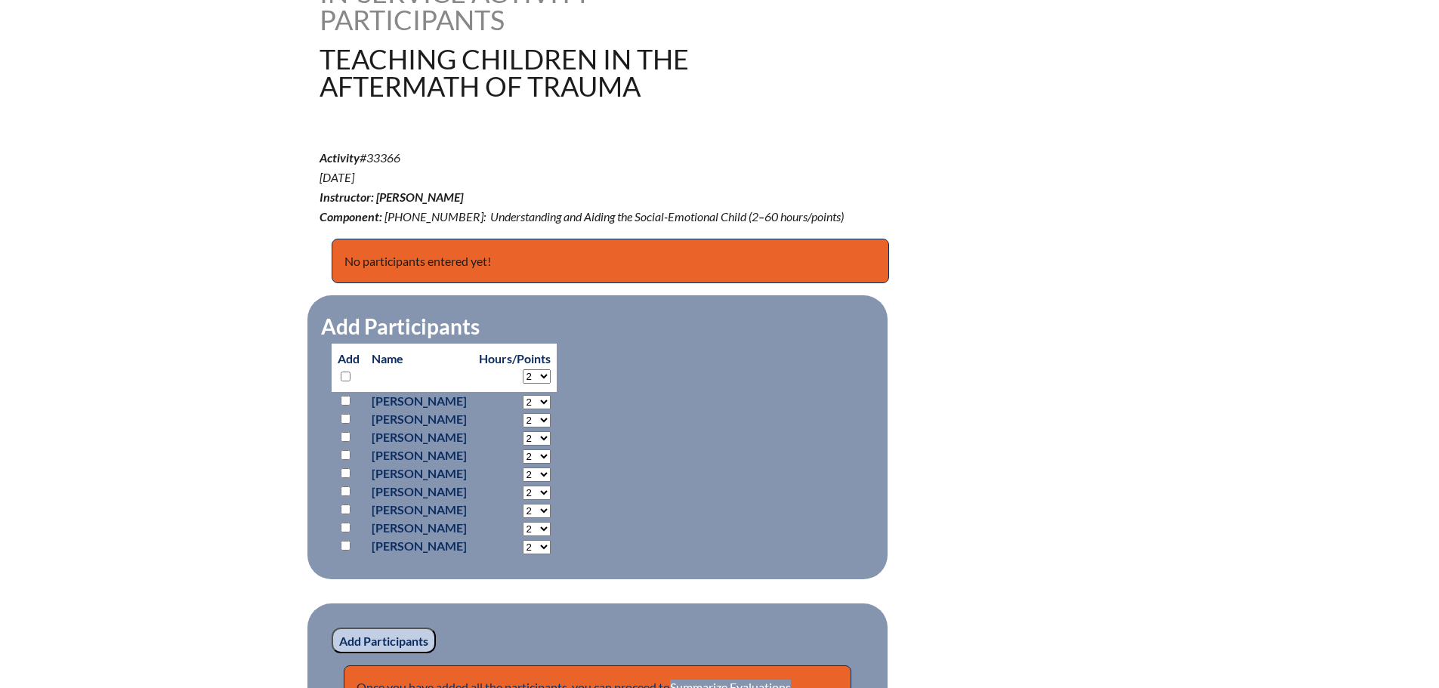
scroll to position [453, 0]
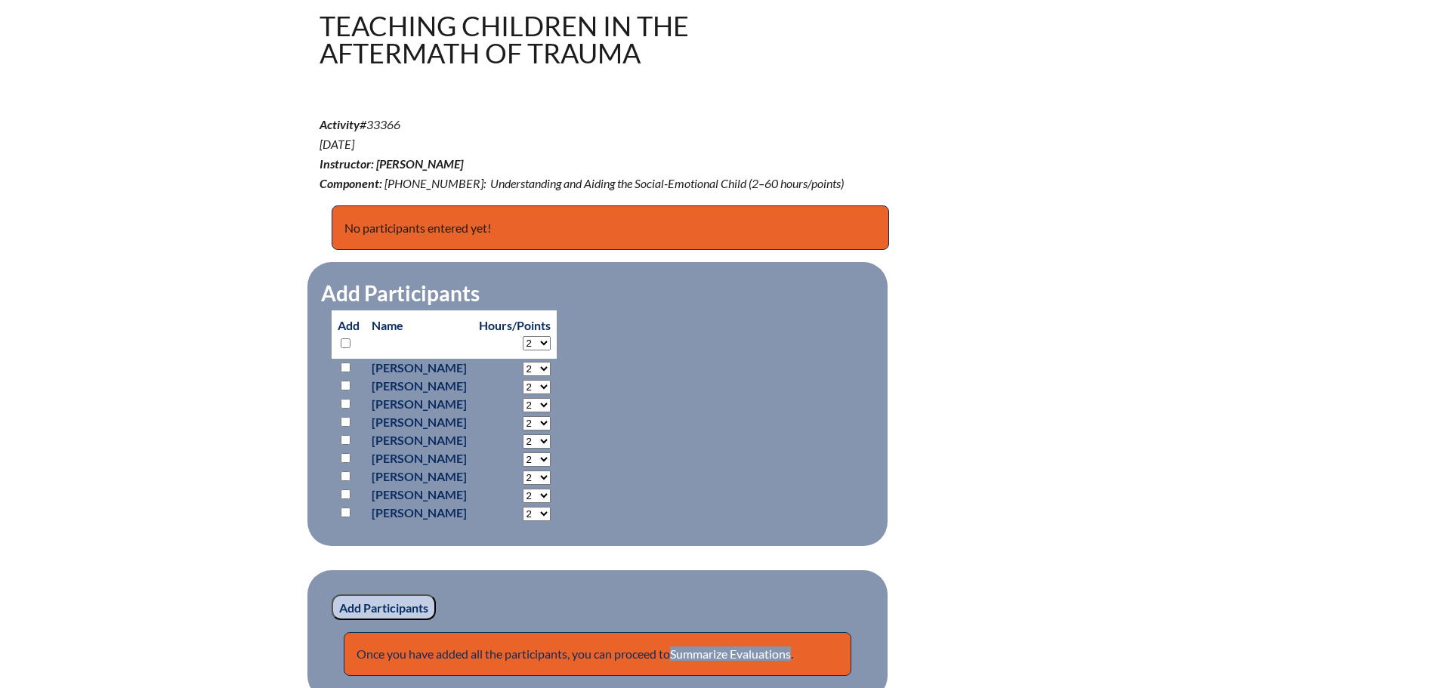
click at [344, 475] on input "checkbox" at bounding box center [346, 476] width 10 height 10
checkbox input "true"
click at [344, 510] on input "checkbox" at bounding box center [346, 513] width 10 height 10
checkbox input "true"
click at [344, 418] on input "checkbox" at bounding box center [346, 422] width 10 height 10
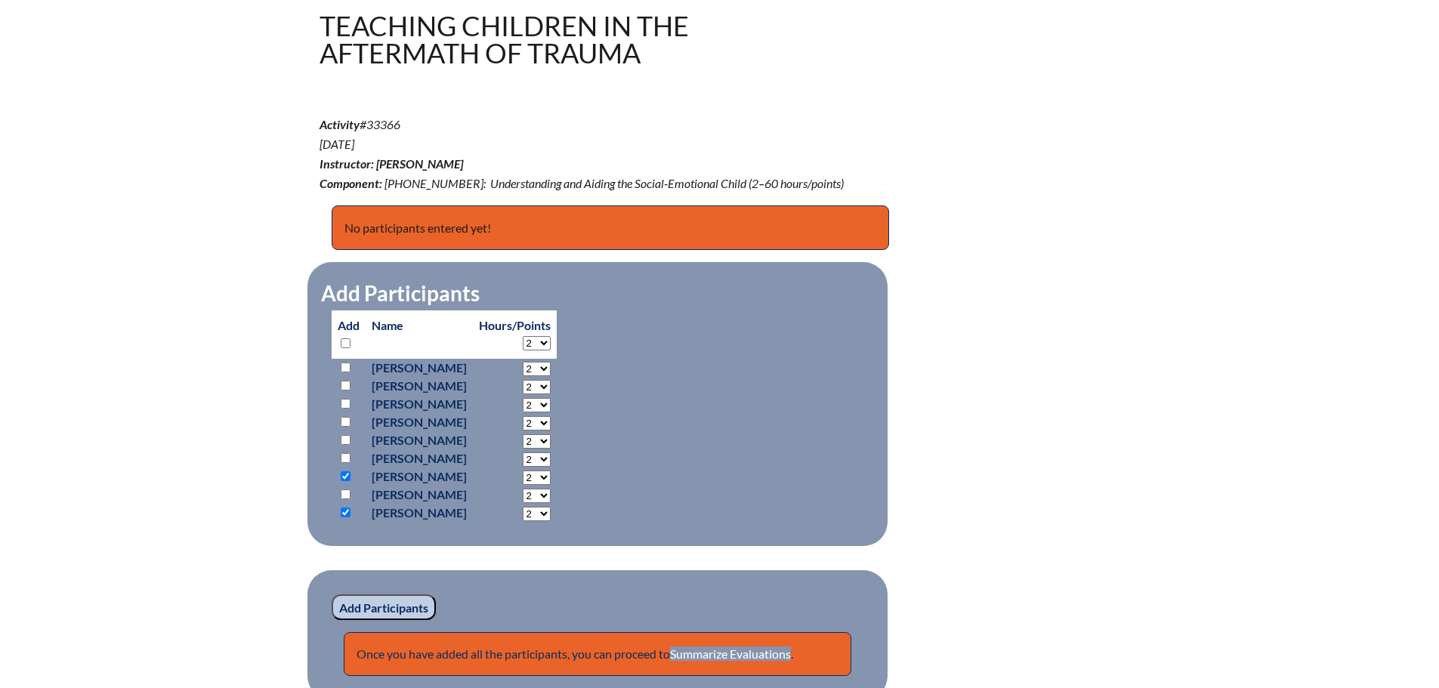
checkbox input "true"
click at [551, 420] on select "2 3 4 5 6 7 8 9 10 11 12 13 14 15 16 17 18 19 20 21 22 23" at bounding box center [537, 423] width 28 height 14
select select "10"
click at [551, 416] on select "2 3 4 5 6 7 8 9 10 11 12 13 14 15 16 17 18 19 20 21 22 23" at bounding box center [537, 423] width 28 height 14
click at [551, 500] on select "2 3 4 5 6 7 8 9 10 11 12 13 14 15 16 17 18 19 20 21 22 23" at bounding box center [537, 496] width 28 height 14
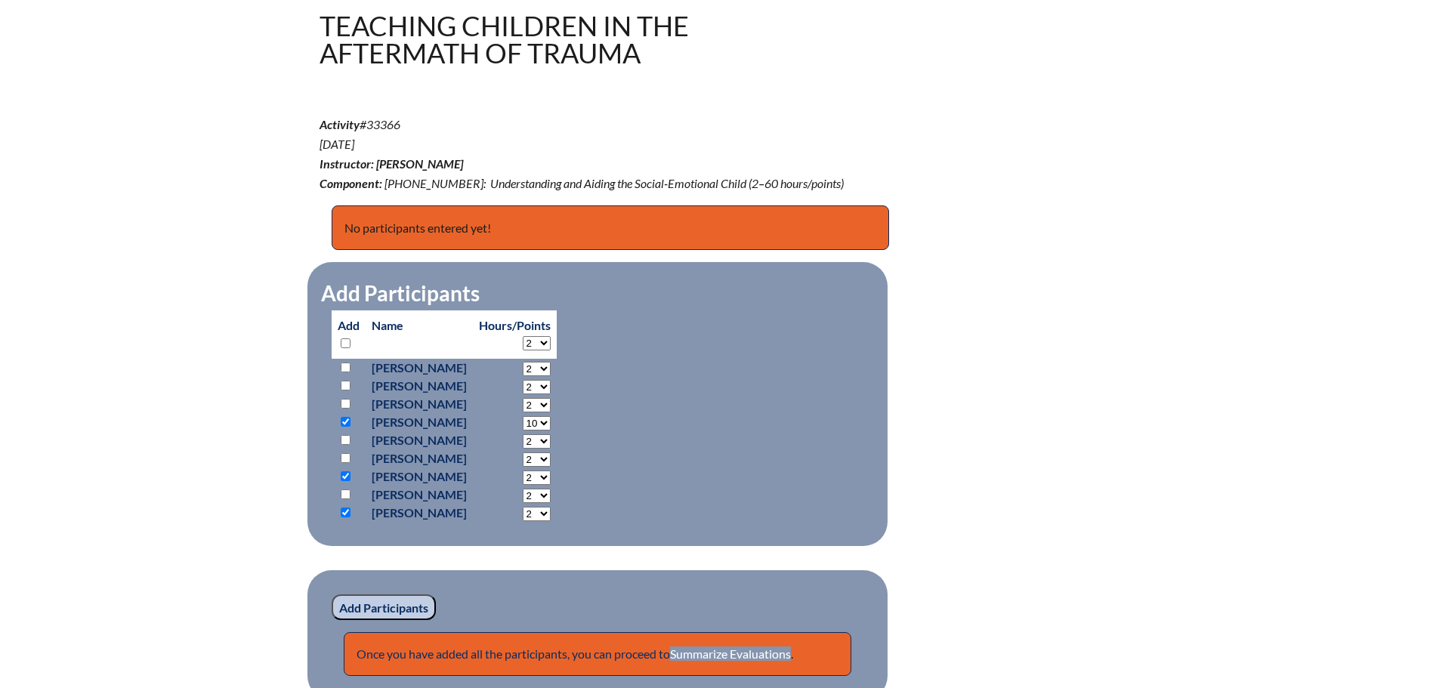
click at [551, 509] on select "2 3 4 5 6 7 8 9 10 11 12 13 14 15 16 17 18 19 20 21 22 23" at bounding box center [537, 514] width 28 height 14
select select "10"
click at [551, 507] on select "2 3 4 5 6 7 8 9 10 11 12 13 14 15 16 17 18 19 20 21 22 23" at bounding box center [537, 514] width 28 height 14
click at [551, 474] on select "2 3 4 5 6 7 8 9 10 11 12 13 14 15 16 17 18 19 20 21 22 23" at bounding box center [537, 478] width 28 height 14
select select "10"
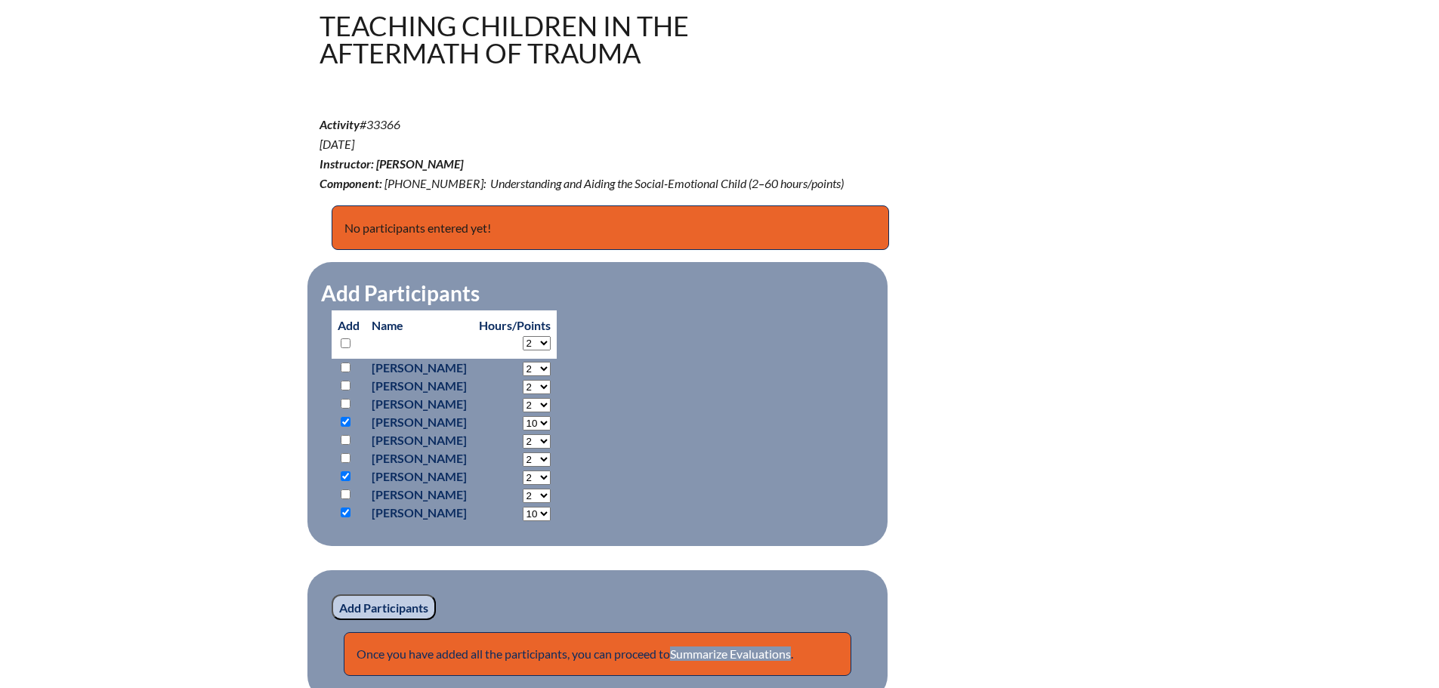
click at [551, 471] on select "2 3 4 5 6 7 8 9 10 11 12 13 14 15 16 17 18 19 20 21 22 23" at bounding box center [537, 478] width 28 height 14
click at [413, 598] on input "Add Participants" at bounding box center [384, 607] width 104 height 26
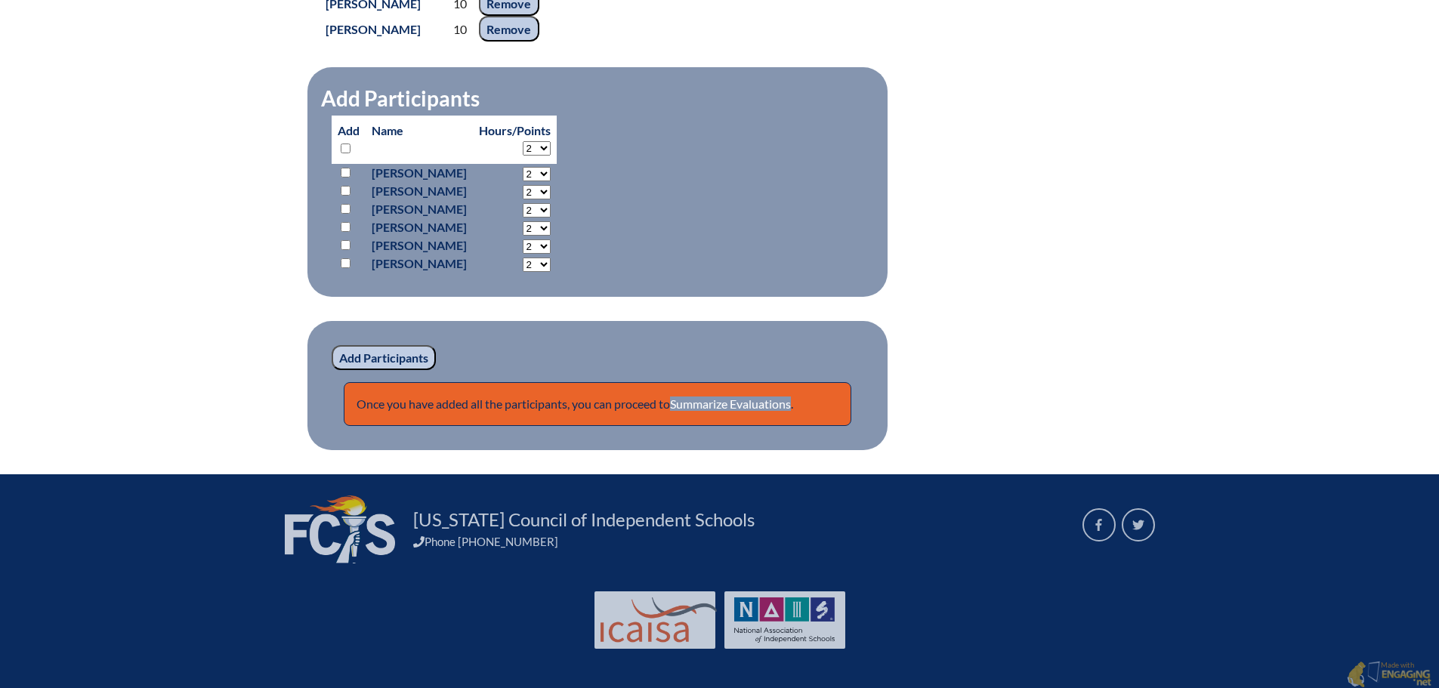
scroll to position [785, 0]
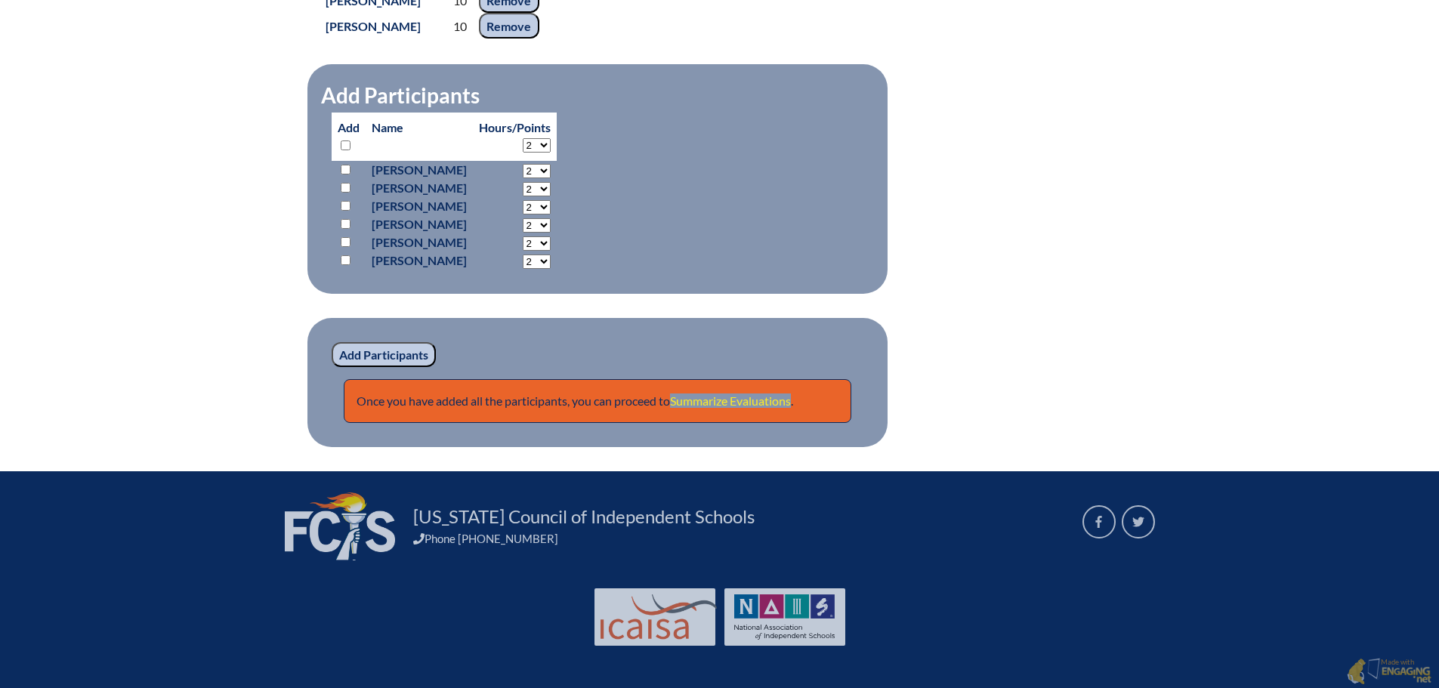
click at [742, 399] on link "Summarize Evaluations" at bounding box center [730, 401] width 121 height 14
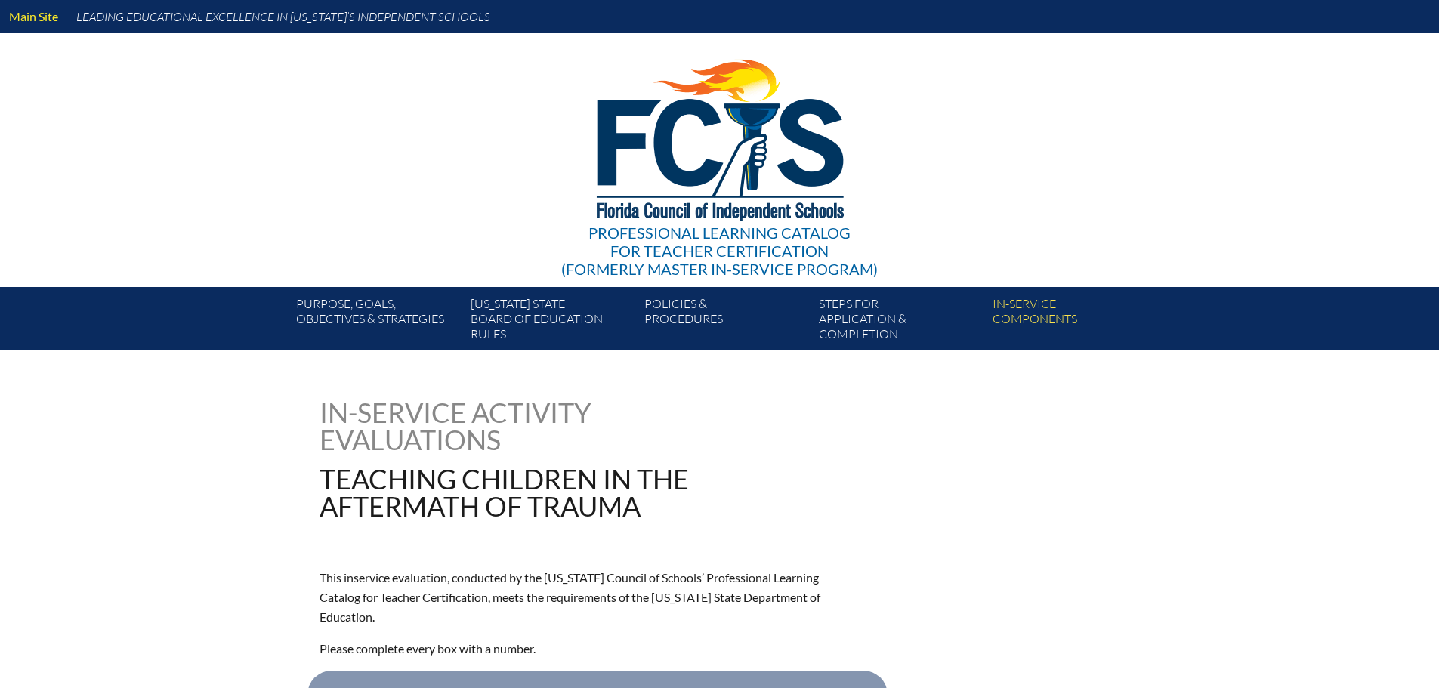
type input "0"
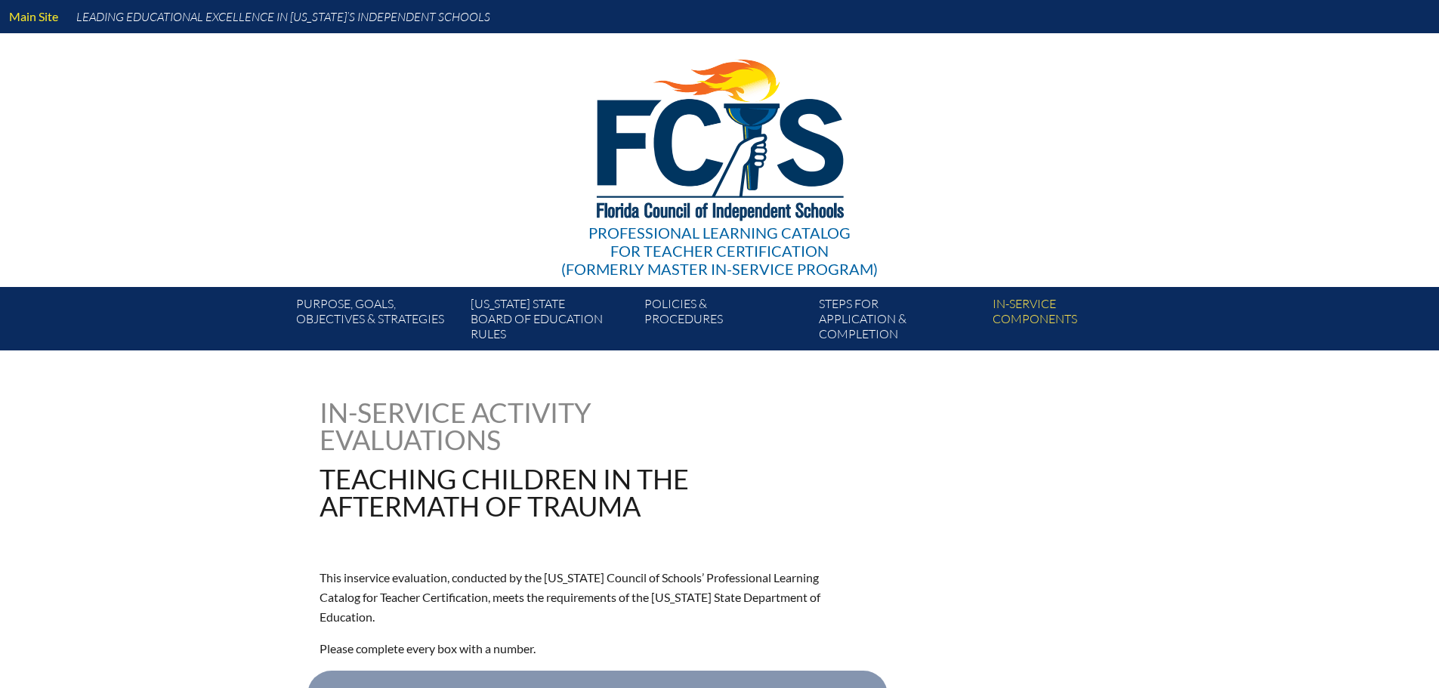
type input "0"
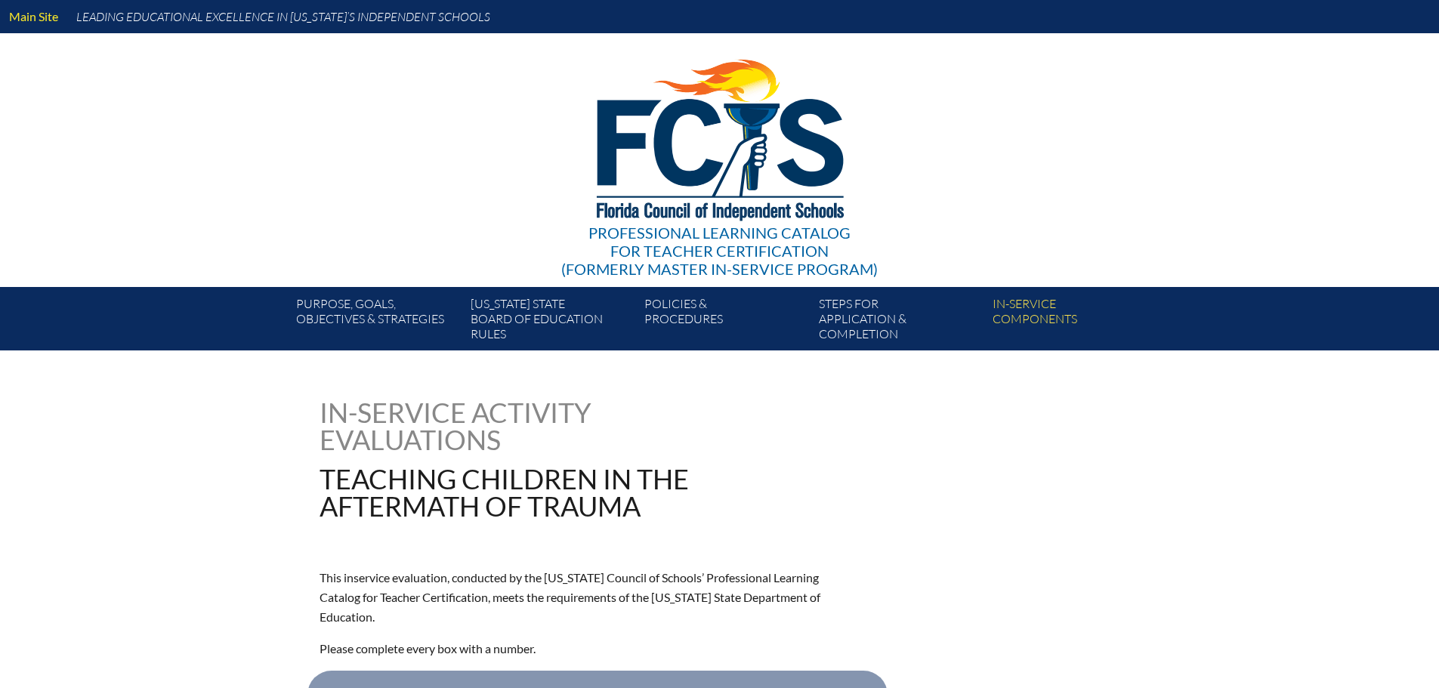
type input "0"
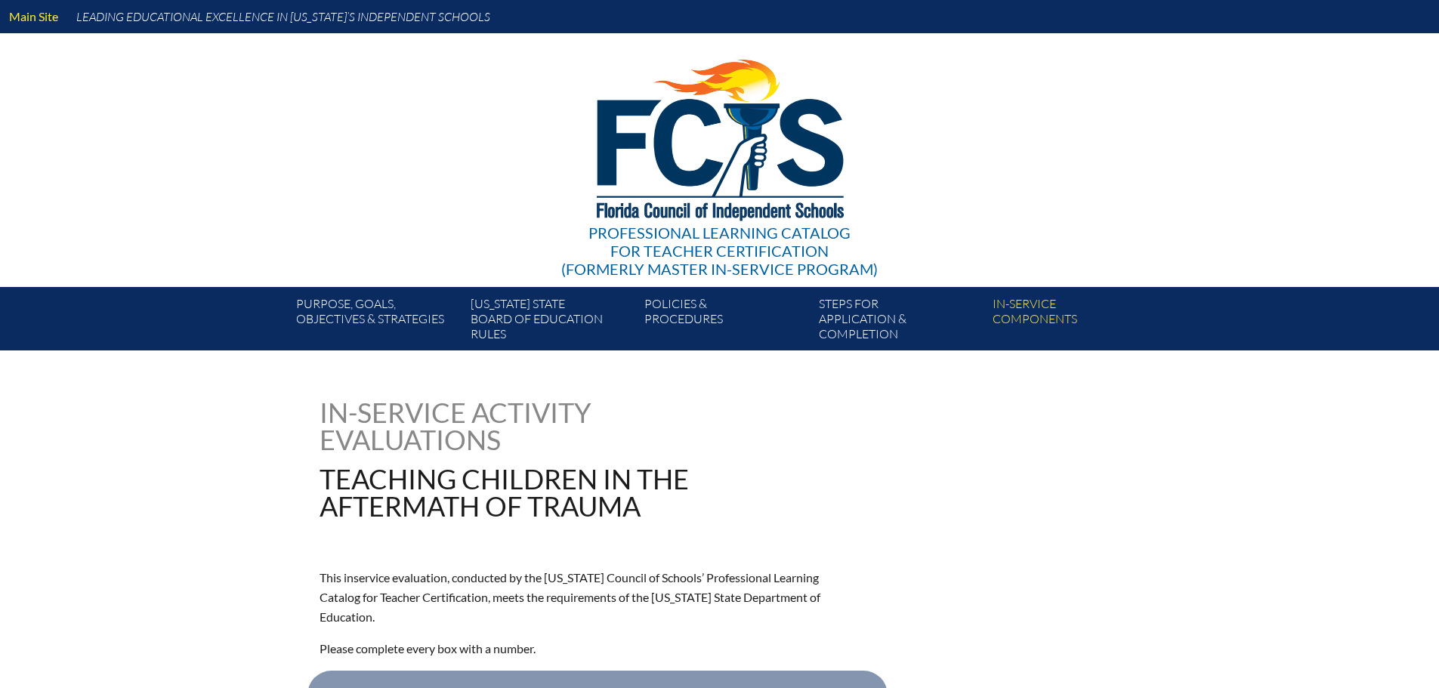
type input "0"
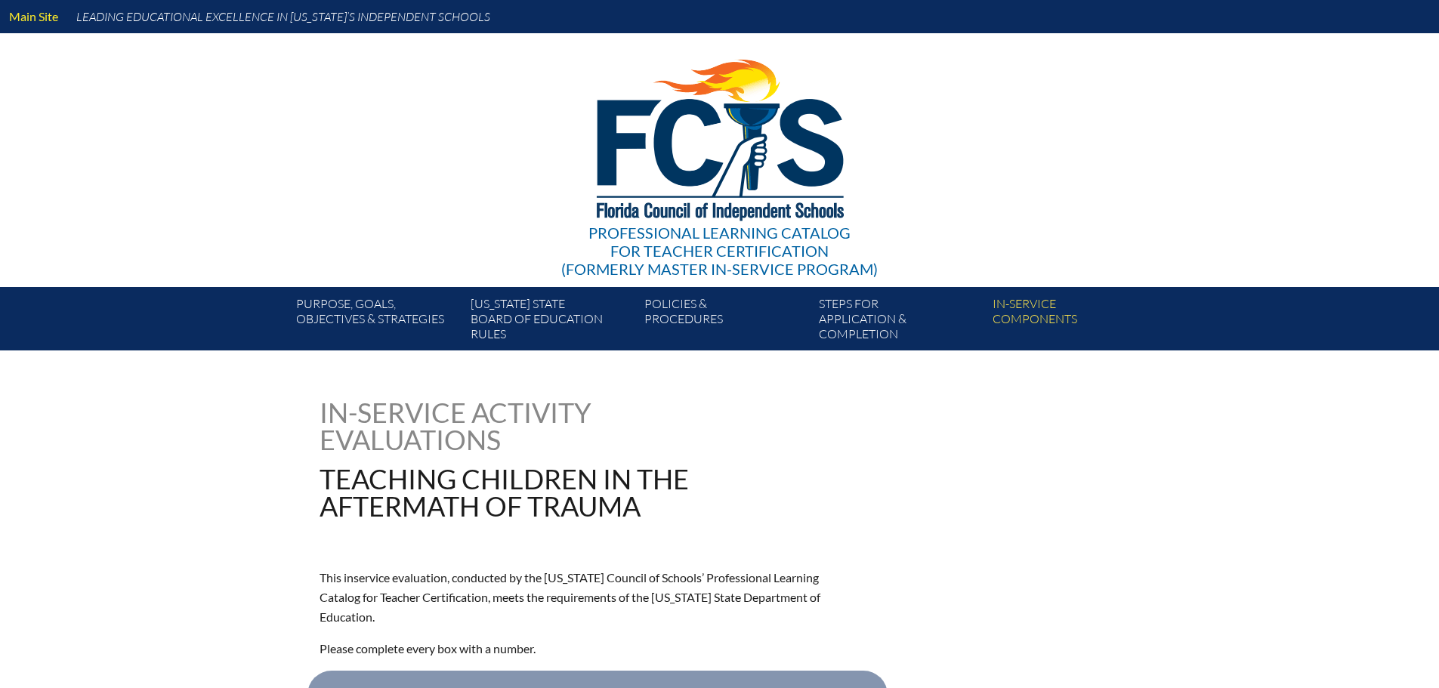
type input "0"
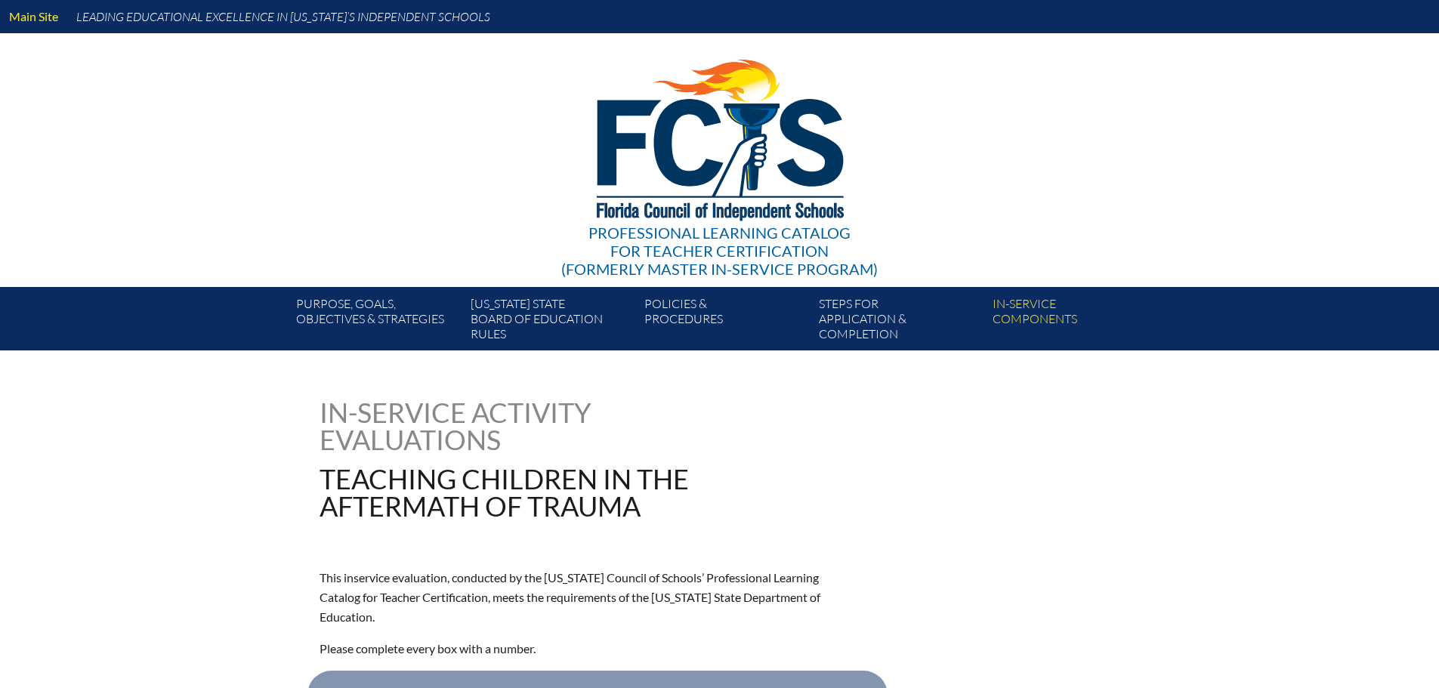
type input "0"
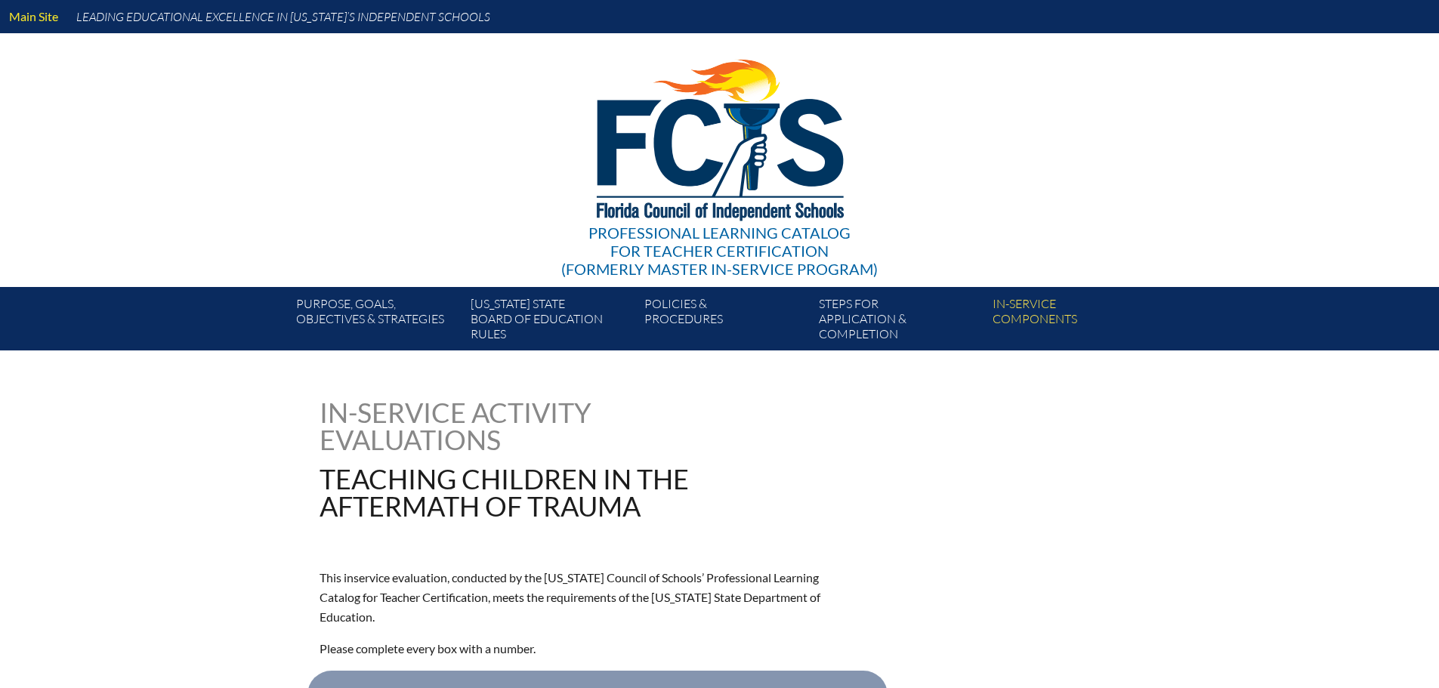
type input "0"
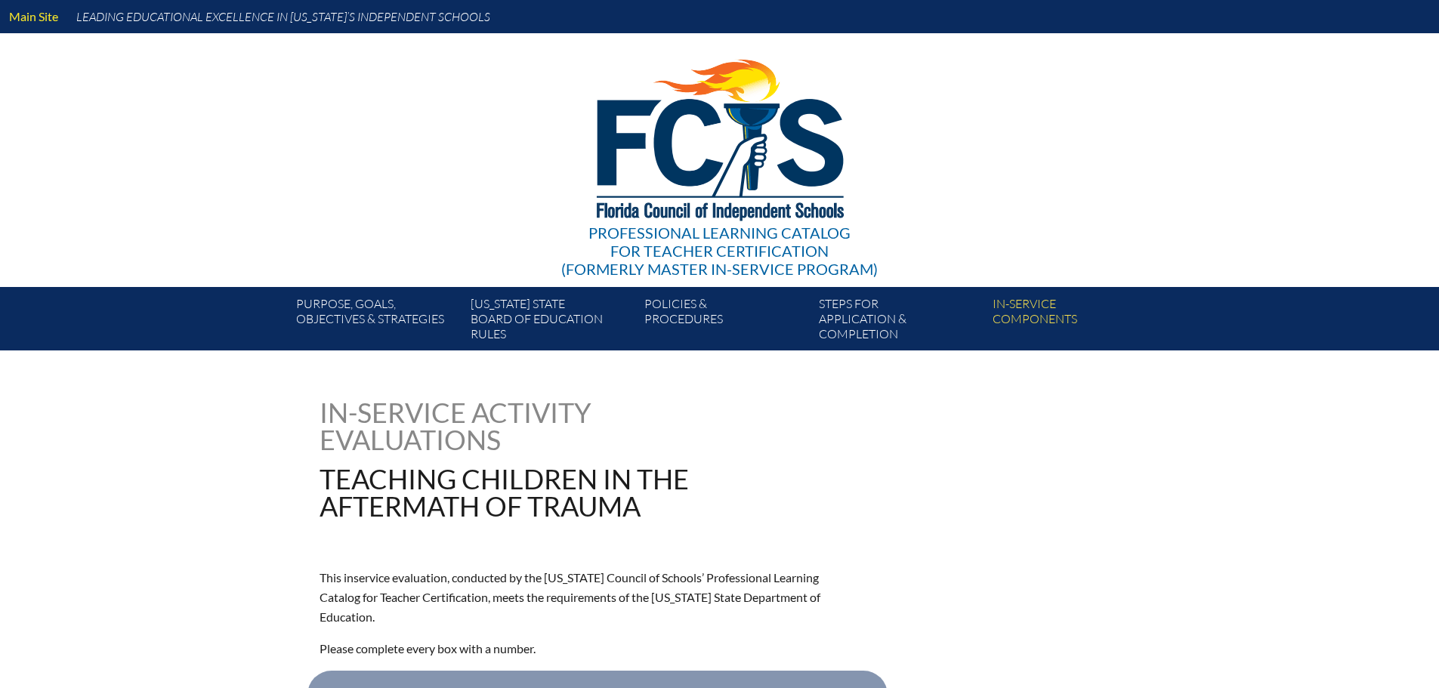
type input "0"
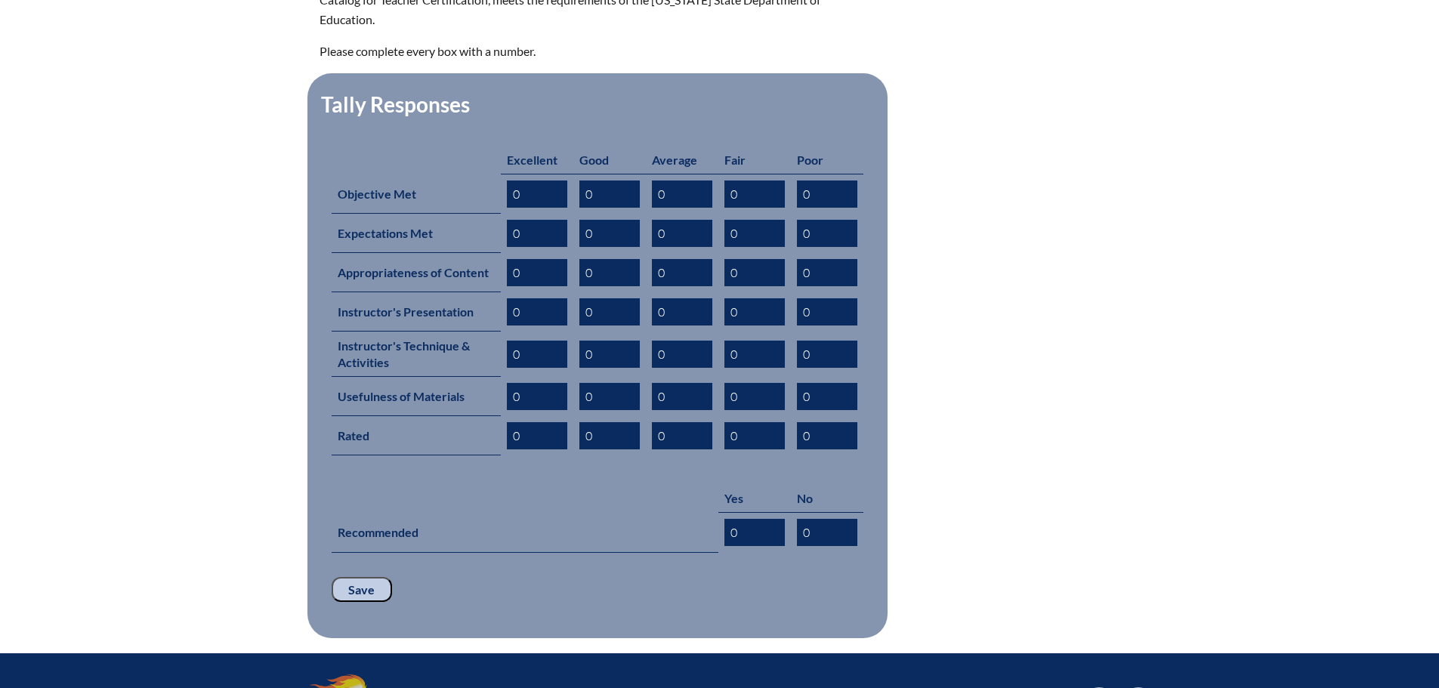
scroll to position [755, 0]
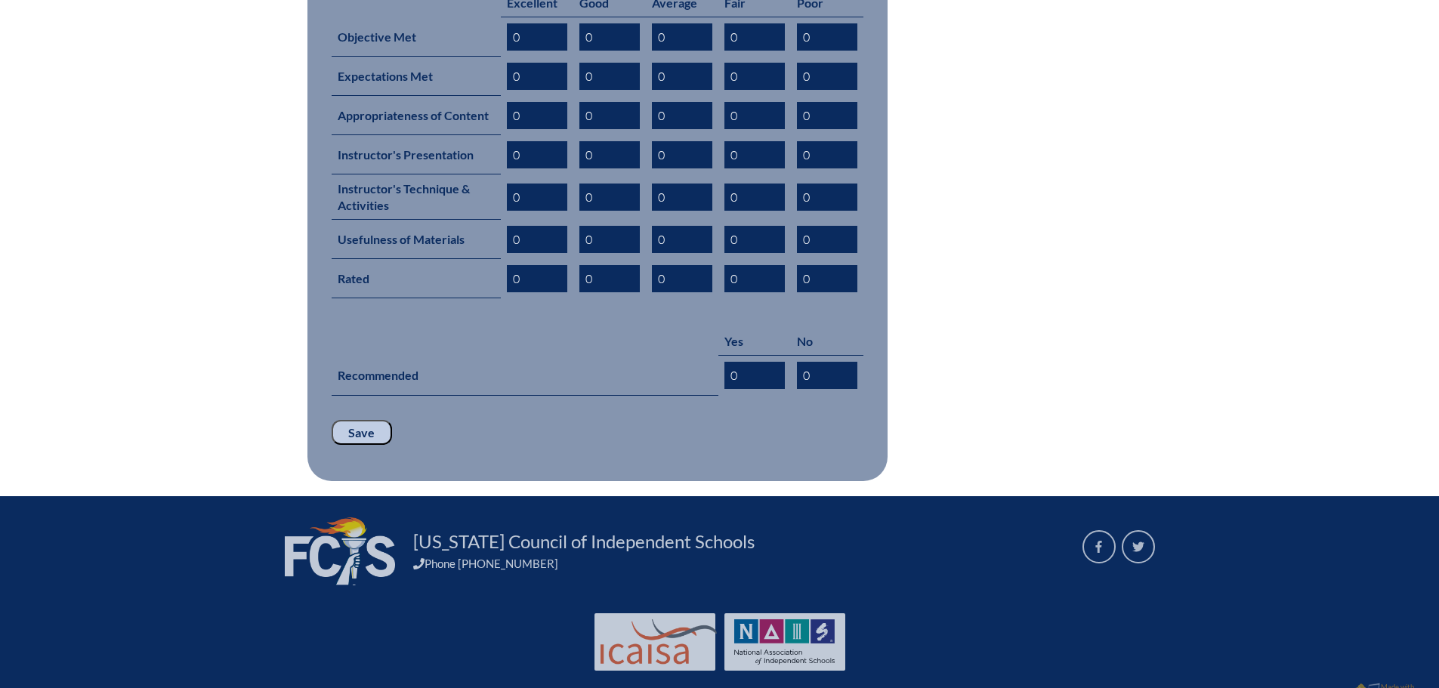
click at [347, 420] on input "Save" at bounding box center [362, 433] width 60 height 26
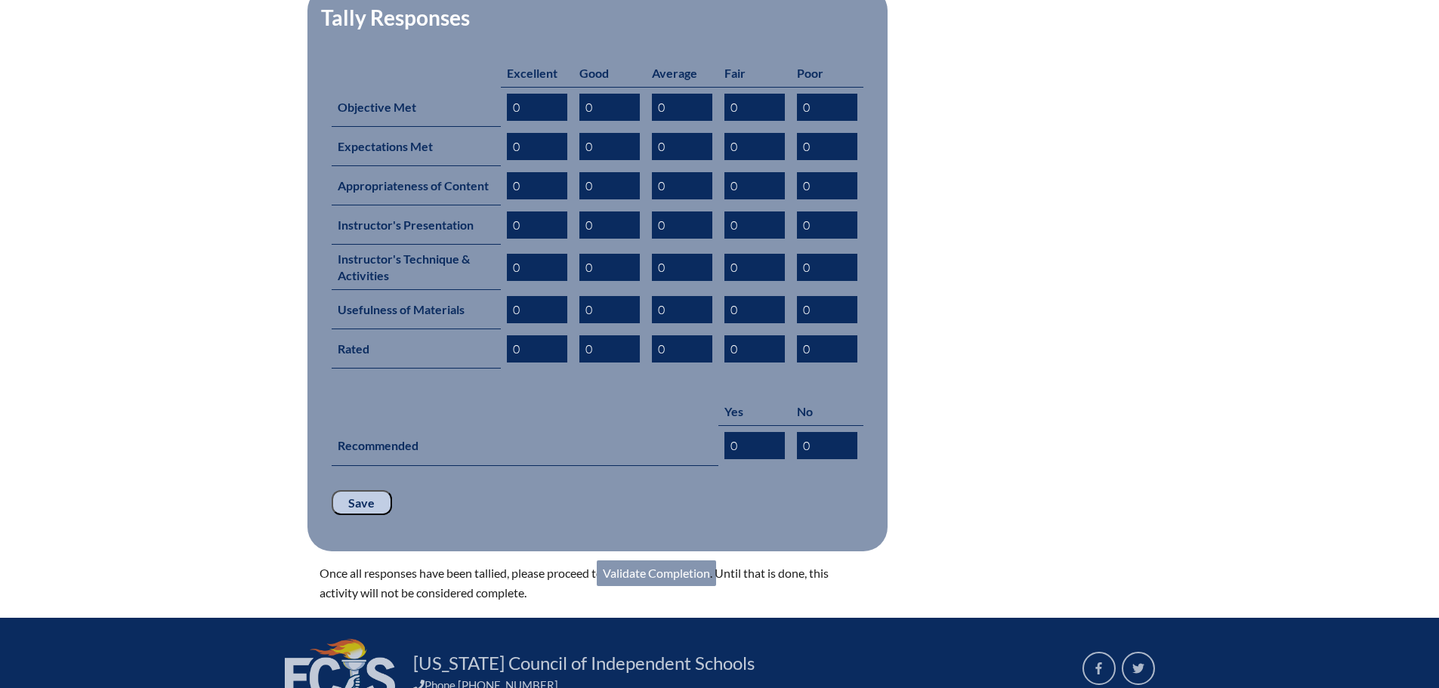
scroll to position [806, 0]
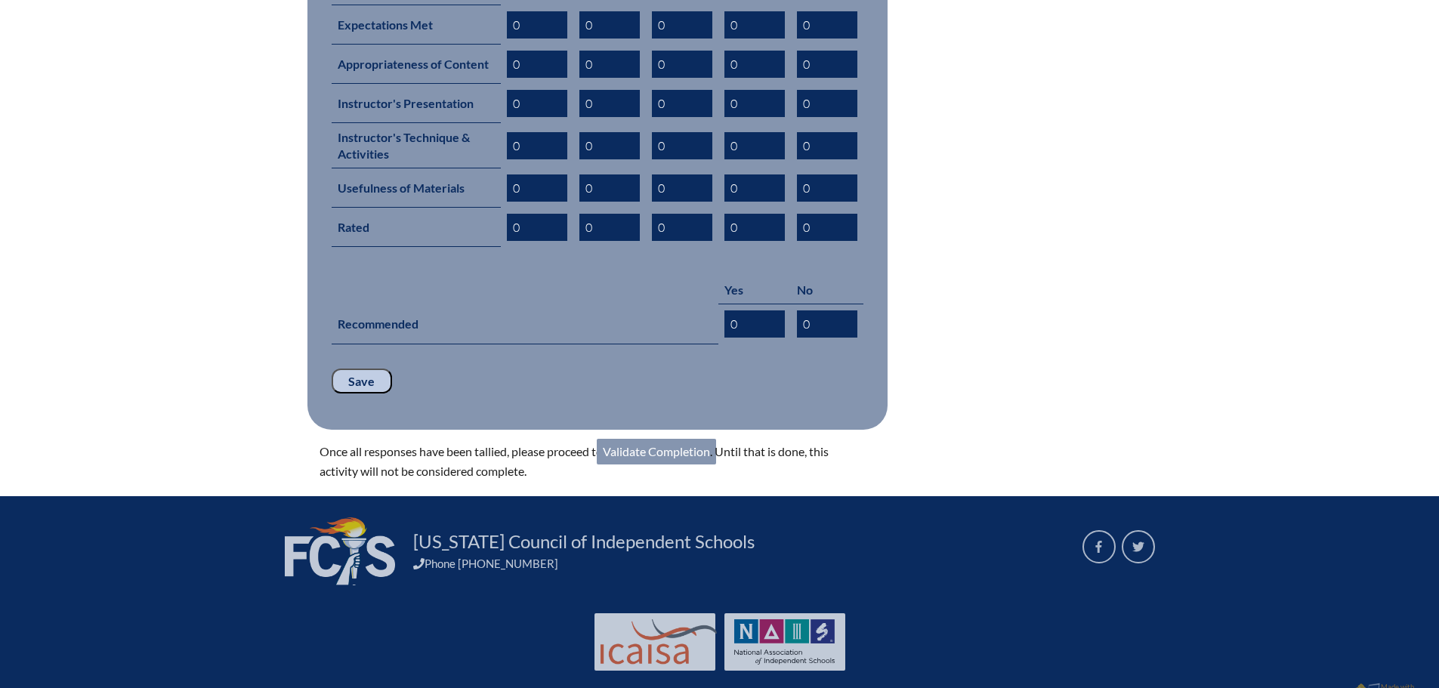
drag, startPoint x: 650, startPoint y: 421, endPoint x: 782, endPoint y: 409, distance: 132.7
click at [650, 439] on link "Validate Completion" at bounding box center [656, 452] width 119 height 26
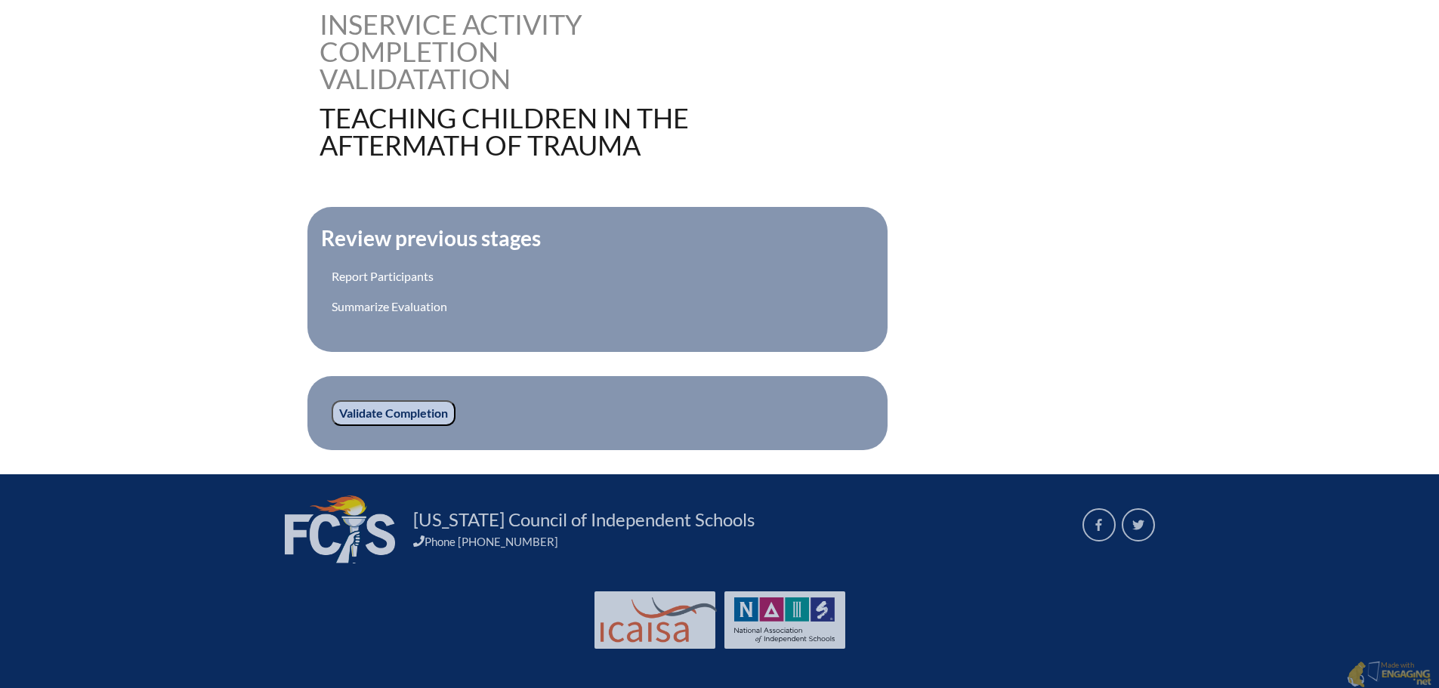
scroll to position [391, 0]
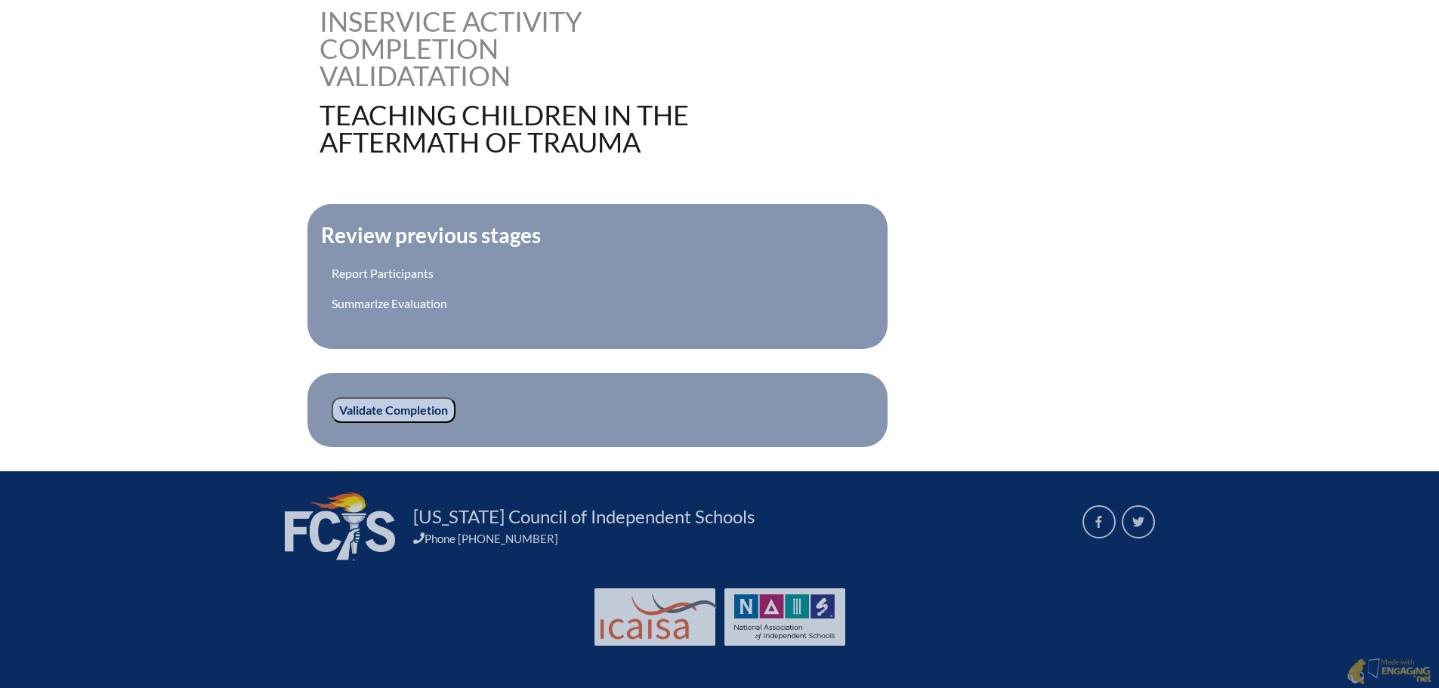
click at [406, 406] on input "Validate Completion" at bounding box center [394, 410] width 124 height 26
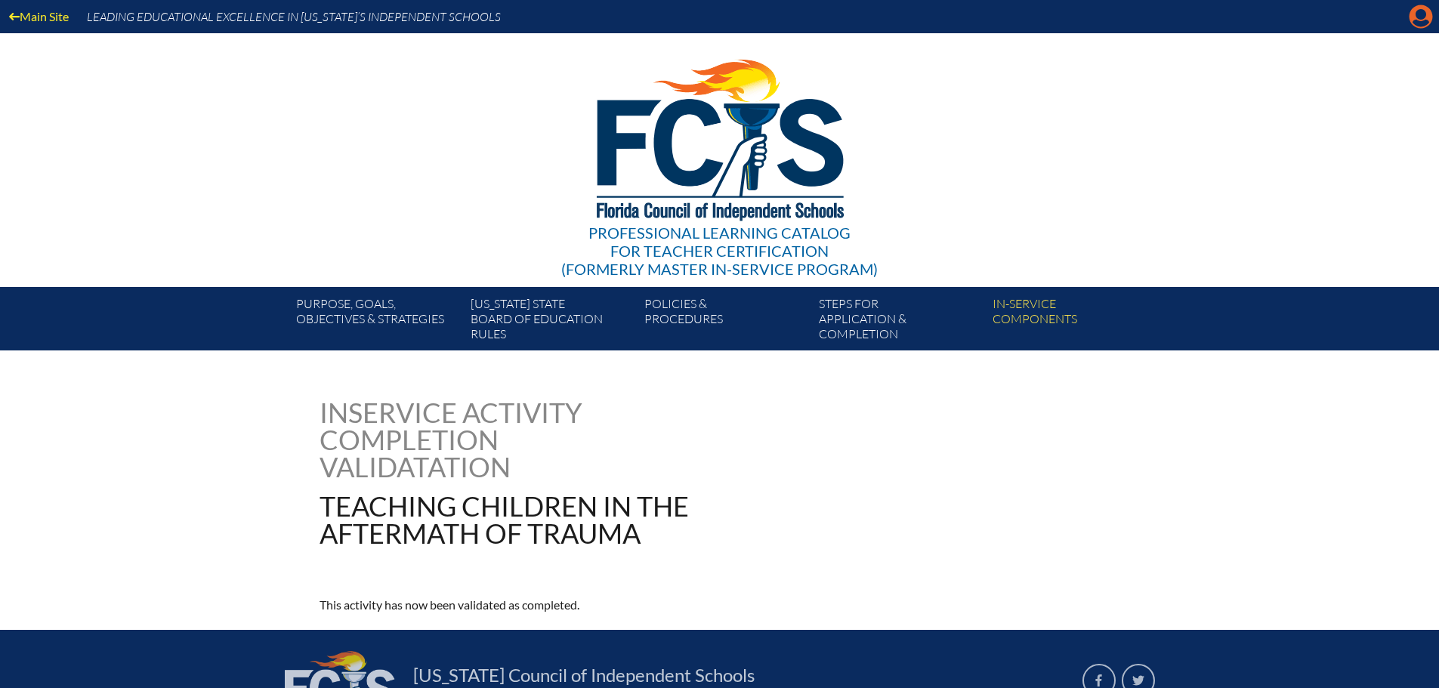
click at [1419, 21] on icon "Manage account" at bounding box center [1421, 17] width 24 height 24
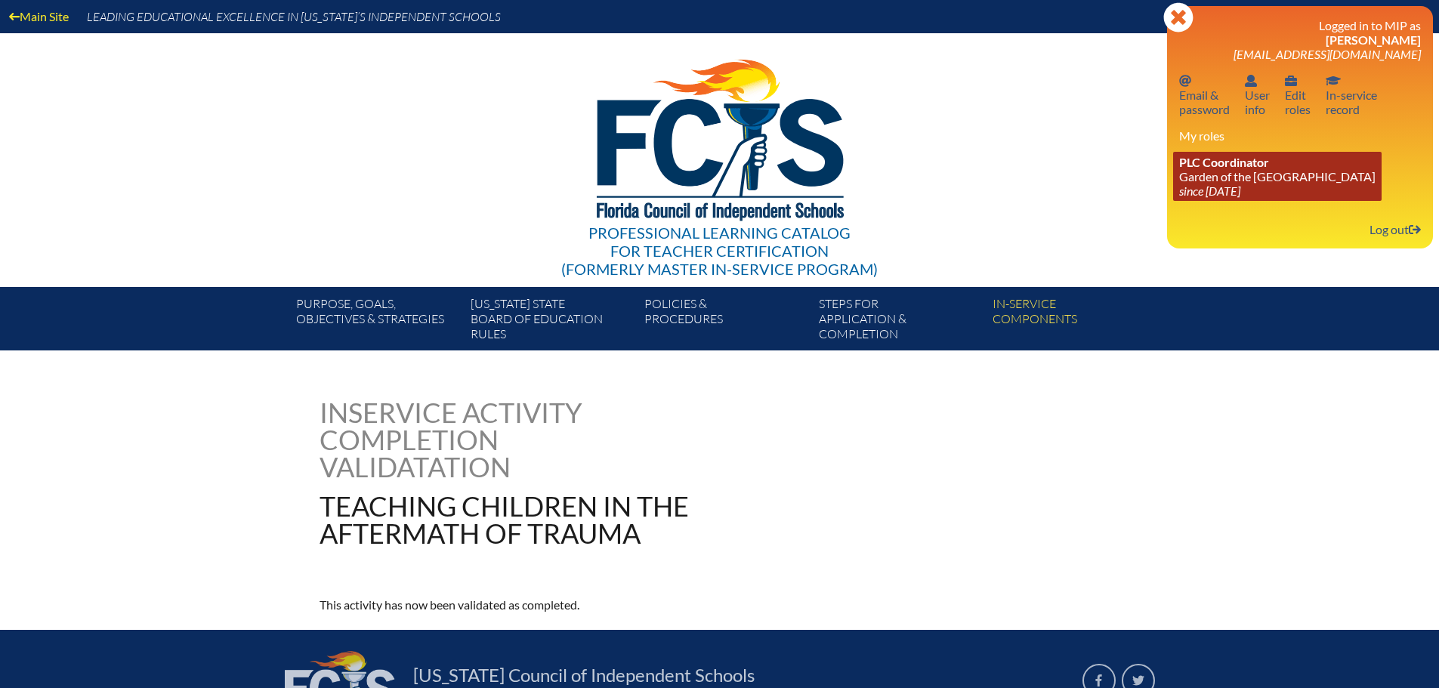
click at [1258, 160] on span "PLC Coordinator" at bounding box center [1224, 162] width 90 height 14
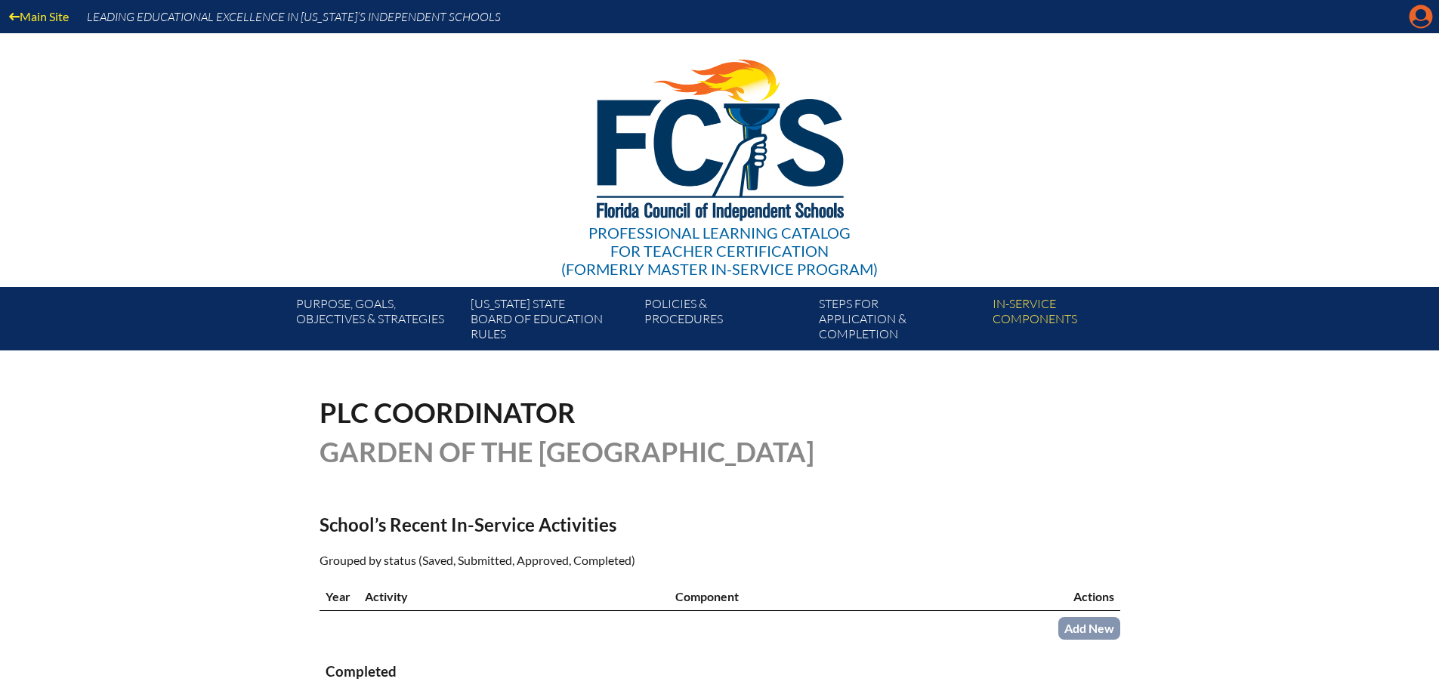
click at [1419, 20] on icon at bounding box center [1420, 16] width 23 height 23
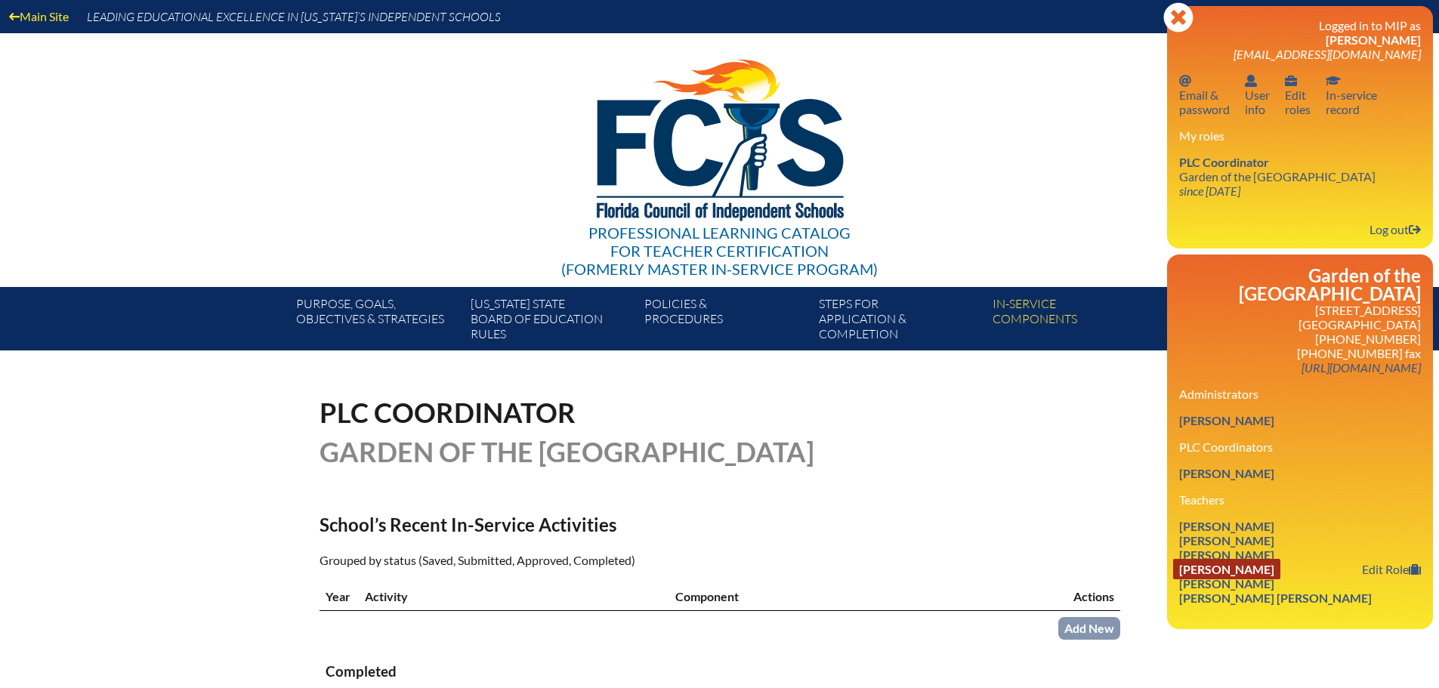
click at [1223, 570] on link "[PERSON_NAME]" at bounding box center [1226, 569] width 107 height 20
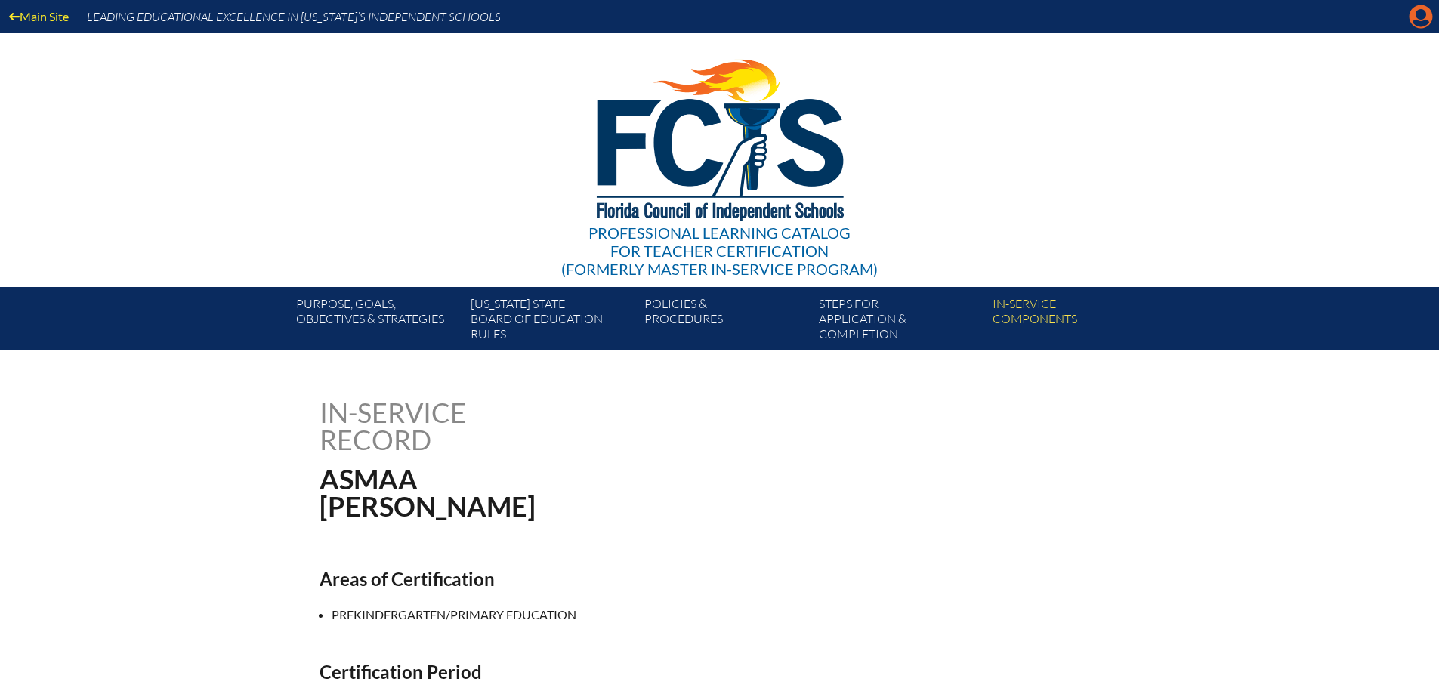
drag, startPoint x: 1426, startPoint y: 16, endPoint x: 1421, endPoint y: 23, distance: 8.6
click at [1425, 16] on icon "Manage account" at bounding box center [1421, 17] width 24 height 24
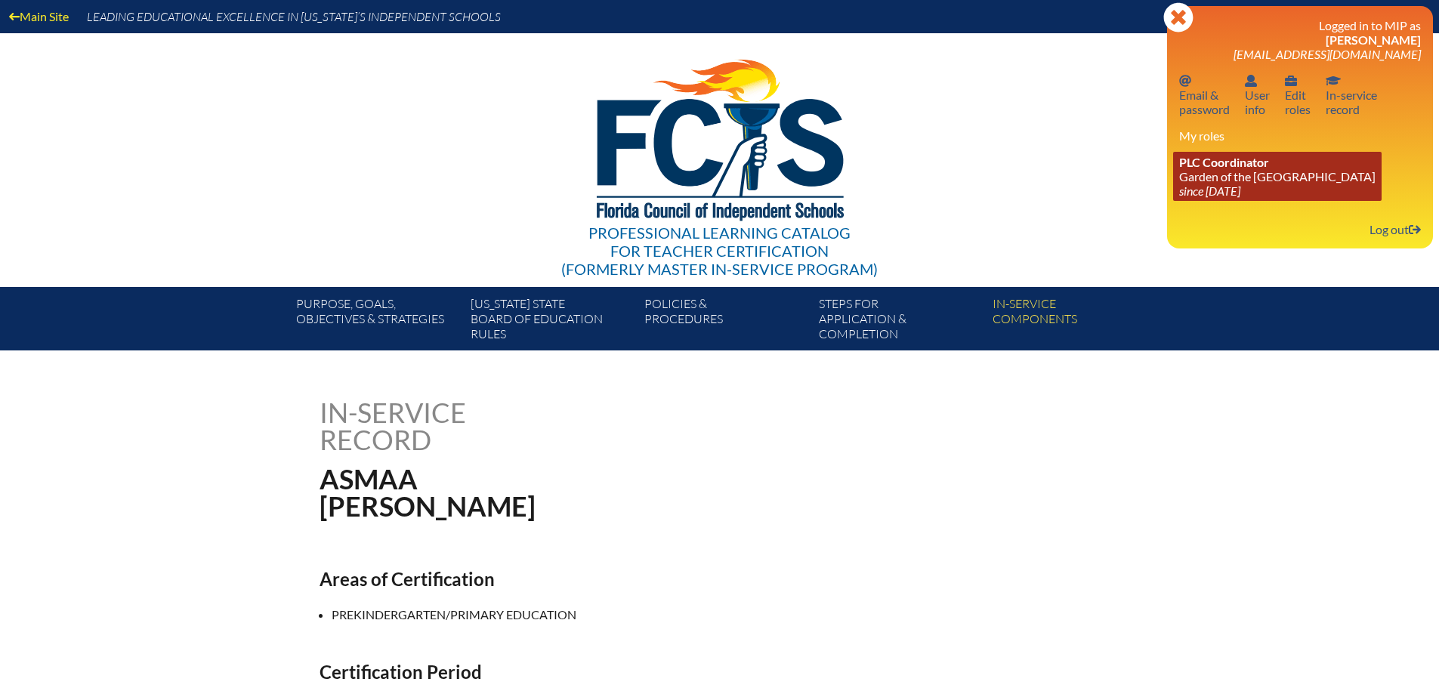
click at [1308, 178] on link "PLC Coordinator Garden of the [GEOGRAPHIC_DATA] since [DATE]" at bounding box center [1277, 176] width 208 height 49
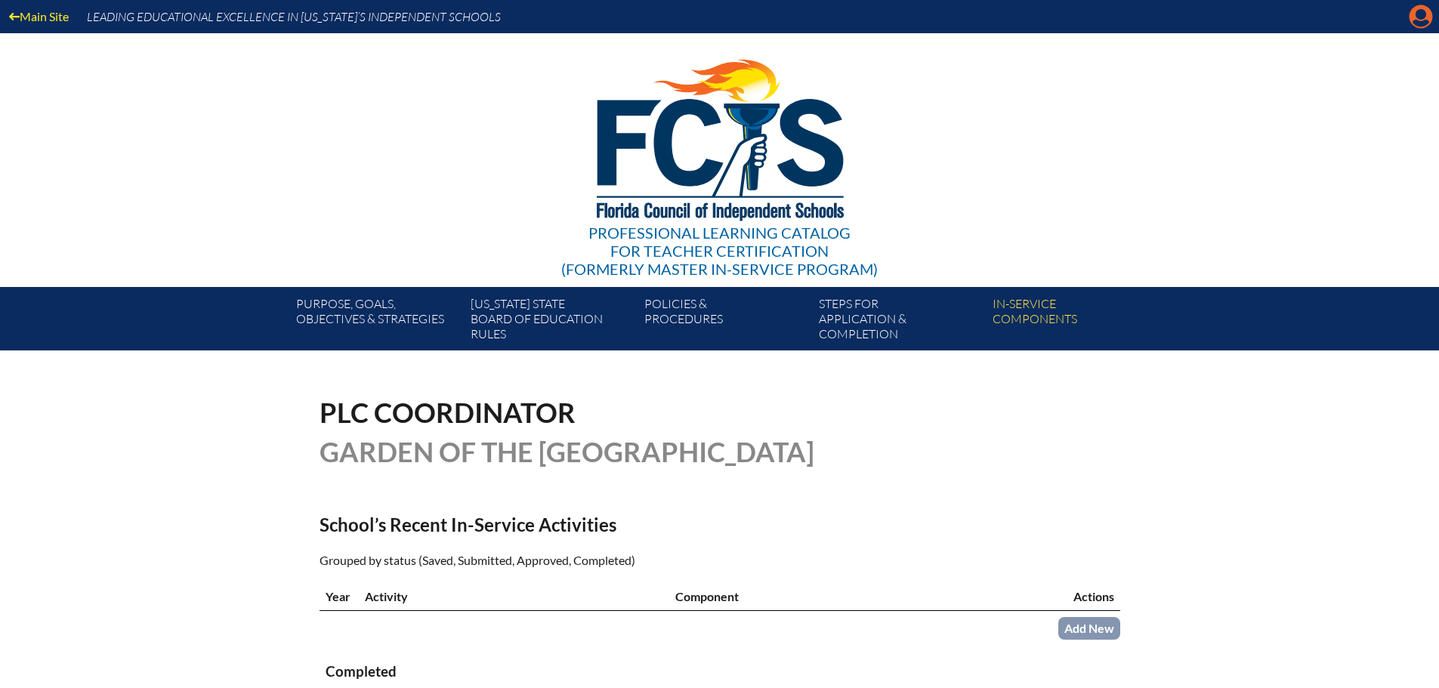
click at [1421, 23] on icon "Manage account" at bounding box center [1421, 17] width 24 height 24
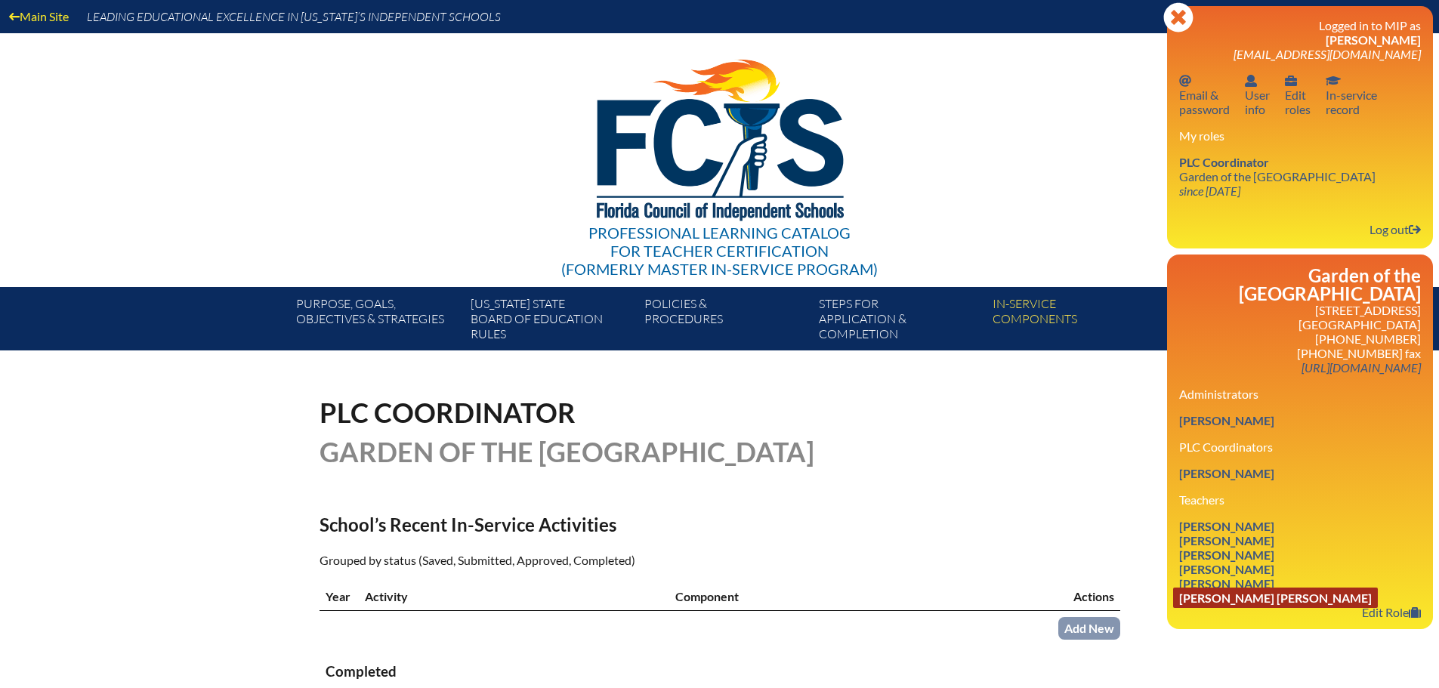
click at [1205, 600] on link "[PERSON_NAME] [PERSON_NAME]" at bounding box center [1275, 598] width 205 height 20
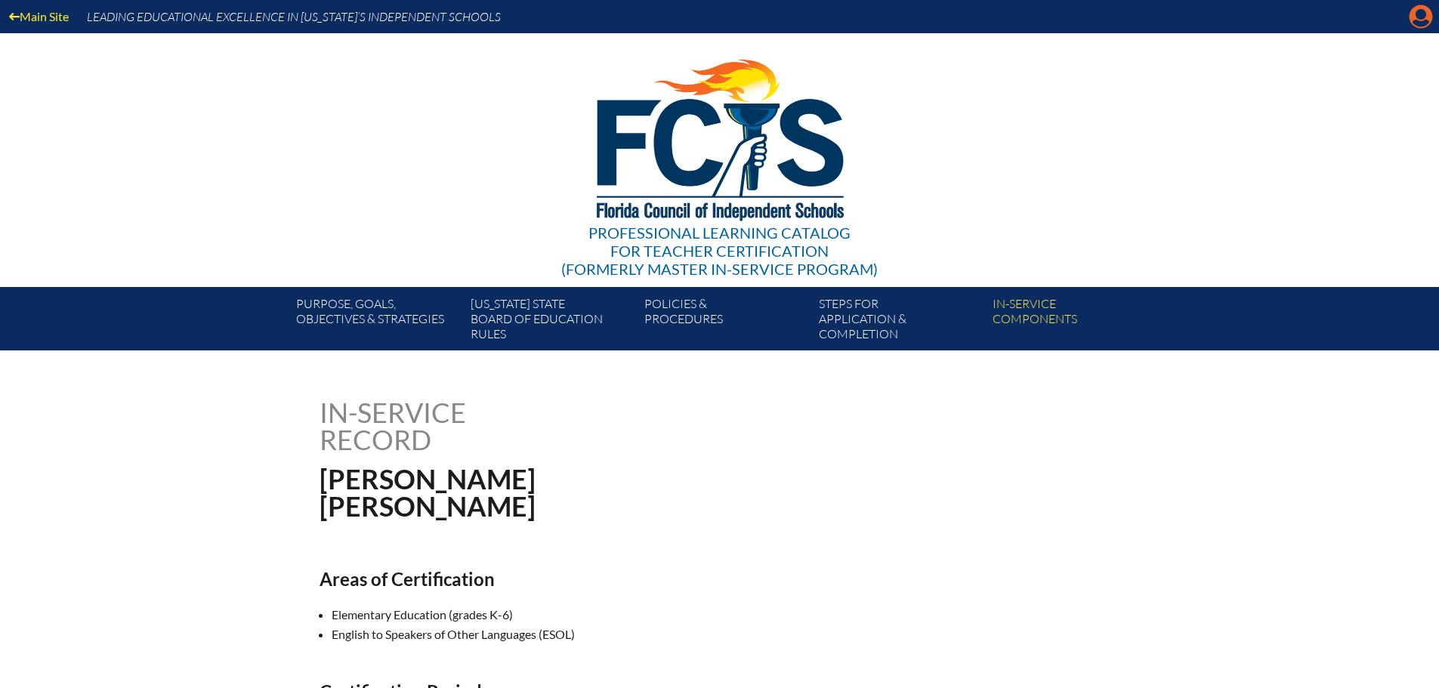
drag, startPoint x: 1411, startPoint y: 36, endPoint x: 1419, endPoint y: 20, distance: 18.6
click at [1411, 32] on div "Main Site Leading Educational Excellence in [US_STATE]’s Independent Schools Pr…" at bounding box center [719, 175] width 1439 height 350
click at [1427, 14] on icon at bounding box center [1420, 16] width 23 height 23
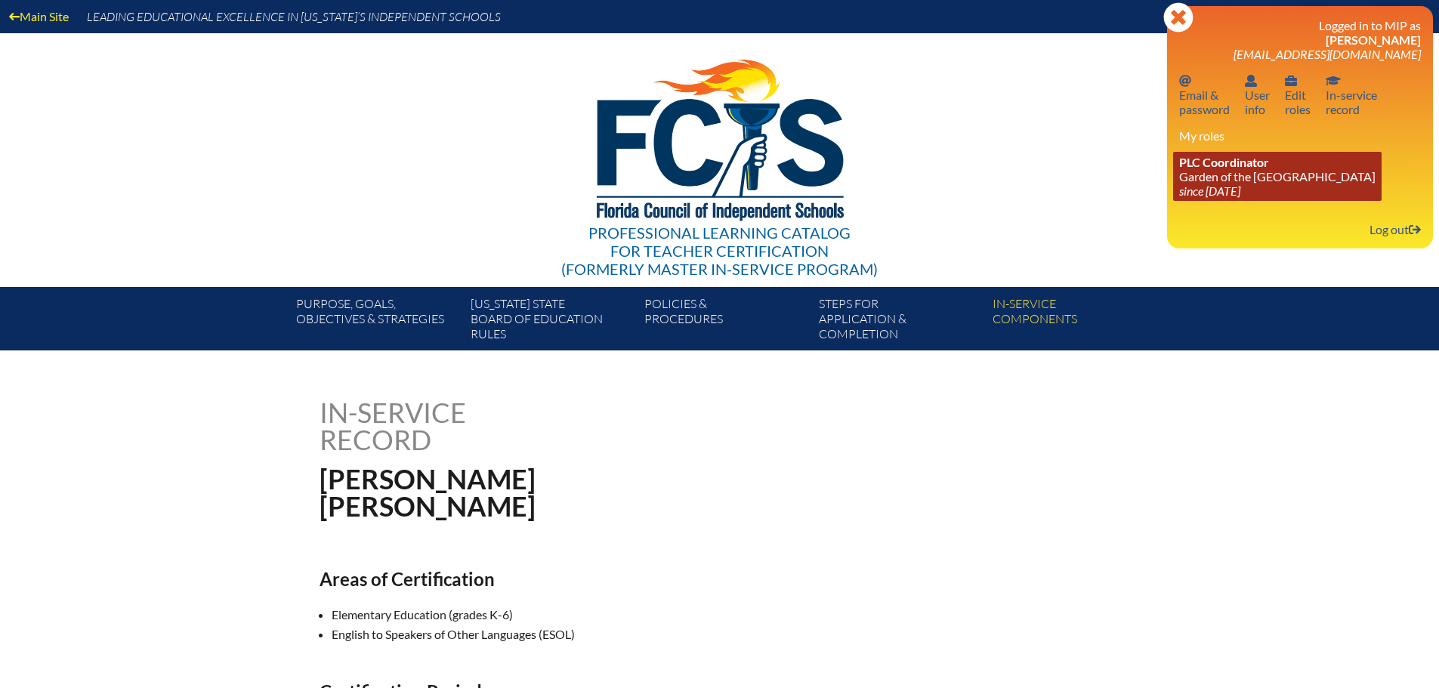
click at [1259, 171] on link "PLC Coordinator Garden of the [GEOGRAPHIC_DATA] since [DATE]" at bounding box center [1277, 176] width 208 height 49
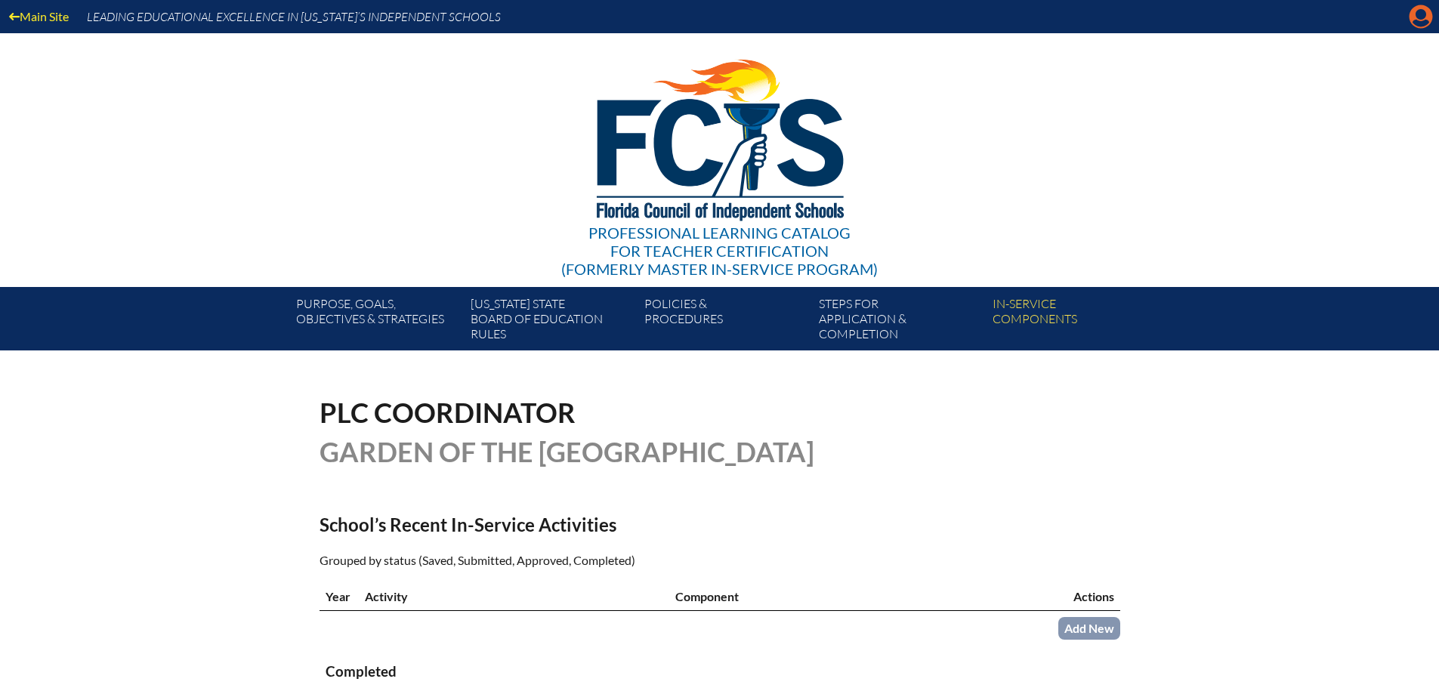
click at [1424, 16] on icon "Manage account" at bounding box center [1421, 17] width 24 height 24
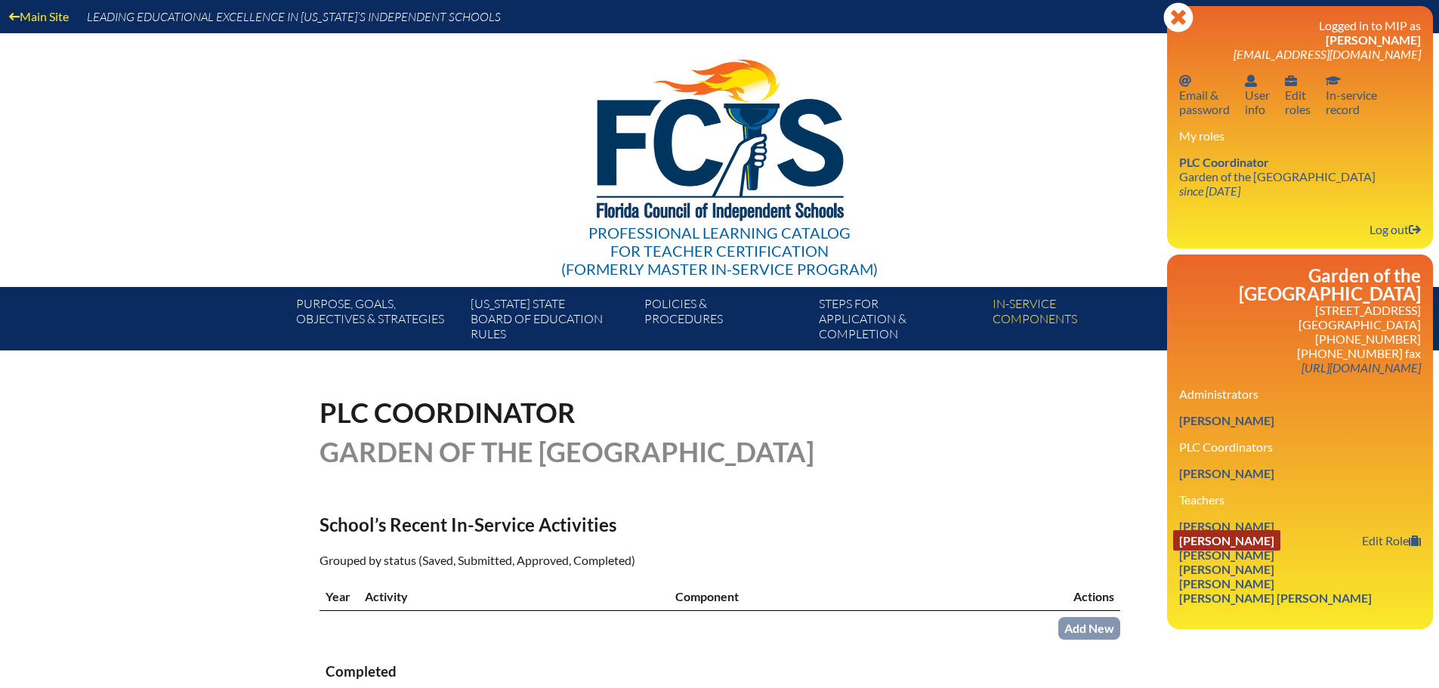
click at [1227, 541] on link "[PERSON_NAME]" at bounding box center [1226, 540] width 107 height 20
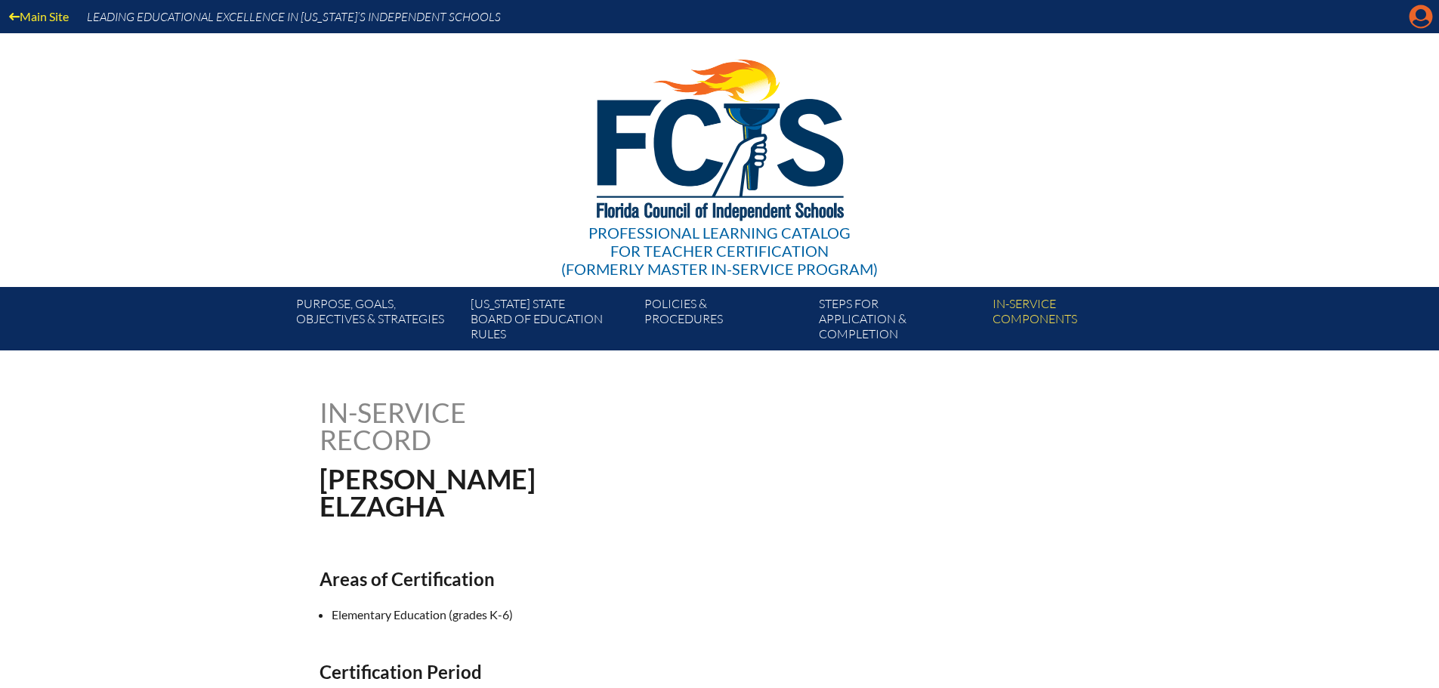
click at [1409, 11] on icon "Manage account" at bounding box center [1421, 17] width 24 height 24
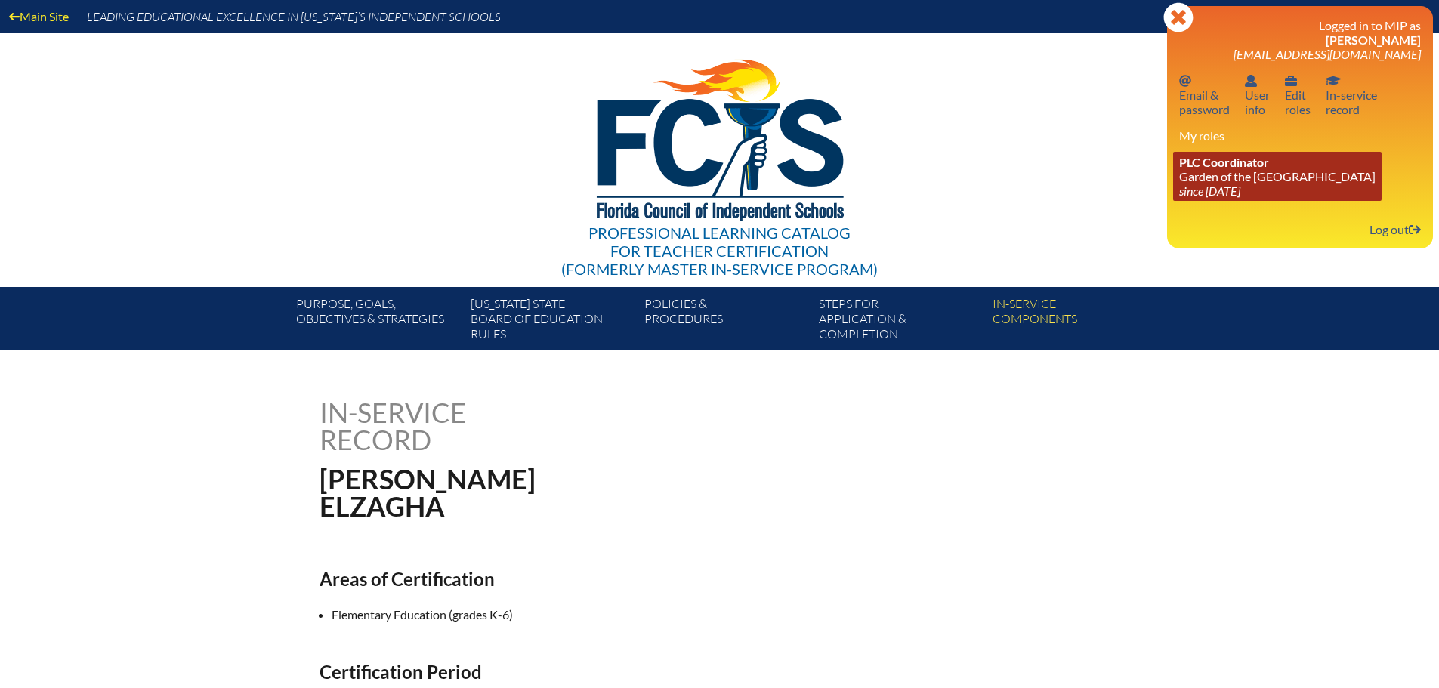
click at [1274, 170] on link "PLC Coordinator Garden of the Sahaba Academy since 2024 Jun 20" at bounding box center [1277, 176] width 208 height 49
